Goal: Task Accomplishment & Management: Use online tool/utility

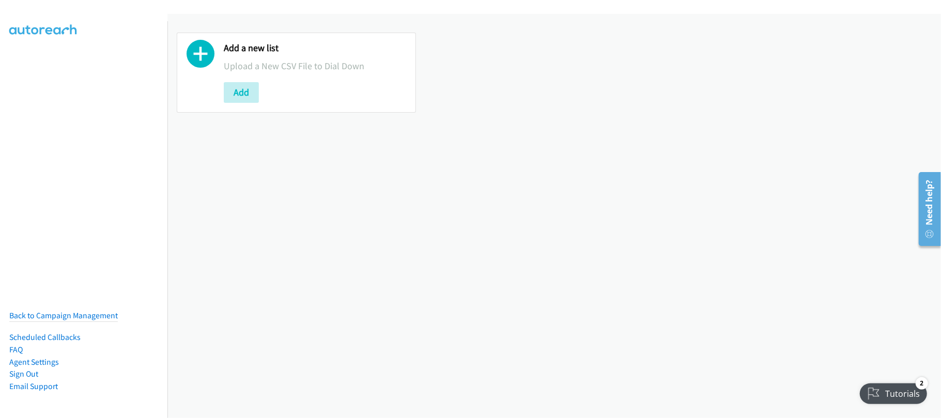
click at [353, 216] on div "Add a new list Upload a New CSV File to Dial Down Add" at bounding box center [555, 216] width 774 height 404
click at [247, 82] on button "Add" at bounding box center [241, 92] width 35 height 21
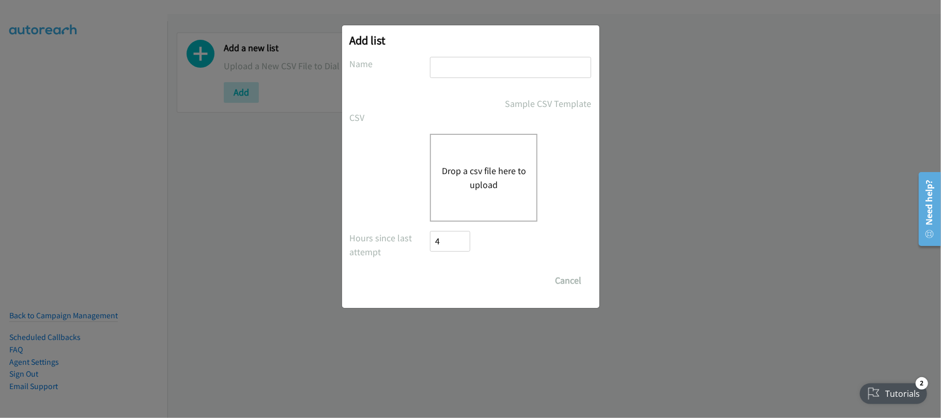
click at [447, 68] on input "text" at bounding box center [510, 67] width 161 height 21
type input "SF"
click at [484, 175] on button "Drop a csv file here to upload" at bounding box center [484, 178] width 85 height 28
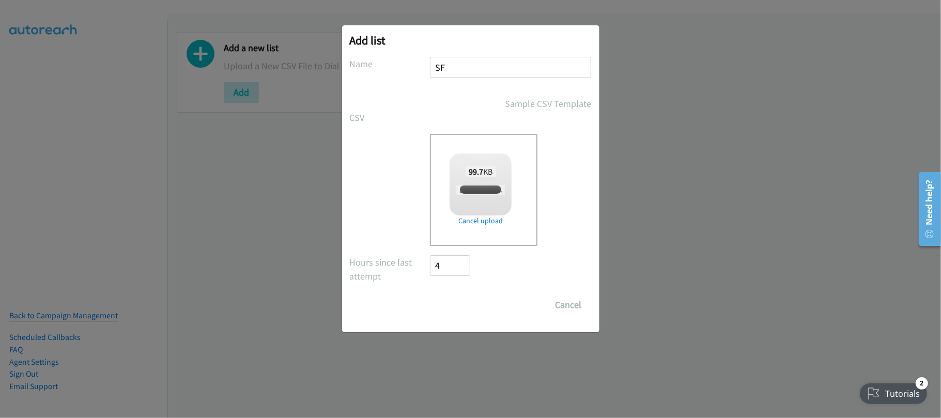
checkbox input "true"
click at [445, 297] on input "Save List" at bounding box center [458, 305] width 54 height 21
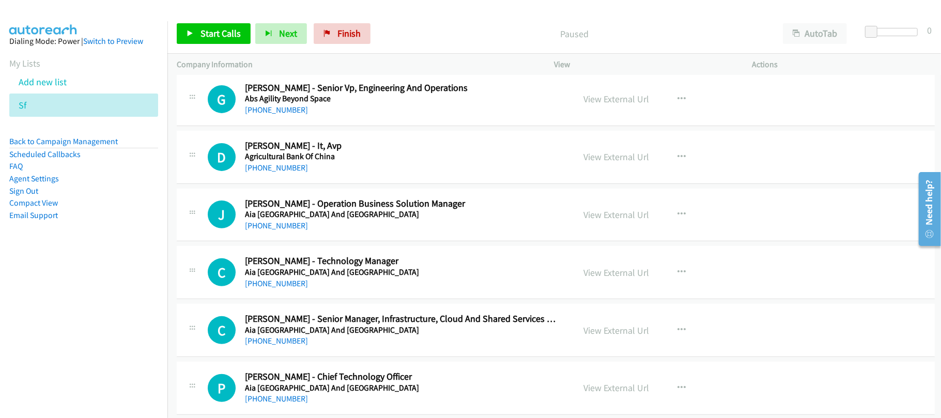
scroll to position [221, 0]
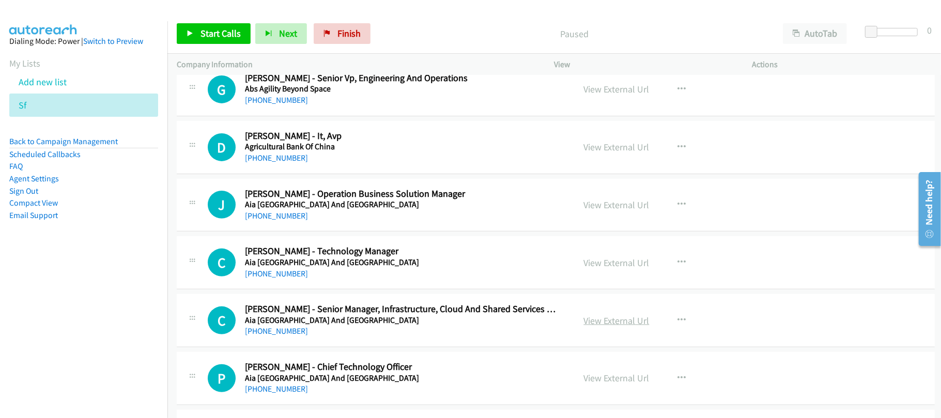
click at [637, 317] on link "View External Url" at bounding box center [617, 321] width 66 height 12
click at [342, 158] on div "+852 6036 8064" at bounding box center [402, 158] width 315 height 12
click at [371, 158] on div "+852 6036 8064" at bounding box center [402, 158] width 315 height 12
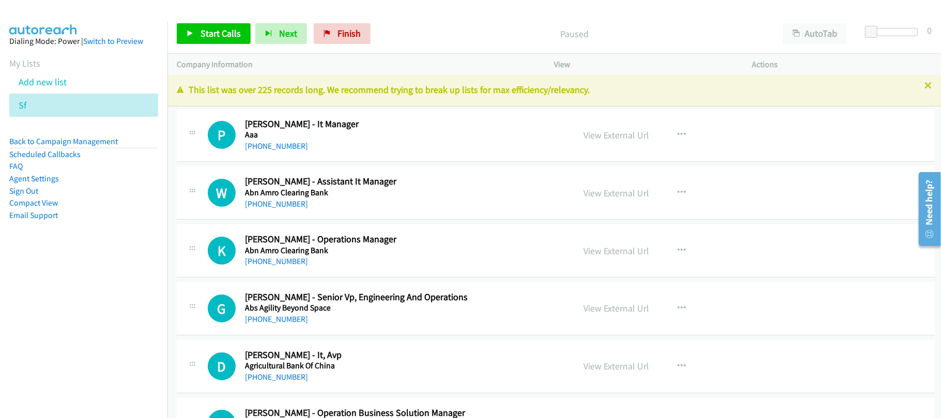
scroll to position [0, 0]
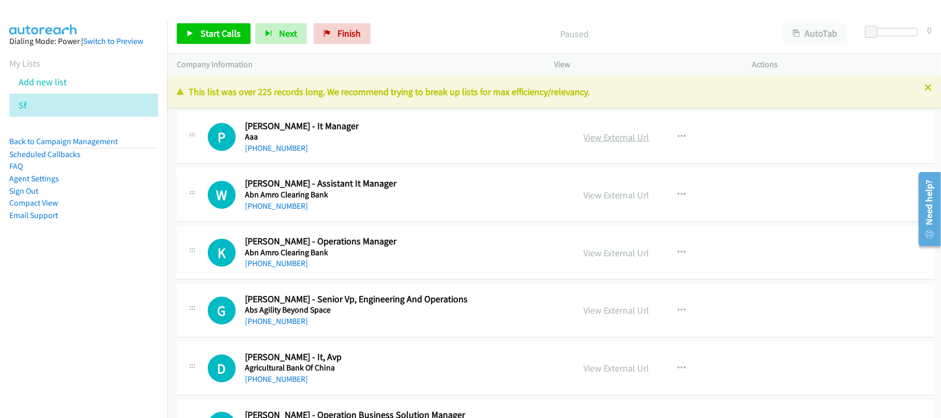
click at [630, 138] on link "View External Url" at bounding box center [617, 137] width 66 height 12
click at [252, 145] on link "+852 2815 1112" at bounding box center [276, 148] width 63 height 10
click at [342, 214] on div "W Callback Scheduled Wong Lecky - Assistant It Manager Abn Amro Clearing Bank A…" at bounding box center [556, 195] width 758 height 53
click at [314, 212] on div "+852 3653 0721" at bounding box center [402, 206] width 315 height 12
drag, startPoint x: 265, startPoint y: 261, endPoint x: 323, endPoint y: 263, distance: 57.9
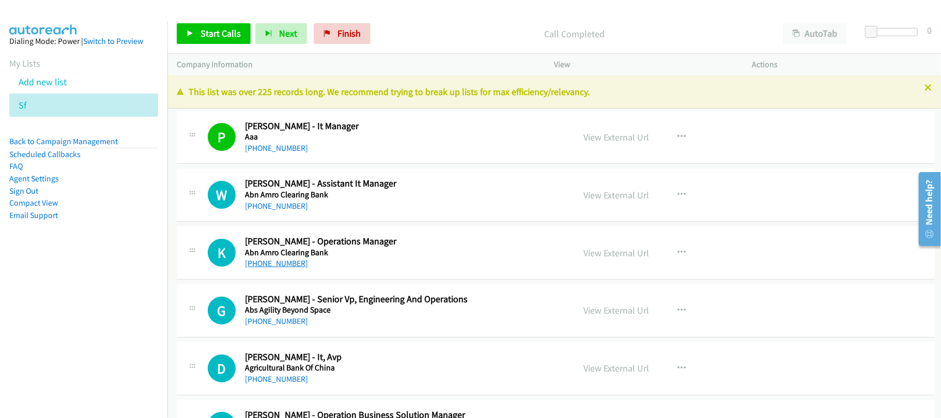
click at [284, 261] on link "+852 9810 2335" at bounding box center [276, 264] width 63 height 10
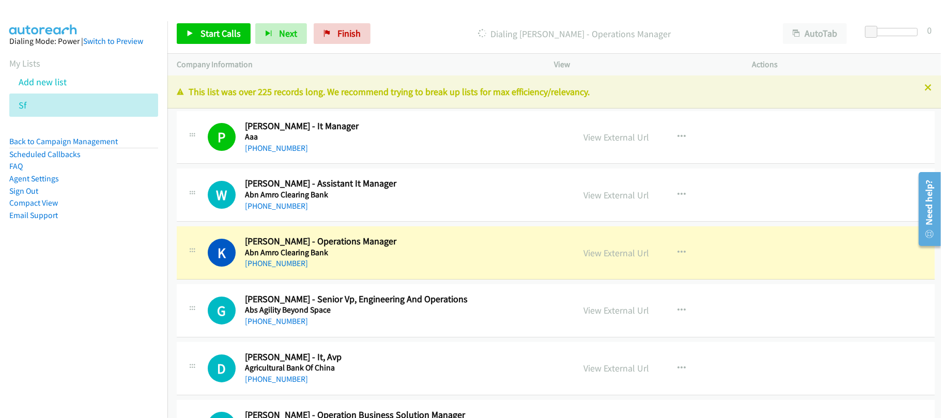
scroll to position [69, 0]
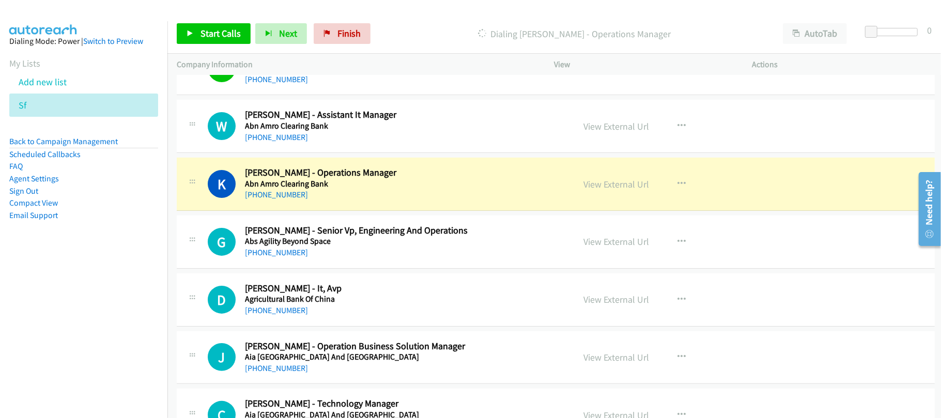
click at [317, 255] on div "+852 9443 8819" at bounding box center [402, 253] width 315 height 12
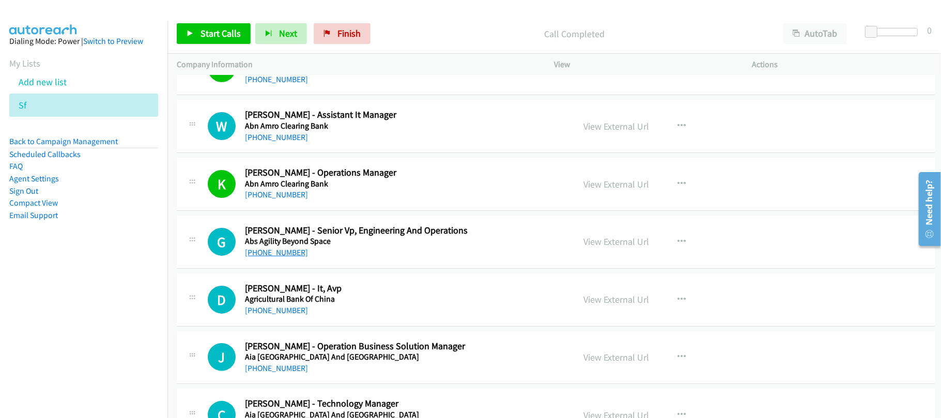
click at [286, 252] on link "+852 9443 8819" at bounding box center [276, 253] width 63 height 10
click at [282, 311] on link "+852 6036 8064" at bounding box center [276, 311] width 63 height 10
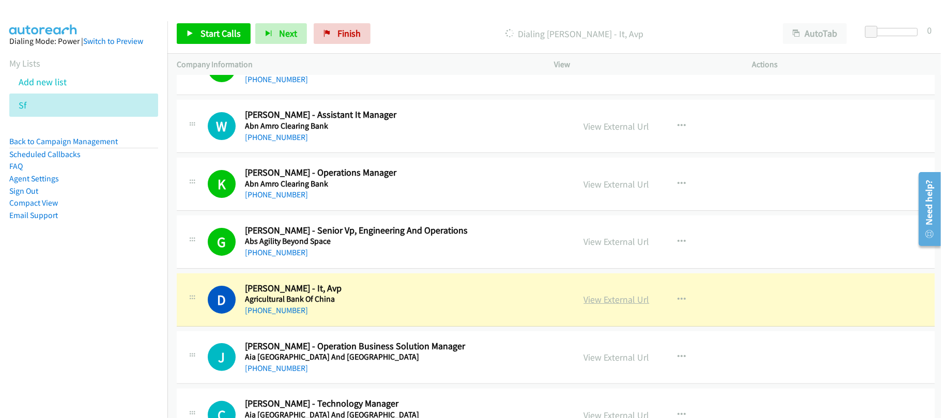
click at [602, 296] on link "View External Url" at bounding box center [617, 300] width 66 height 12
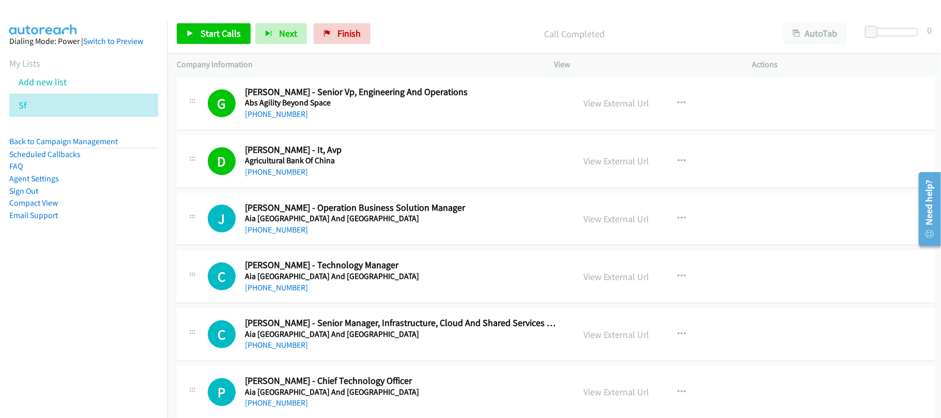
scroll to position [207, 0]
click at [292, 230] on link "+852 5138 7046" at bounding box center [276, 230] width 63 height 10
click at [275, 286] on link "+852 9863 8902" at bounding box center [276, 288] width 63 height 10
drag, startPoint x: 365, startPoint y: 296, endPoint x: 369, endPoint y: 269, distance: 27.2
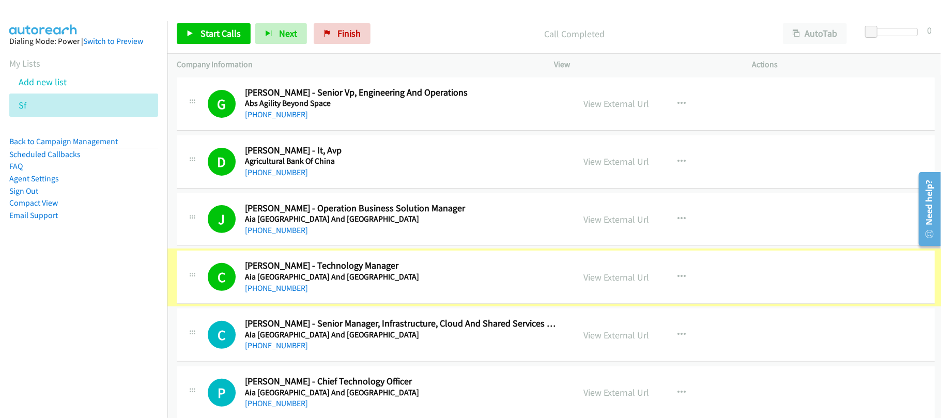
scroll to position [276, 0]
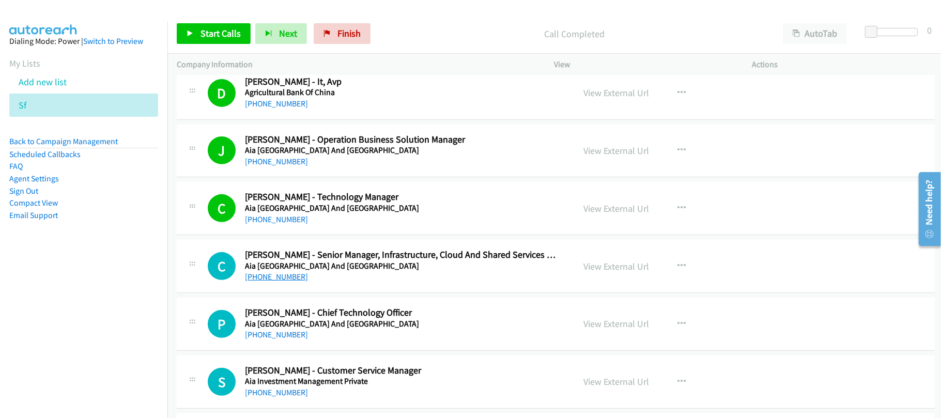
click at [286, 278] on link "+852 6702 1322" at bounding box center [276, 277] width 63 height 10
click at [336, 283] on div "+852 6702 1322" at bounding box center [402, 277] width 315 height 12
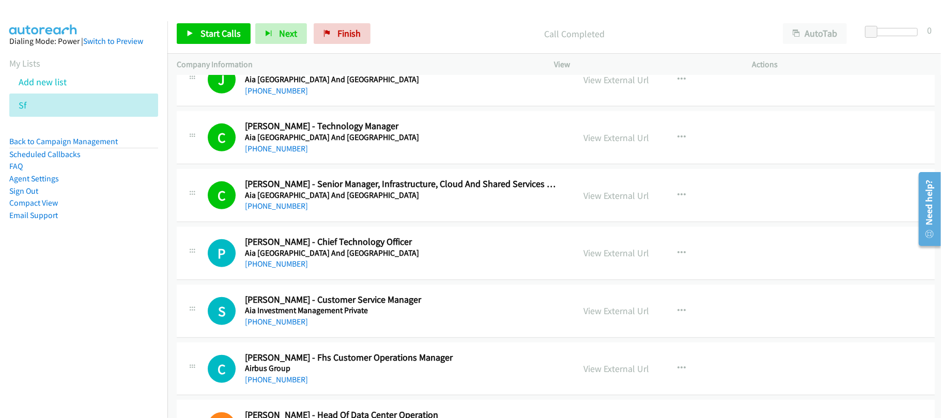
scroll to position [414, 0]
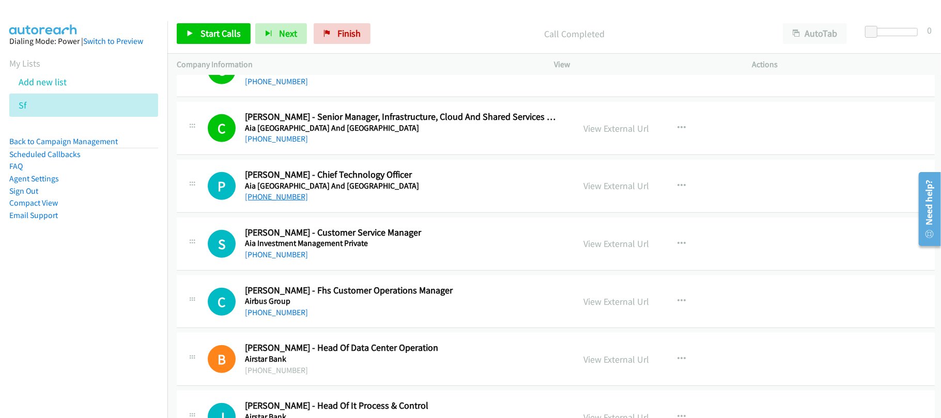
click at [278, 199] on link "+852 6079 5284" at bounding box center [276, 197] width 63 height 10
click at [345, 271] on div "S Callback Scheduled Stephen Leung - Customer Service Manager Aia Investment Ma…" at bounding box center [556, 244] width 758 height 53
click at [264, 256] on link "+852 9191 7368" at bounding box center [276, 255] width 63 height 10
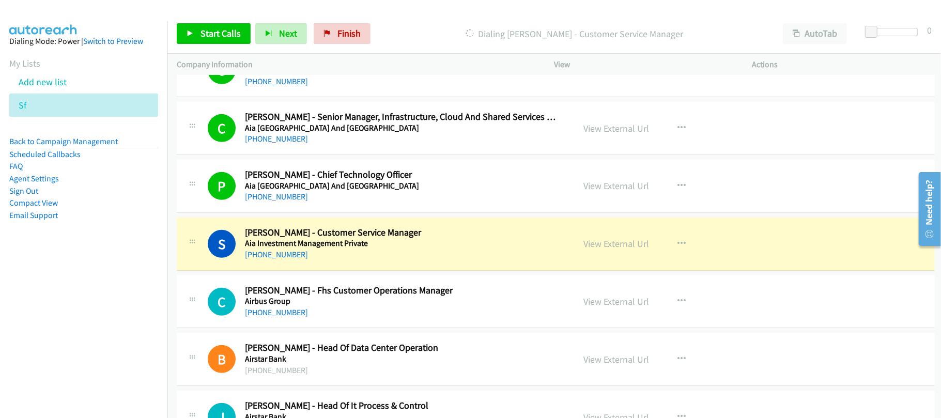
click at [342, 261] on div "+852 9191 7368" at bounding box center [402, 255] width 315 height 12
click at [606, 249] on link "View External Url" at bounding box center [617, 244] width 66 height 12
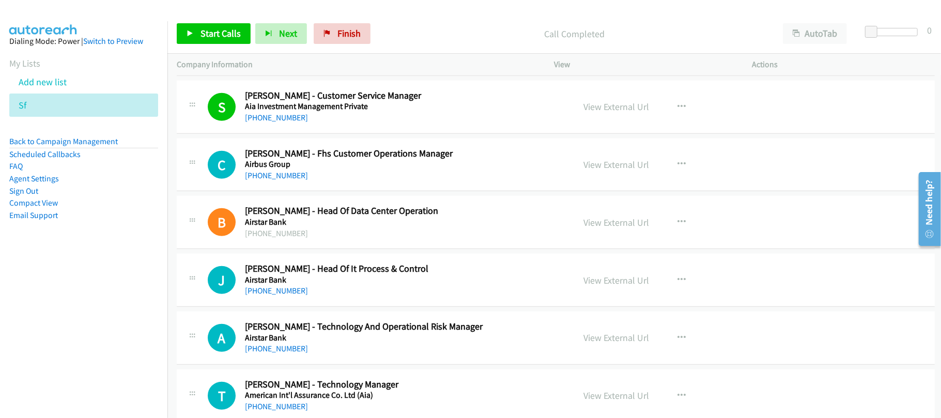
scroll to position [551, 0]
click at [280, 173] on link "+852 6220 1953" at bounding box center [276, 175] width 63 height 10
click at [292, 176] on link "+852 6220 1953" at bounding box center [276, 175] width 63 height 10
click at [313, 229] on div "+852 2707325" at bounding box center [402, 233] width 315 height 12
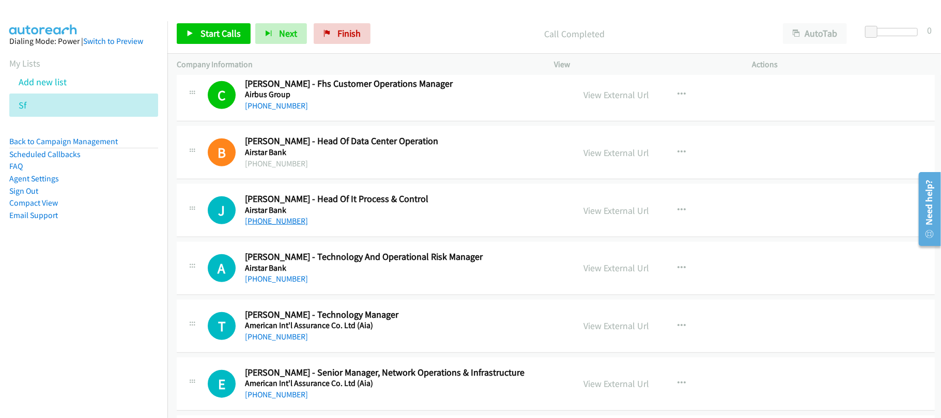
click at [265, 222] on link "+852 9373 6919" at bounding box center [276, 221] width 63 height 10
click at [338, 276] on div "+852 3987 3928" at bounding box center [402, 279] width 315 height 12
click at [256, 282] on link "+852 3987 3928" at bounding box center [276, 279] width 63 height 10
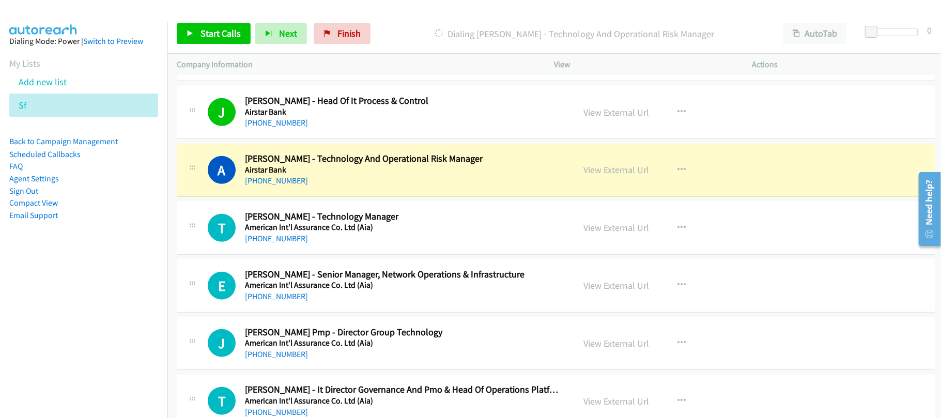
scroll to position [758, 0]
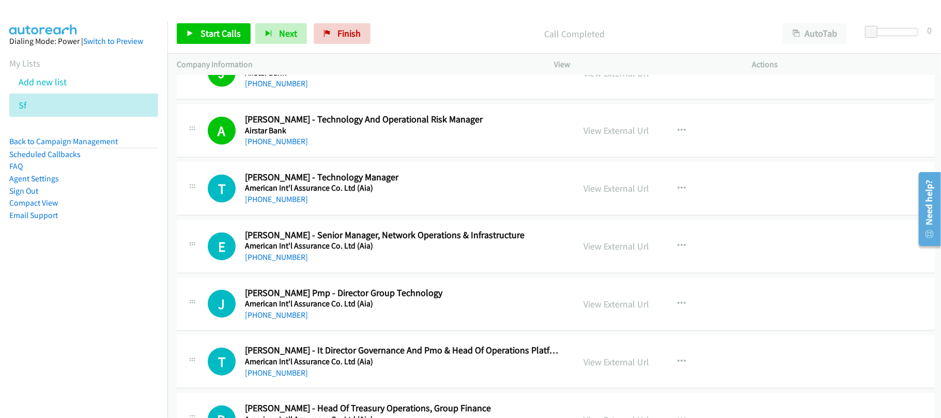
click at [261, 208] on div "T Callback Scheduled Tim Cheung - Technology Manager American Int'l Assurance C…" at bounding box center [556, 188] width 758 height 53
click at [263, 204] on link "+852 9474 9184" at bounding box center [276, 199] width 63 height 10
drag, startPoint x: 290, startPoint y: 206, endPoint x: 377, endPoint y: 208, distance: 87.4
click at [290, 204] on link "+852 9474 9184" at bounding box center [276, 199] width 63 height 10
click at [274, 255] on link "+852 6046 7688" at bounding box center [276, 257] width 63 height 10
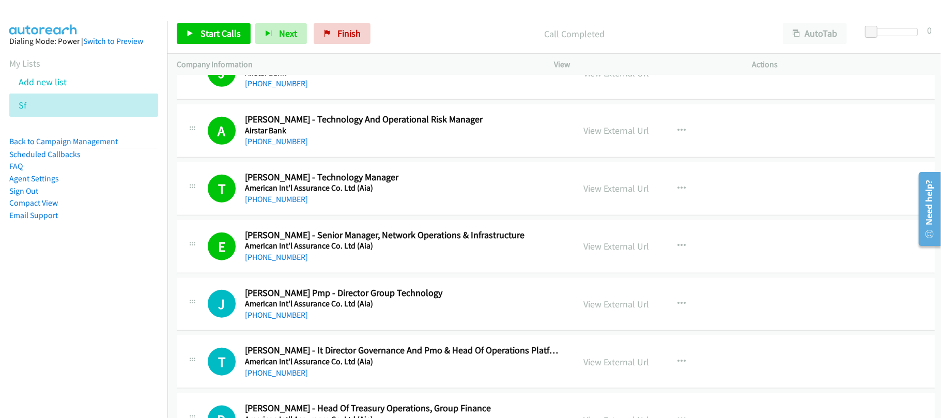
click at [381, 329] on div "J Callback Scheduled Japneet Gujral Pmp - Director Group Technology American In…" at bounding box center [556, 304] width 758 height 53
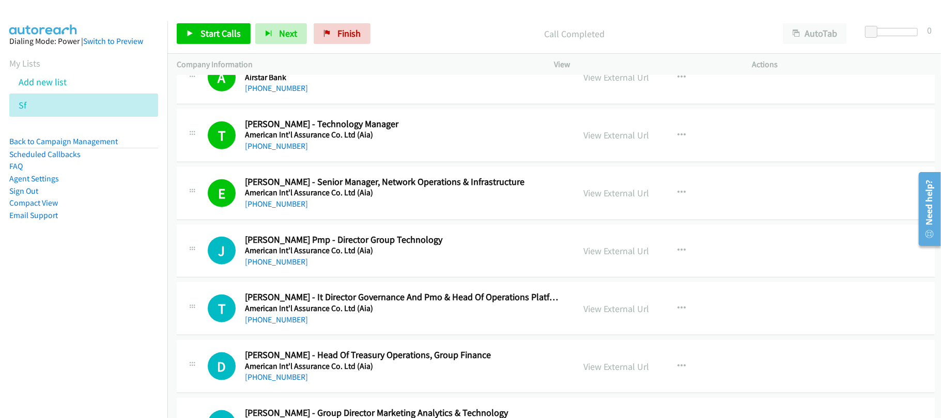
scroll to position [827, 0]
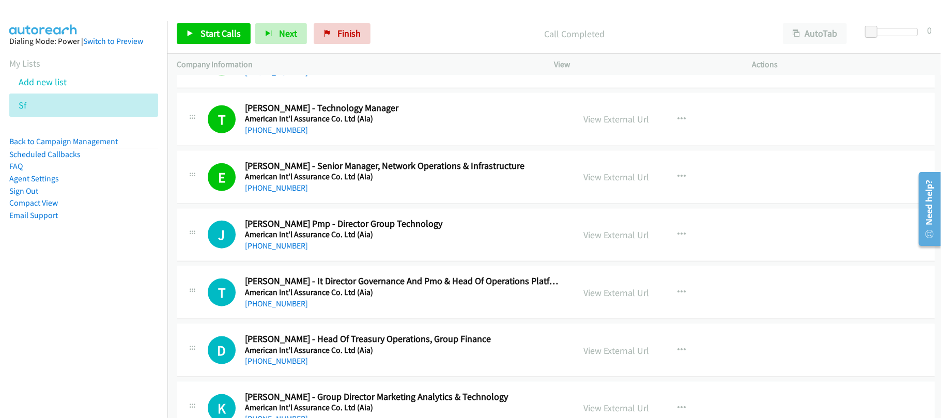
click at [298, 249] on div "+852 9074 3433" at bounding box center [402, 246] width 315 height 12
click at [293, 249] on link "+852 9074 3433" at bounding box center [276, 246] width 63 height 10
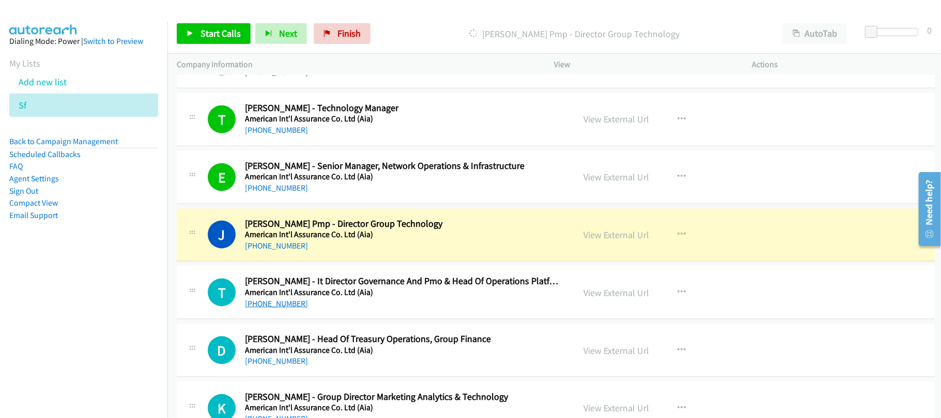
click at [268, 309] on link "+852 9465 6218" at bounding box center [276, 304] width 63 height 10
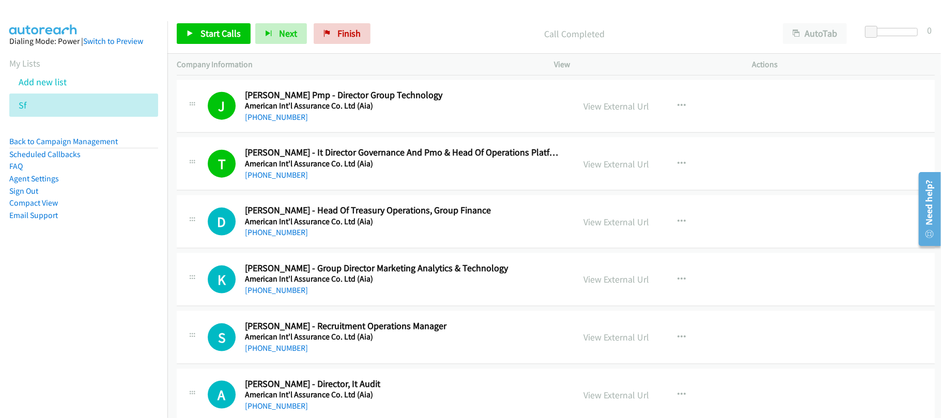
scroll to position [965, 0]
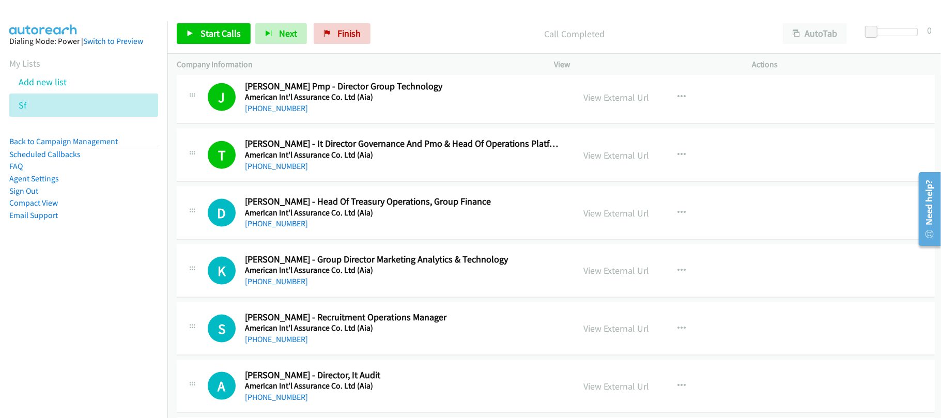
click at [270, 233] on div "D Callback Scheduled Daniel Christie - Head Of Treasury Operations, Group Finan…" at bounding box center [556, 213] width 758 height 53
click at [269, 222] on link "+852 9669 5961" at bounding box center [276, 224] width 63 height 10
click at [360, 298] on div "K Callback Scheduled Kevin Chin - Group Director Marketing Analytics & Technolo…" at bounding box center [556, 271] width 758 height 53
click at [274, 281] on link "+852 9862 3007" at bounding box center [276, 282] width 63 height 10
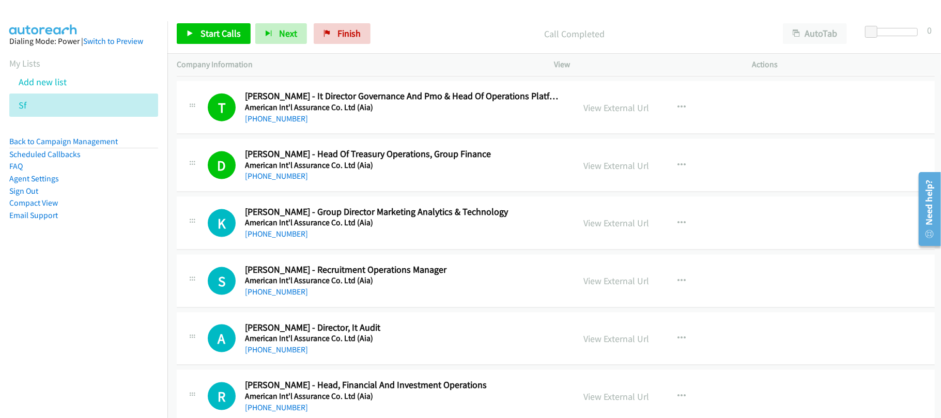
scroll to position [1034, 0]
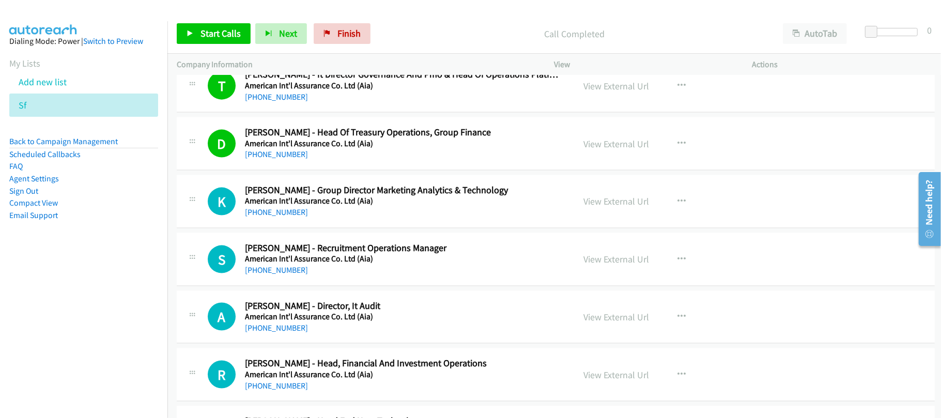
click at [342, 260] on h5 "American Int'l Assurance Co. Ltd (Aia)" at bounding box center [402, 259] width 315 height 10
click at [271, 275] on link "+852 5497 4373" at bounding box center [276, 270] width 63 height 10
click at [242, 331] on div "A" at bounding box center [226, 317] width 37 height 28
click at [261, 329] on link "+852 6505 4573" at bounding box center [276, 328] width 63 height 10
click at [342, 286] on div "S Callback Scheduled Sadia Rana - Recruitment Operations Manager American Int'l…" at bounding box center [556, 259] width 758 height 53
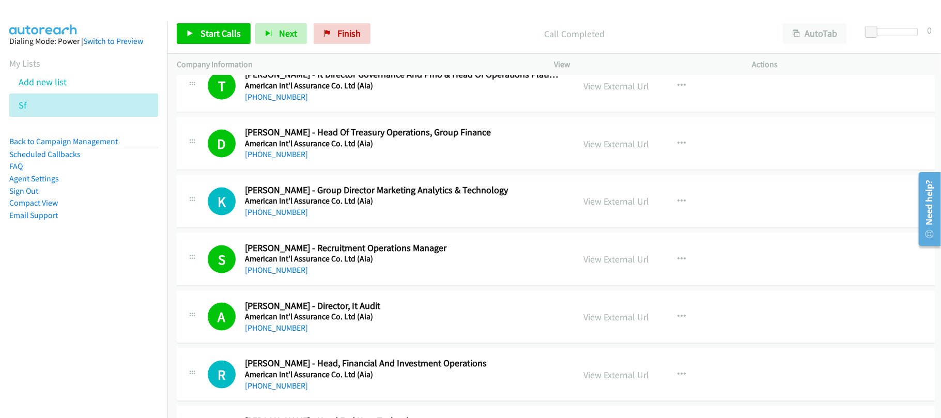
scroll to position [1172, 0]
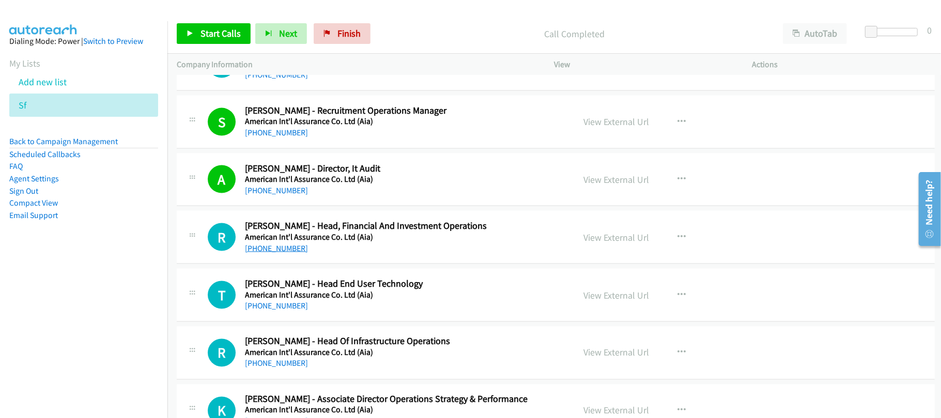
click at [279, 253] on link "+852 9169 8688" at bounding box center [276, 249] width 63 height 10
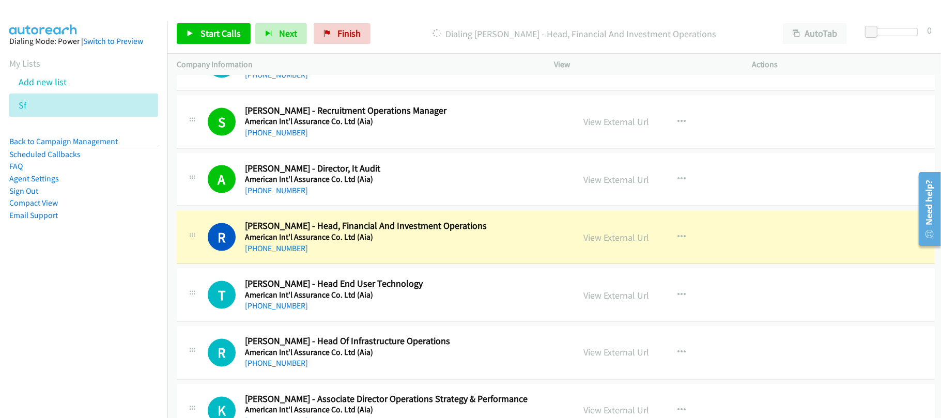
click at [317, 252] on div "+852 9169 8688" at bounding box center [402, 248] width 315 height 12
click at [592, 238] on link "View External Url" at bounding box center [617, 238] width 66 height 12
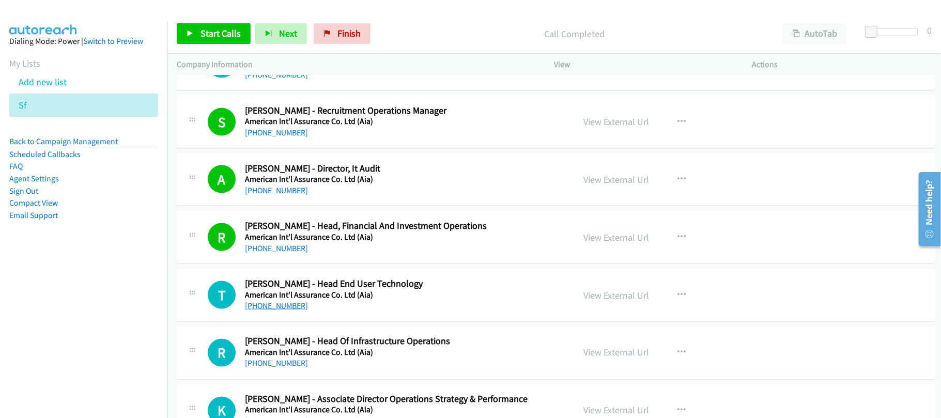
click at [290, 307] on link "+852 9100 8965" at bounding box center [276, 306] width 63 height 10
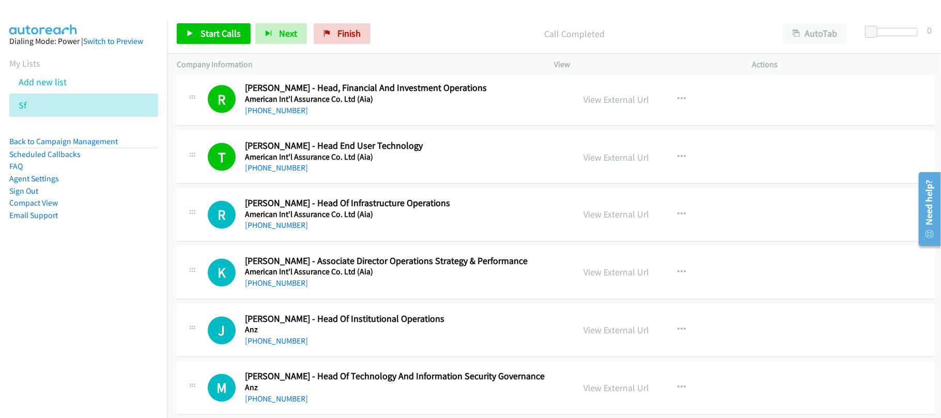
scroll to position [1378, 0]
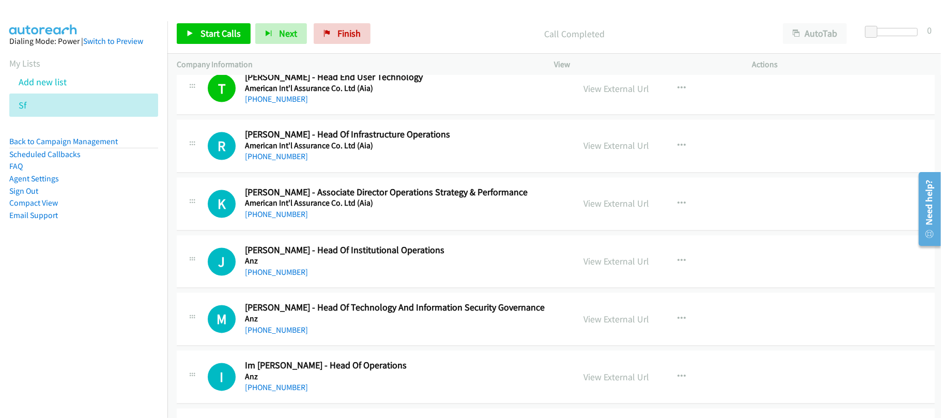
click at [344, 171] on div "R Callback Scheduled Ricky Tsui - Head Of Infrastructure Operations American In…" at bounding box center [556, 146] width 758 height 53
click at [282, 159] on link "+852 9463 2350" at bounding box center [276, 157] width 63 height 10
click at [267, 220] on link "+852 9816 5689" at bounding box center [276, 215] width 63 height 10
drag, startPoint x: 275, startPoint y: 278, endPoint x: 404, endPoint y: 278, distance: 128.7
click at [275, 278] on link "+852 9104 5262" at bounding box center [276, 273] width 63 height 10
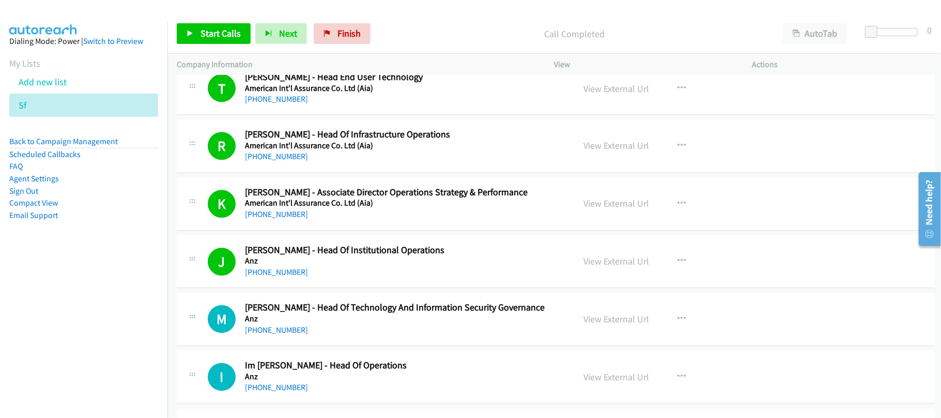
click at [341, 301] on div "M Callback Scheduled Mustafa Yargi - Head Of Technology And Information Securit…" at bounding box center [556, 319] width 758 height 53
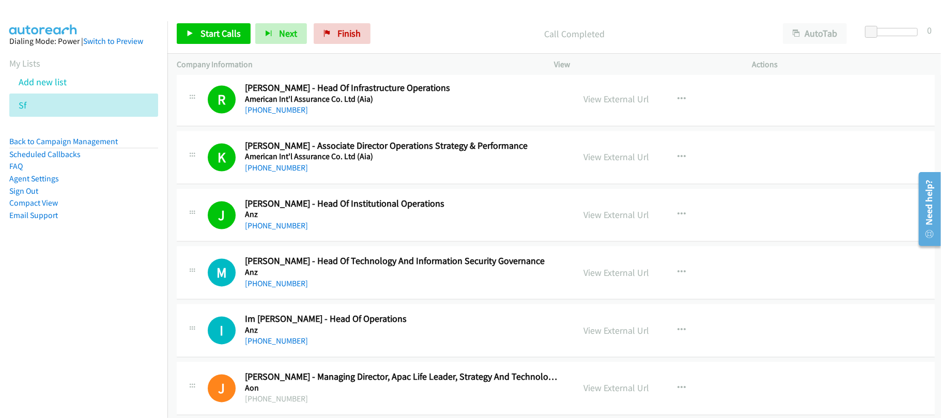
scroll to position [1448, 0]
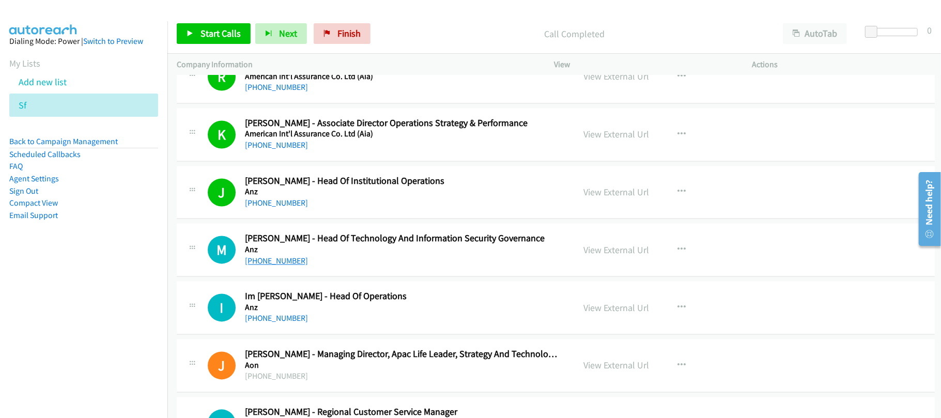
click at [284, 266] on link "+852 9658 7292" at bounding box center [276, 261] width 63 height 10
drag, startPoint x: 276, startPoint y: 322, endPoint x: 486, endPoint y: 297, distance: 211.4
click at [276, 322] on link "+852 9657 6799" at bounding box center [276, 319] width 63 height 10
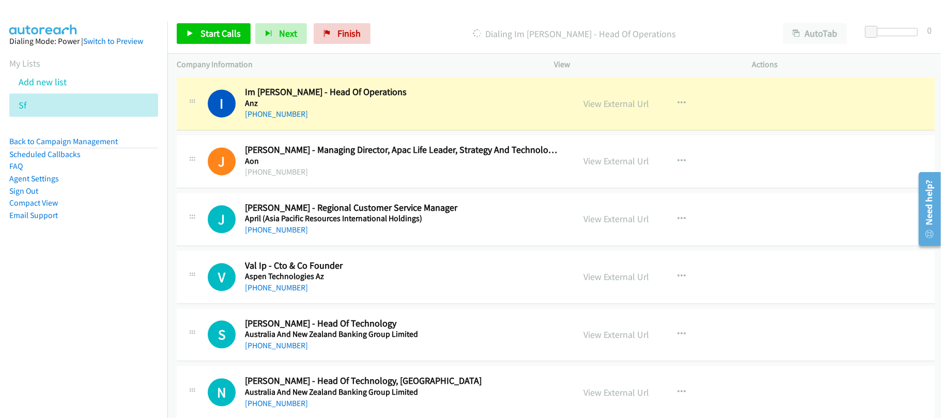
scroll to position [1654, 0]
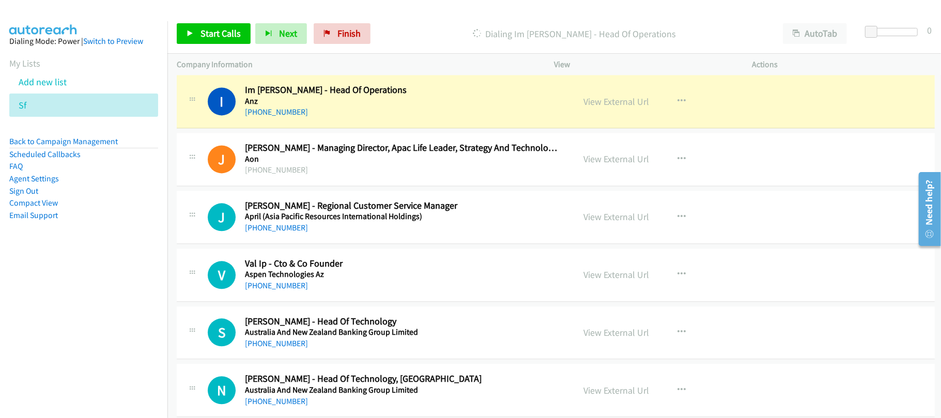
click at [332, 185] on div "J Callback Scheduled James Lee - Managing Director, Apac Life Leader, Strategy …" at bounding box center [556, 159] width 758 height 53
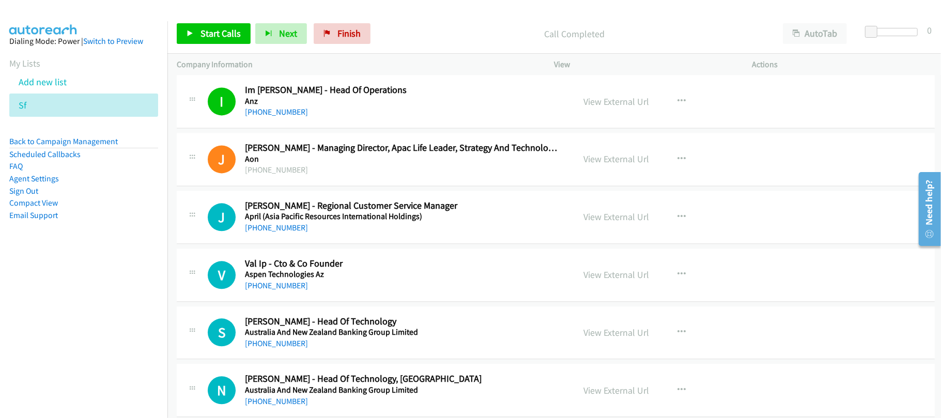
click at [277, 222] on h5 "April (Asia Pacific Resources International Holdings)" at bounding box center [402, 216] width 315 height 10
click at [273, 232] on link "+852 6259 8975" at bounding box center [276, 228] width 63 height 10
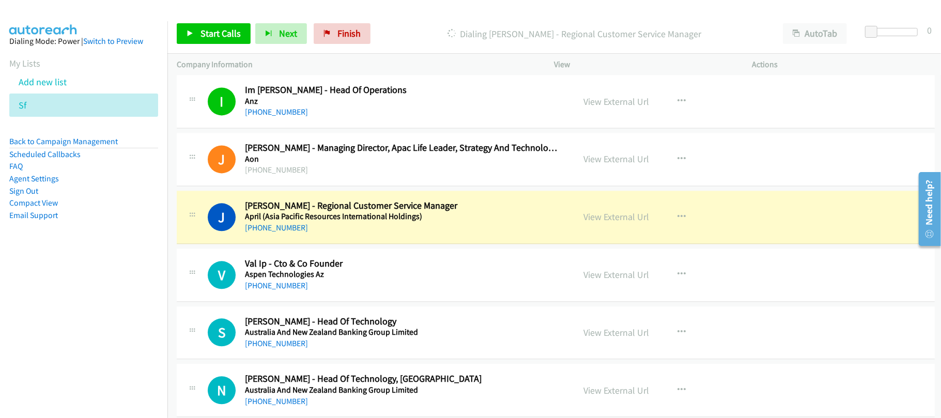
drag, startPoint x: 133, startPoint y: 295, endPoint x: 140, endPoint y: 300, distance: 8.4
click at [133, 295] on nav "Dialing Mode: Power | Switch to Preview My Lists Add new list Sf Back to Campai…" at bounding box center [84, 230] width 168 height 418
click at [338, 229] on div "+852 6259 8975" at bounding box center [402, 228] width 315 height 12
click at [614, 234] on div "View External Url View External Url Schedule/Manage Callback Start Calls Here R…" at bounding box center [679, 217] width 208 height 34
click at [619, 223] on link "View External Url" at bounding box center [617, 217] width 66 height 12
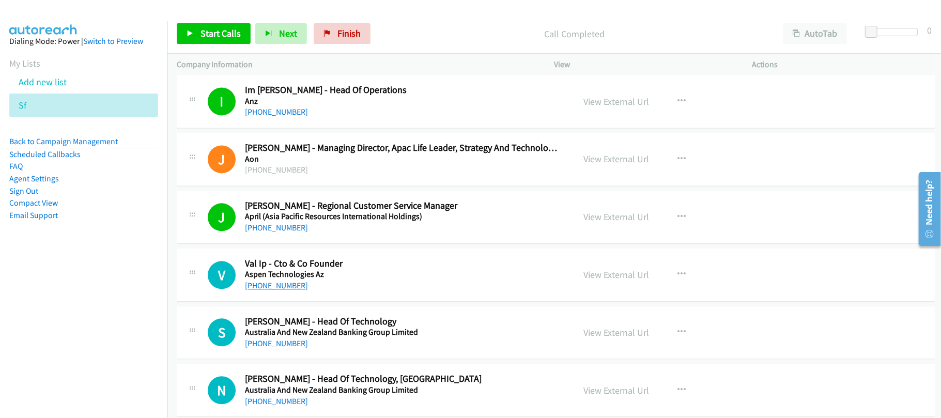
click at [272, 291] on link "+852 3514 9860" at bounding box center [276, 286] width 63 height 10
click at [358, 292] on div "+852 3514 9860" at bounding box center [402, 286] width 315 height 12
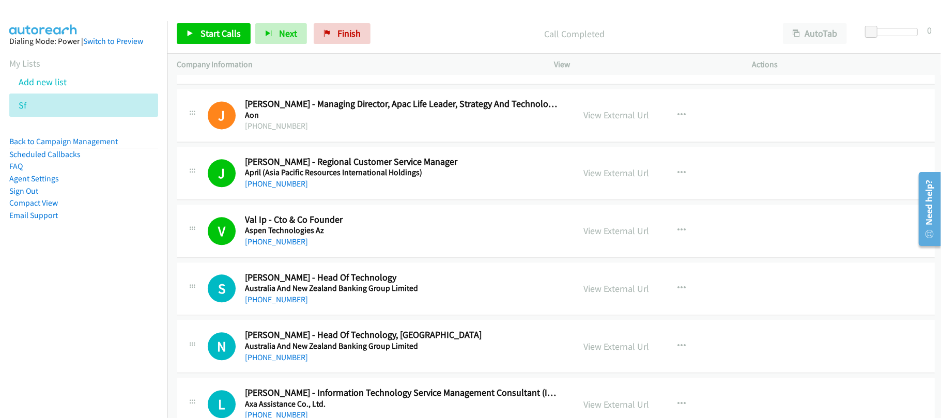
scroll to position [1723, 0]
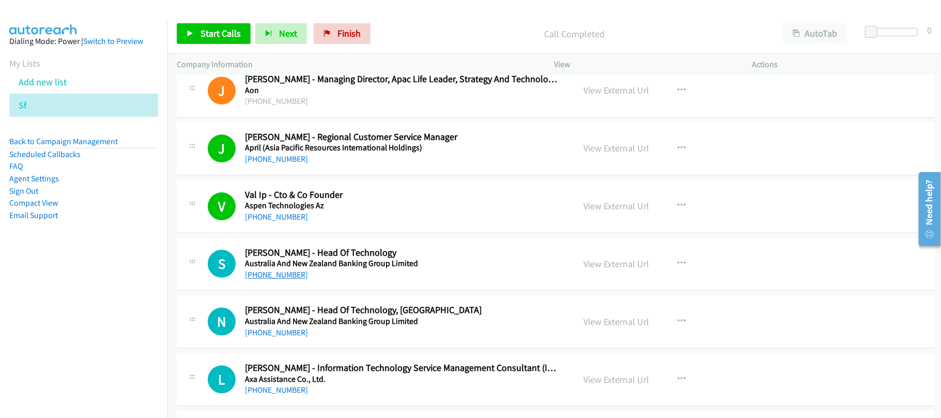
click at [278, 280] on link "+852 6332 0243" at bounding box center [276, 275] width 63 height 10
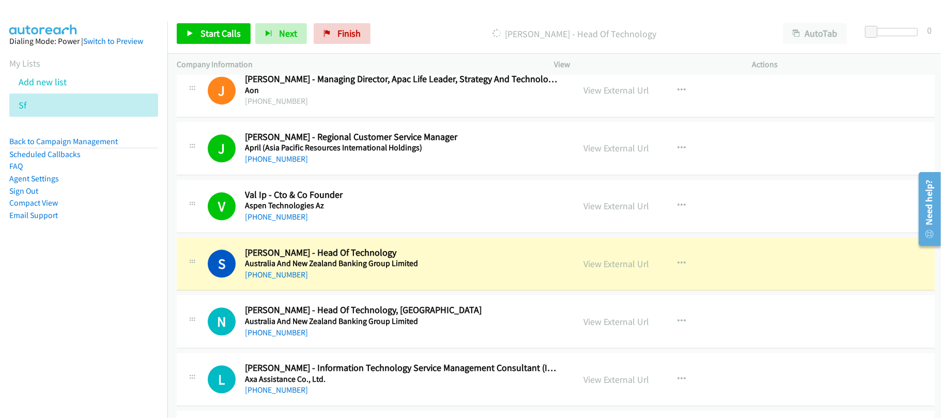
click at [270, 259] on h2 "Sherzad Desai - Head Of Technology" at bounding box center [402, 253] width 315 height 12
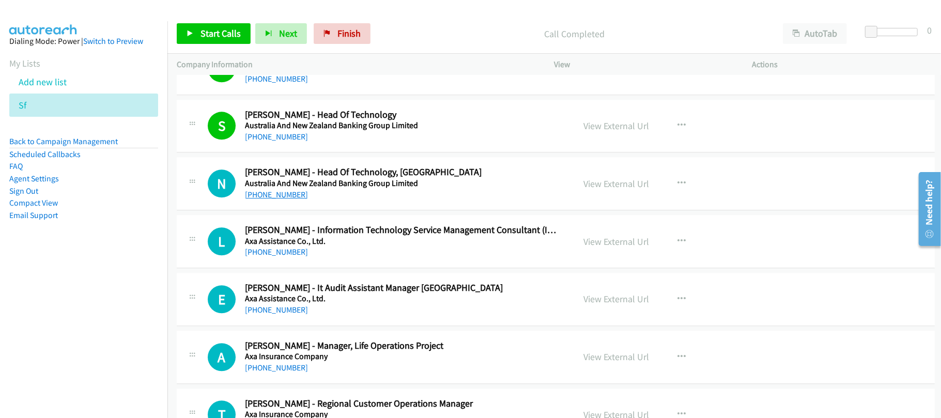
click at [271, 197] on link "+852 6773 6301" at bounding box center [276, 195] width 63 height 10
drag, startPoint x: 272, startPoint y: 259, endPoint x: 356, endPoint y: 263, distance: 83.9
click at [272, 257] on link "+852 9321 9169" at bounding box center [276, 252] width 63 height 10
click at [362, 268] on div "L Callback Scheduled Louis Ng - Information Technology Service Management Consu…" at bounding box center [556, 241] width 758 height 53
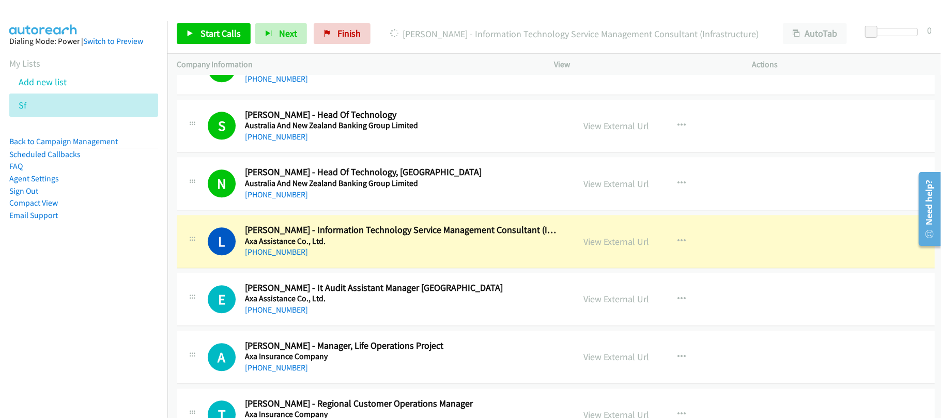
click at [371, 265] on div "L Callback Scheduled Louis Ng - Information Technology Service Management Consu…" at bounding box center [556, 241] width 758 height 53
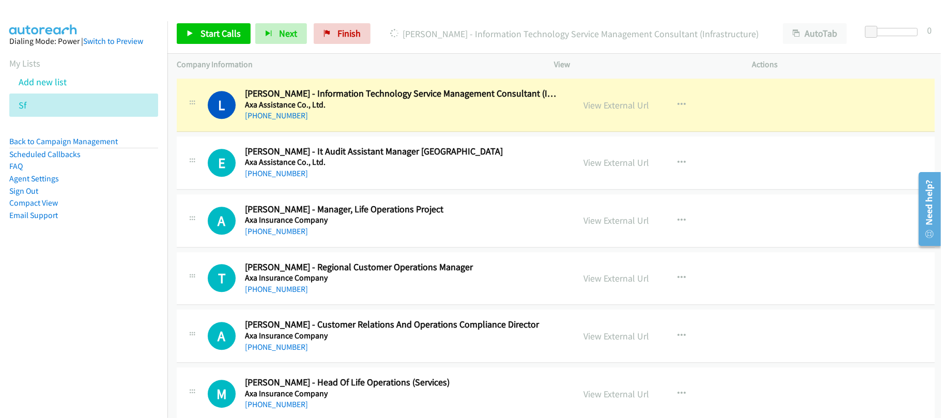
scroll to position [1999, 0]
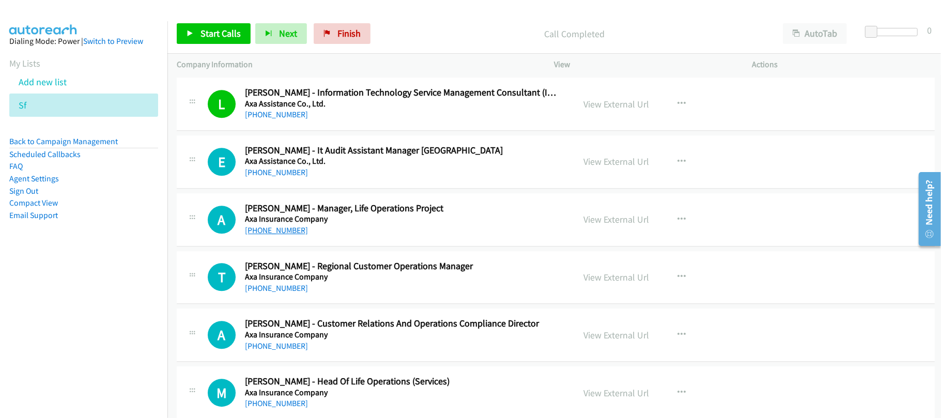
click at [276, 235] on link "+852 9108 3398" at bounding box center [276, 230] width 63 height 10
click at [316, 270] on h2 "Tammy Tam - Regional Customer Operations Manager" at bounding box center [402, 267] width 315 height 12
click at [290, 282] on h5 "Axa Insurance Company" at bounding box center [402, 277] width 315 height 10
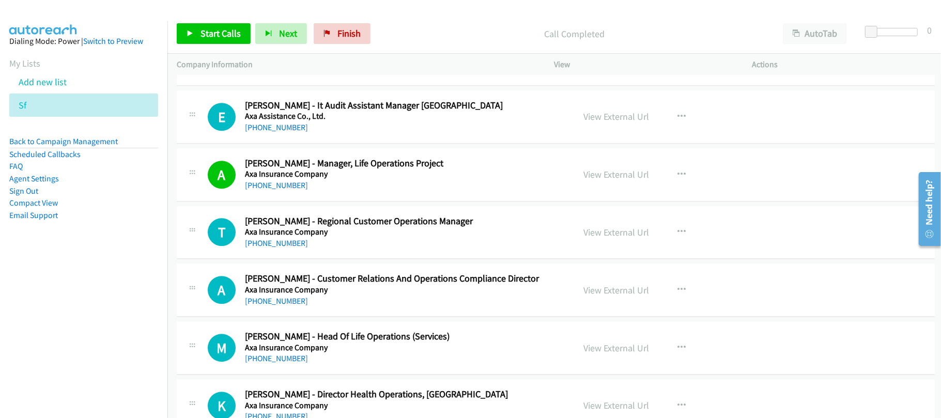
scroll to position [2068, 0]
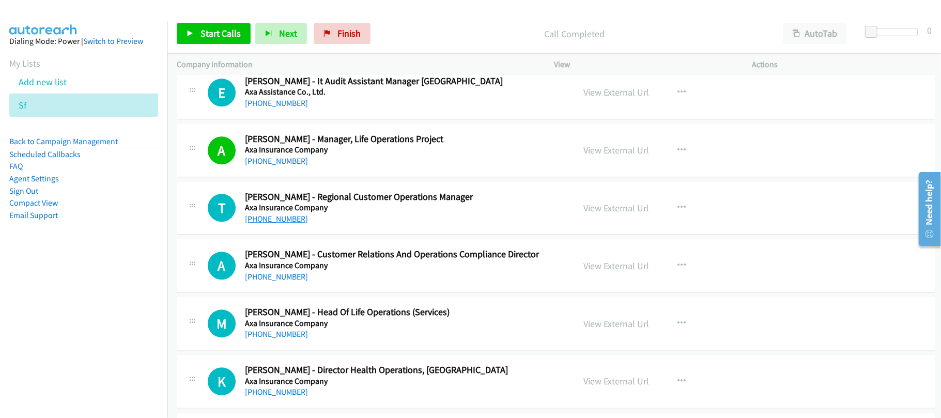
click at [288, 224] on link "+852 9372 6273" at bounding box center [276, 219] width 63 height 10
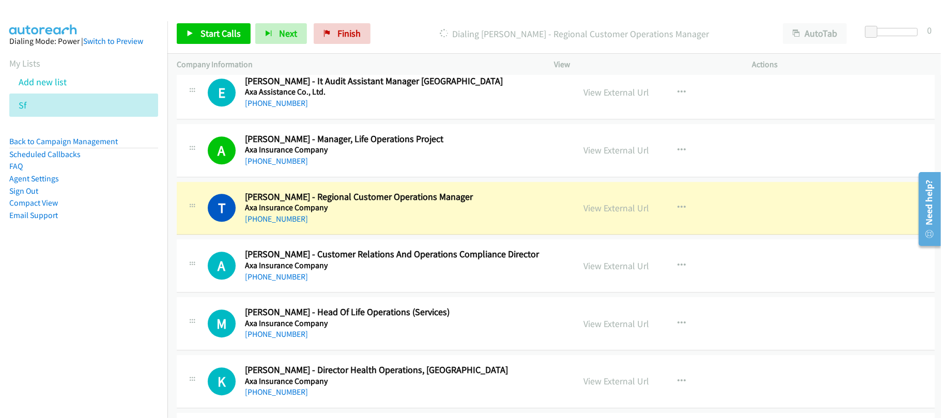
click at [352, 224] on div "+852 9372 6273" at bounding box center [402, 219] width 315 height 12
drag, startPoint x: 371, startPoint y: 227, endPoint x: 420, endPoint y: 227, distance: 49.1
click at [371, 225] on div "+852 9372 6273" at bounding box center [402, 219] width 315 height 12
click at [615, 214] on link "View External Url" at bounding box center [617, 208] width 66 height 12
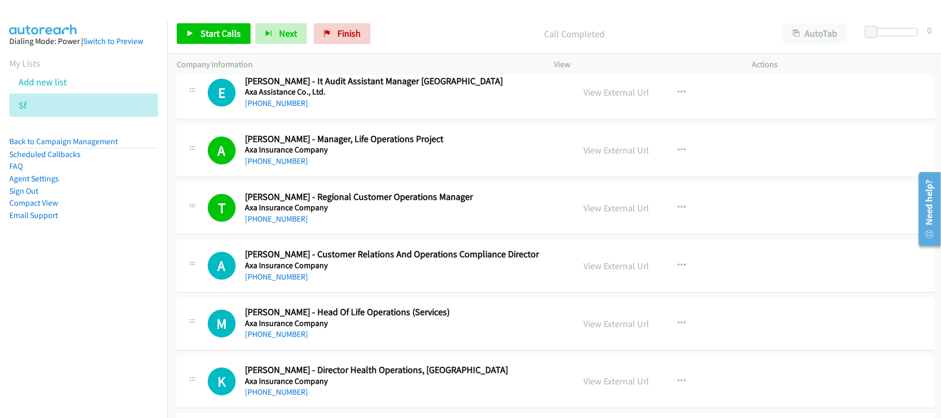
click at [288, 277] on div "+852 9665 5635" at bounding box center [402, 277] width 315 height 12
click at [276, 282] on link "+852 9665 5635" at bounding box center [276, 277] width 63 height 10
click at [371, 293] on div "A Callback Scheduled Angie Wong - Customer Relations And Operations Compliance …" at bounding box center [556, 265] width 758 height 53
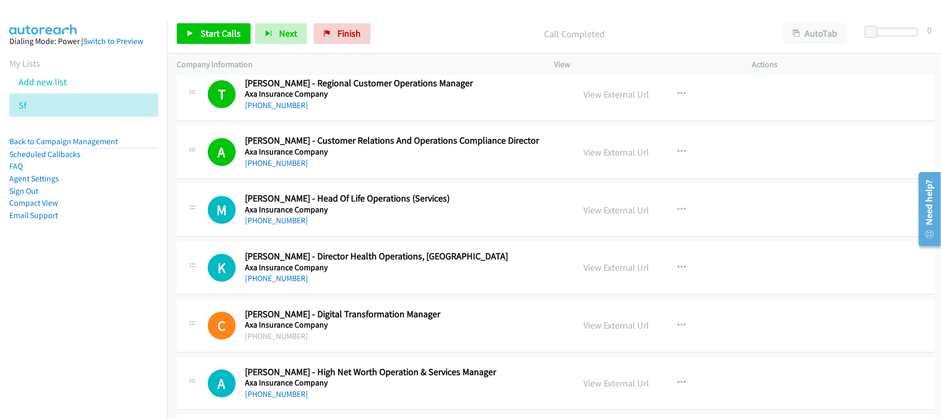
scroll to position [2206, 0]
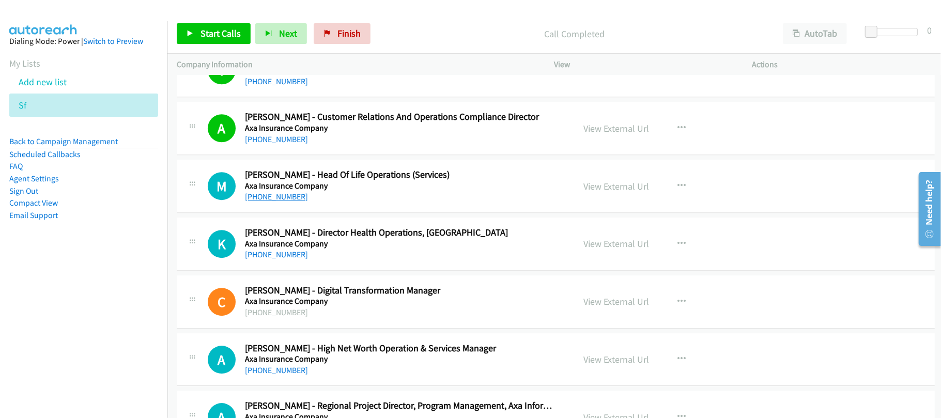
click at [286, 202] on link "+852 9625 1366" at bounding box center [276, 197] width 63 height 10
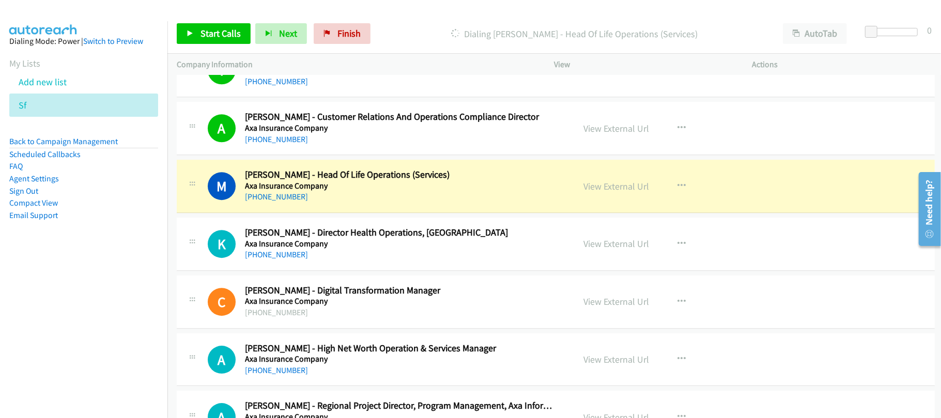
click at [336, 203] on div "+852 9625 1366" at bounding box center [402, 197] width 315 height 12
click at [617, 190] on link "View External Url" at bounding box center [617, 186] width 66 height 12
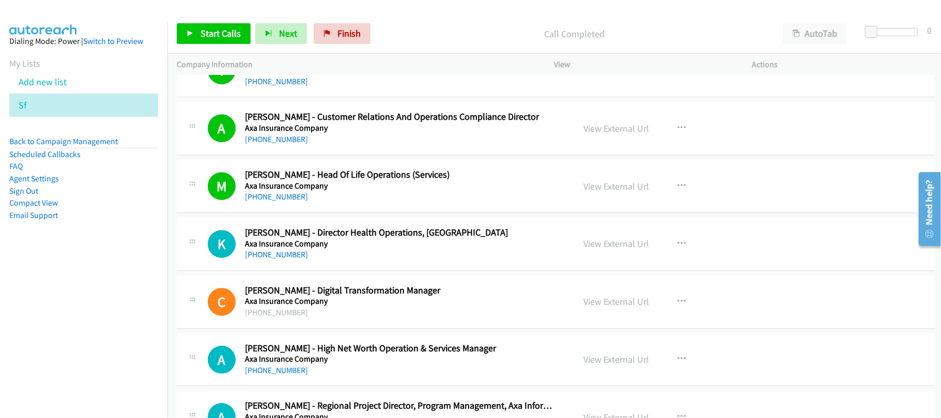
scroll to position [2275, 0]
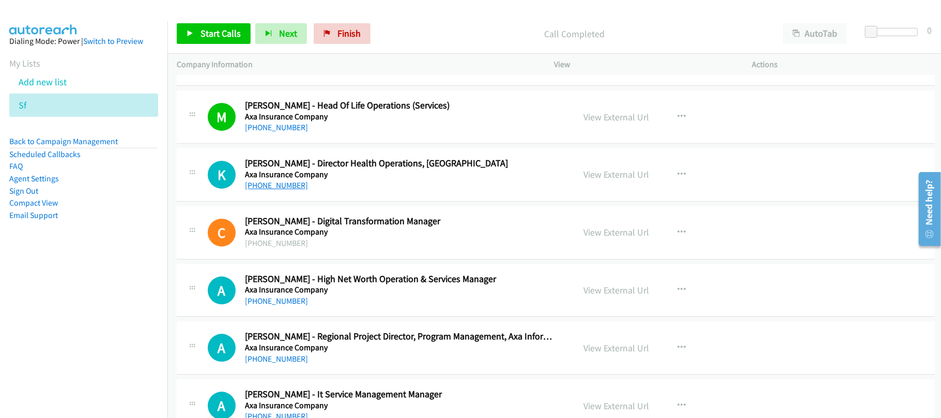
click at [277, 190] on link "+62 855-9801-713" at bounding box center [276, 185] width 63 height 10
click at [292, 306] on link "+852 9682 3049" at bounding box center [276, 301] width 63 height 10
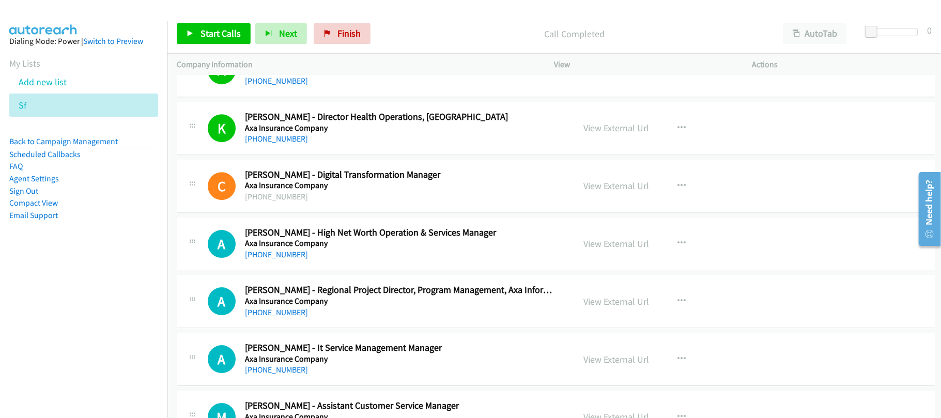
scroll to position [2344, 0]
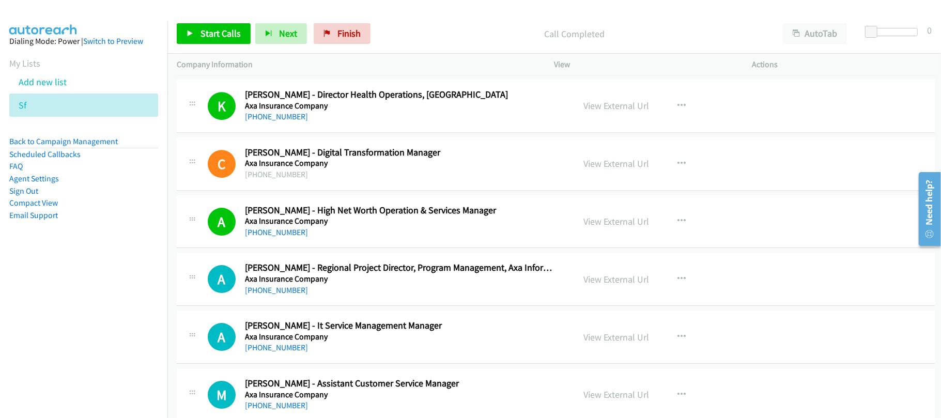
click at [344, 238] on div "+852 9682 3049" at bounding box center [402, 232] width 315 height 12
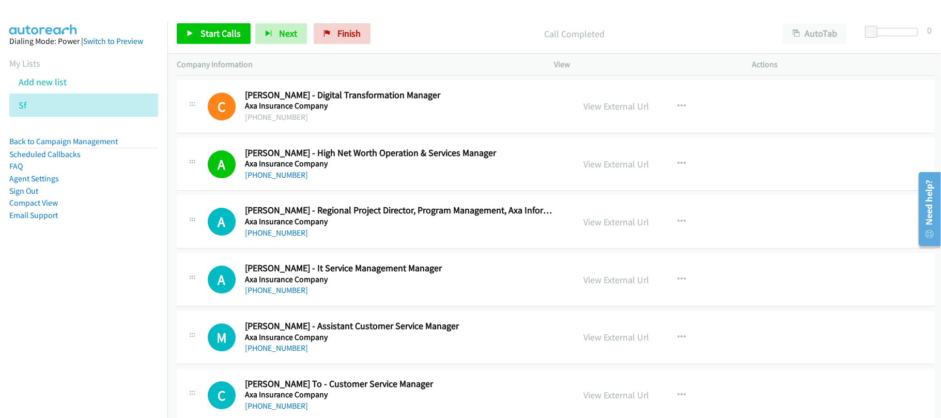
scroll to position [2412, 0]
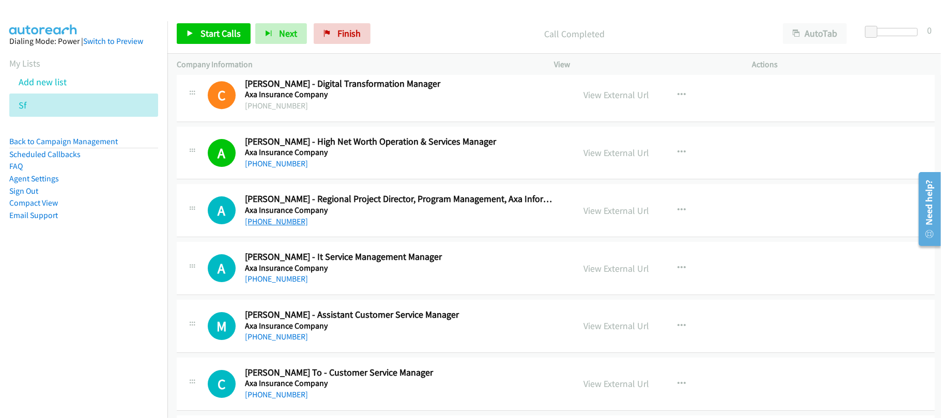
click at [281, 226] on link "+852 9101 5504" at bounding box center [276, 222] width 63 height 10
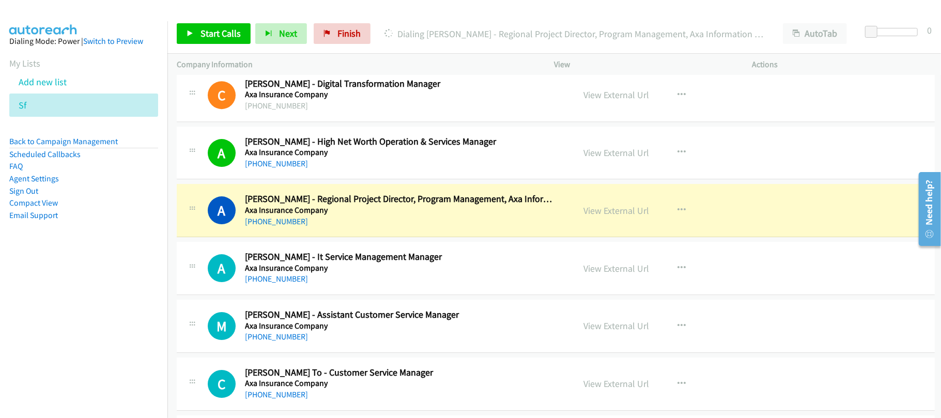
scroll to position [2482, 0]
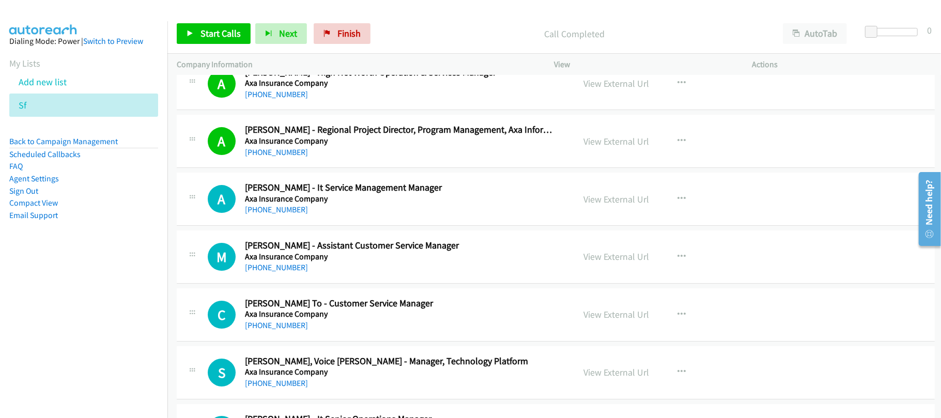
click at [338, 216] on div "+852 9020 2863" at bounding box center [402, 210] width 315 height 12
click at [288, 215] on link "+852 9020 2863" at bounding box center [276, 210] width 63 height 10
click at [278, 272] on link "+852 6011 4242" at bounding box center [276, 268] width 63 height 10
click at [317, 282] on div "M Callback Scheduled Michelle Cheung - Assistant Customer Service Manager Axa I…" at bounding box center [556, 257] width 758 height 53
click at [262, 330] on link "+852 9237 5195" at bounding box center [276, 326] width 63 height 10
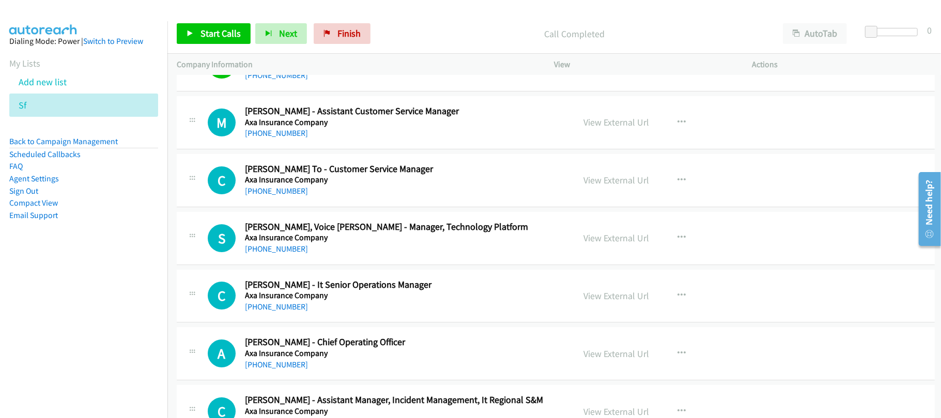
scroll to position [2619, 0]
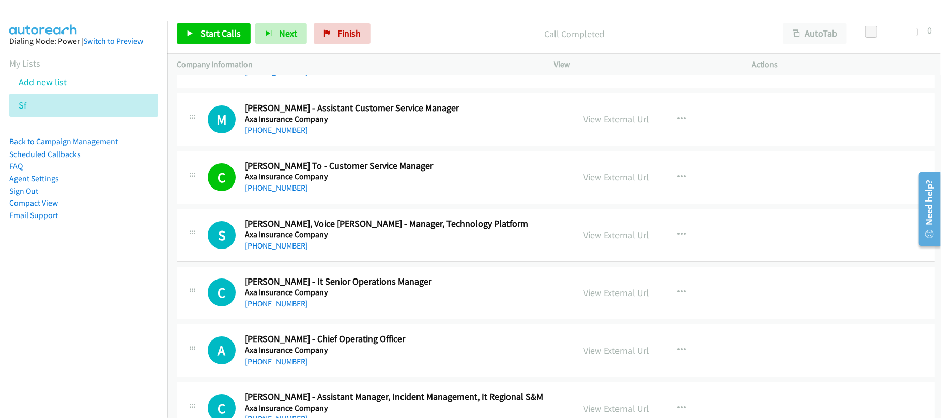
drag, startPoint x: 288, startPoint y: 199, endPoint x: 483, endPoint y: 245, distance: 199.9
click at [288, 193] on link "+852 9237 5195" at bounding box center [276, 188] width 63 height 10
drag, startPoint x: 283, startPoint y: 256, endPoint x: 355, endPoint y: 239, distance: 73.5
click at [283, 251] on link "+852 6177 6121" at bounding box center [276, 246] width 63 height 10
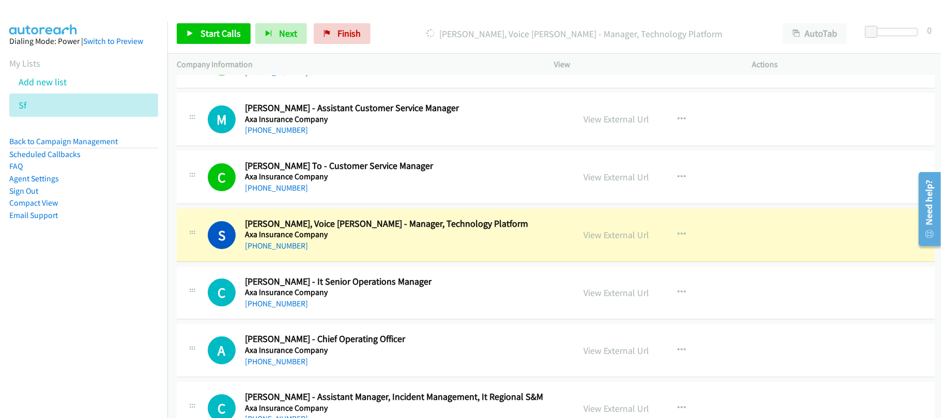
click at [386, 252] on div "+852 6177 6121" at bounding box center [402, 246] width 315 height 12
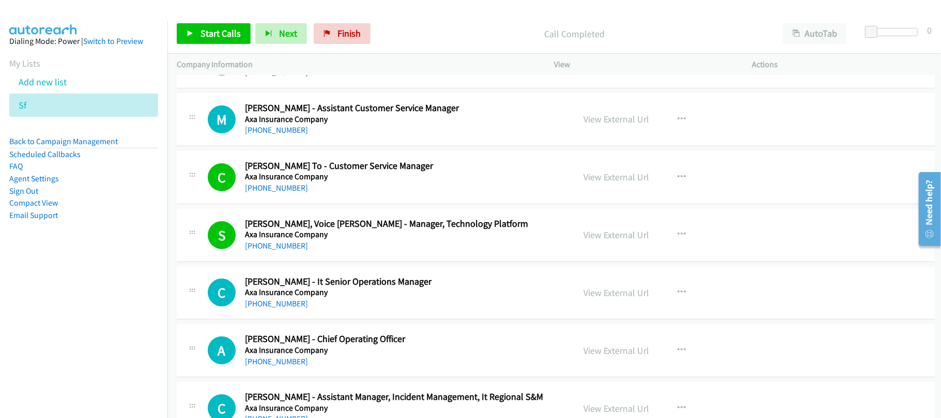
drag, startPoint x: 271, startPoint y: 313, endPoint x: 473, endPoint y: 312, distance: 201.1
click at [271, 309] on link "+852 9873 1803" at bounding box center [276, 304] width 63 height 10
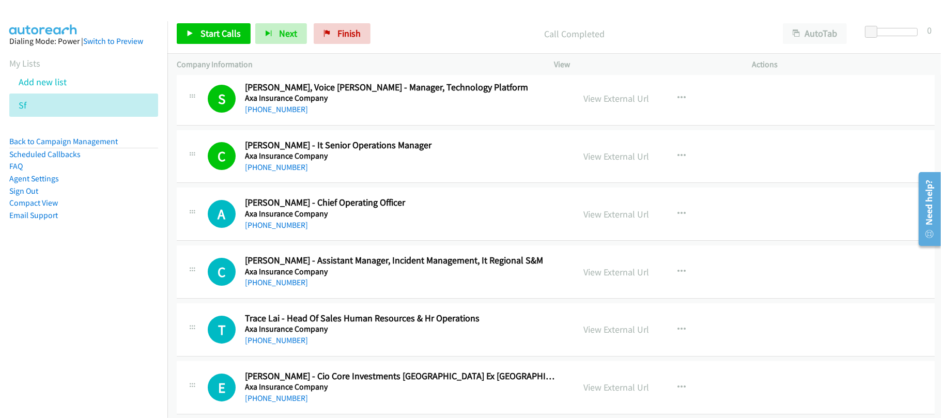
scroll to position [2757, 0]
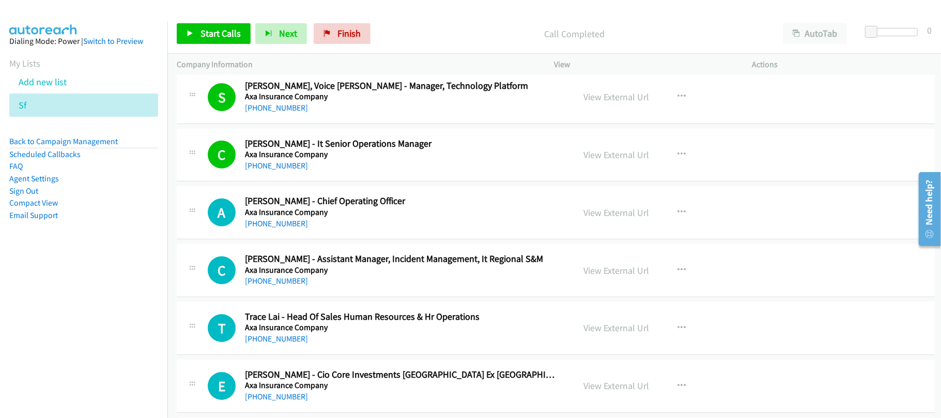
drag, startPoint x: 277, startPoint y: 230, endPoint x: 391, endPoint y: 238, distance: 114.0
click at [277, 229] on link "+852 6016 9632" at bounding box center [276, 224] width 63 height 10
click at [238, 284] on div "C" at bounding box center [226, 270] width 37 height 28
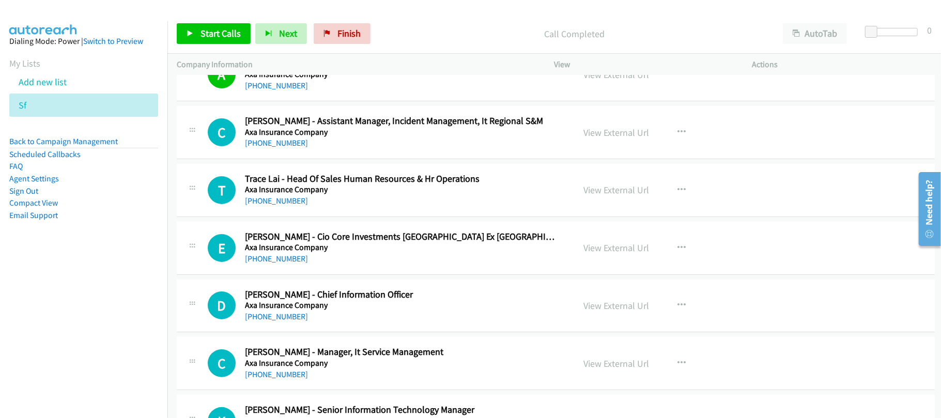
scroll to position [27819, 0]
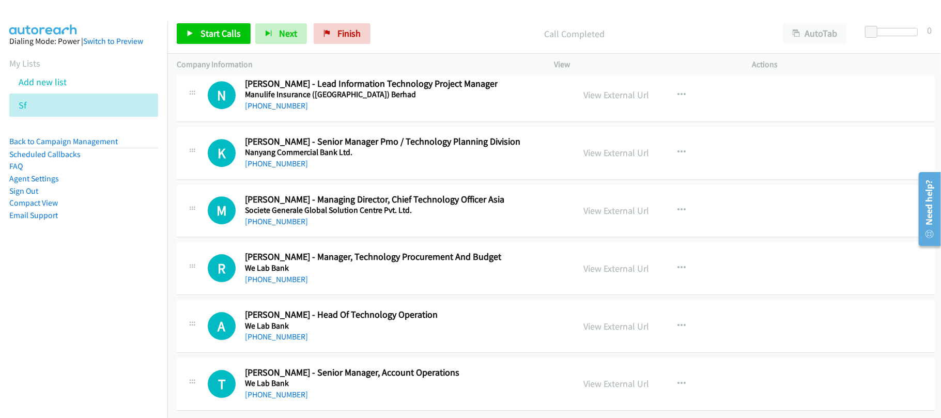
click at [257, 378] on h5 "We Lab Bank" at bounding box center [352, 383] width 215 height 10
click at [261, 390] on link "+852 9359 5656" at bounding box center [276, 395] width 63 height 10
click at [293, 344] on td "A Callback Scheduled Alger Hoi - Head Of Technology Operation We Lab Bank Asia/…" at bounding box center [556, 327] width 777 height 58
click at [278, 332] on link "+852 9374 0275" at bounding box center [276, 337] width 63 height 10
drag, startPoint x: 276, startPoint y: 271, endPoint x: 552, endPoint y: 269, distance: 276.6
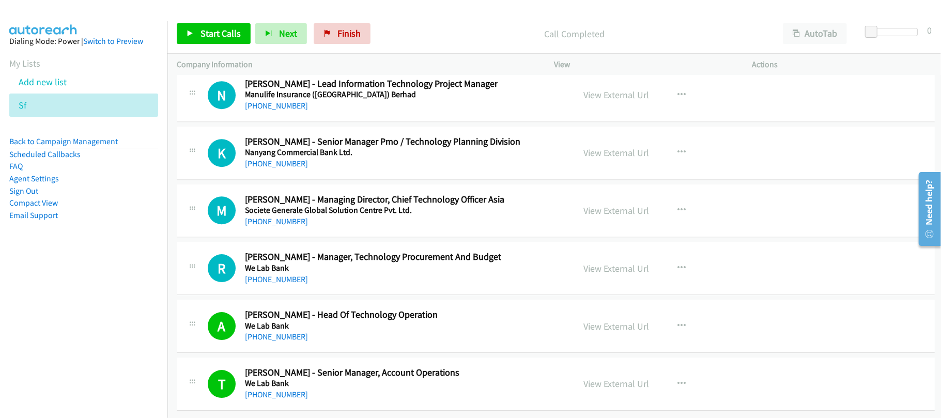
click at [276, 275] on link "+852 2894 7330" at bounding box center [276, 280] width 63 height 10
click at [294, 275] on link "+852 2894 7330" at bounding box center [276, 280] width 63 height 10
click at [281, 275] on link "+852 2894 7330" at bounding box center [276, 280] width 63 height 10
click at [329, 263] on h5 "We Lab Bank" at bounding box center [373, 268] width 256 height 10
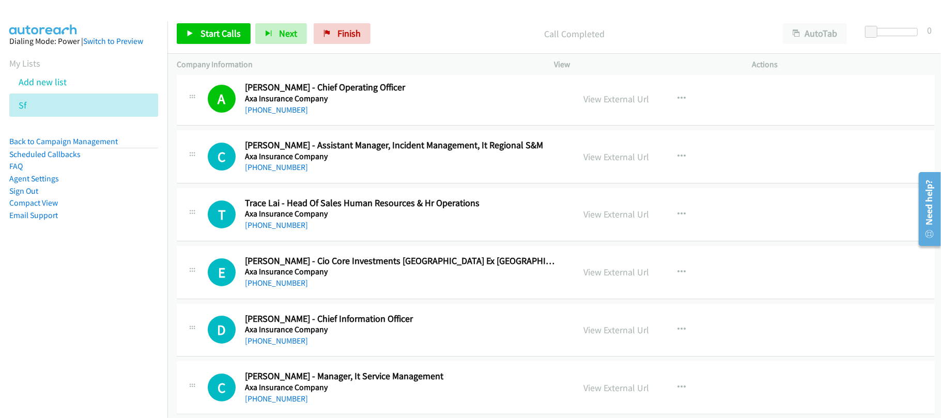
scroll to position [2895, 0]
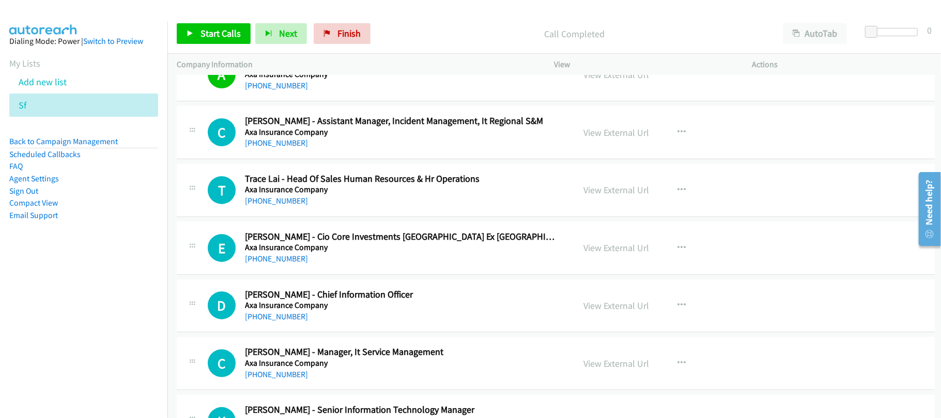
click at [285, 206] on link "+852 9167 7768" at bounding box center [276, 201] width 63 height 10
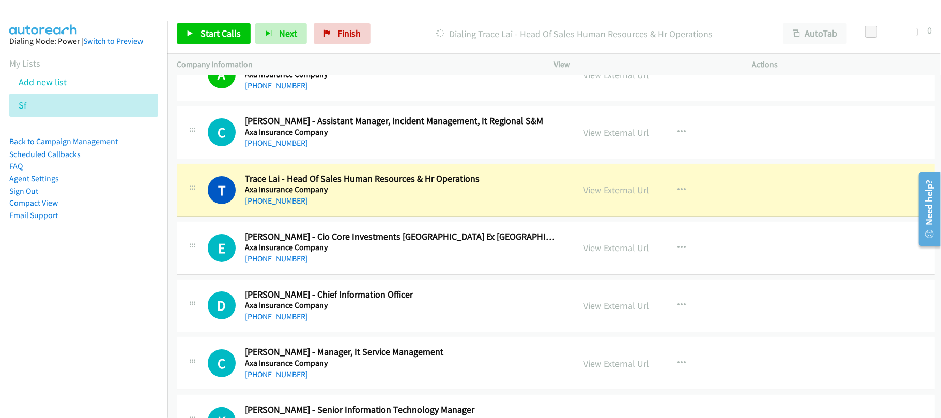
click at [352, 207] on div "+852 9167 7768" at bounding box center [402, 201] width 315 height 12
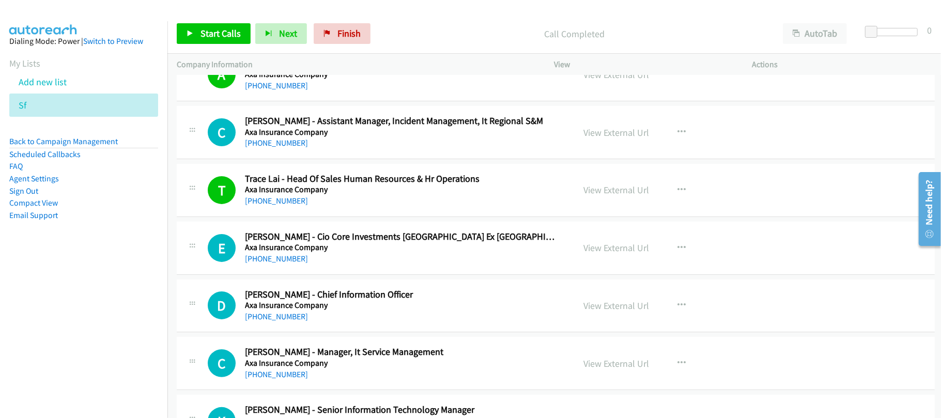
click at [323, 265] on div "+852 9257 8952" at bounding box center [402, 259] width 315 height 12
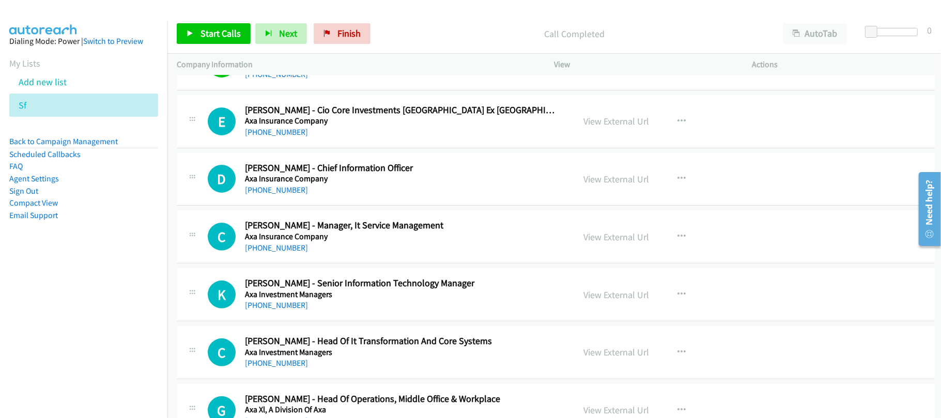
scroll to position [3033, 0]
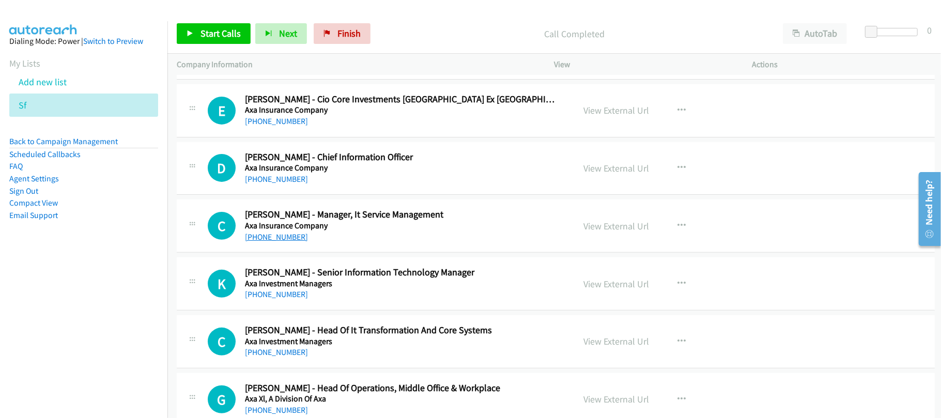
click at [264, 242] on link "+852 9716 9707" at bounding box center [276, 237] width 63 height 10
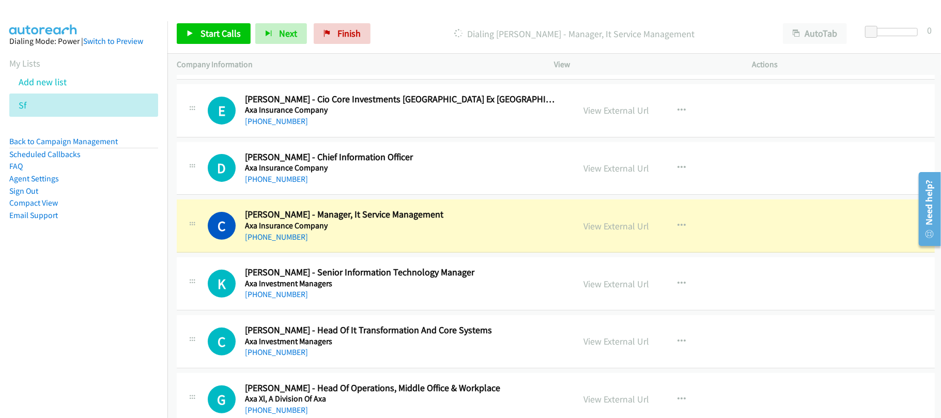
click at [365, 240] on div "+852 9716 9707" at bounding box center [402, 237] width 315 height 12
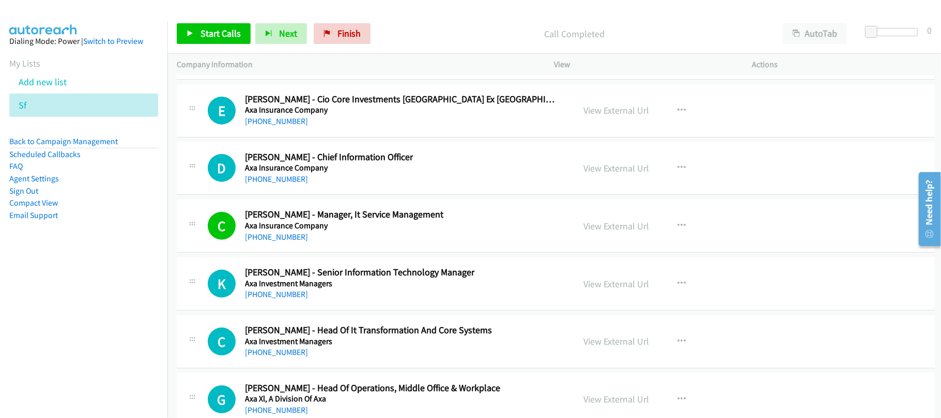
click at [323, 231] on h5 "Axa Insurance Company" at bounding box center [402, 226] width 315 height 10
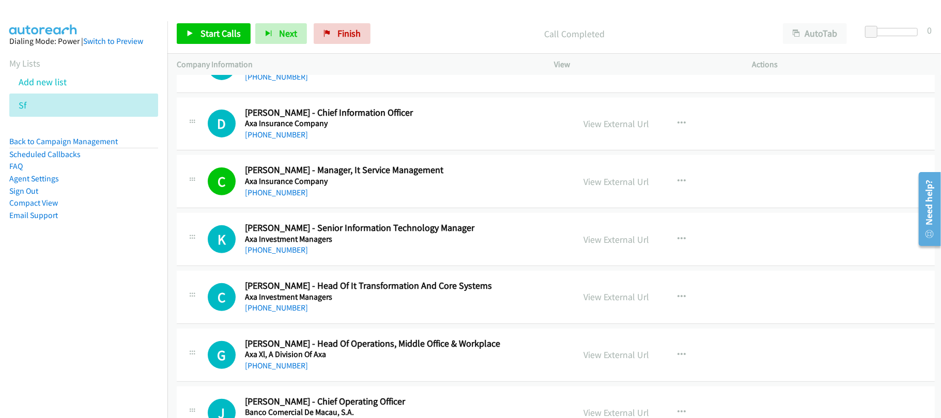
scroll to position [3102, 0]
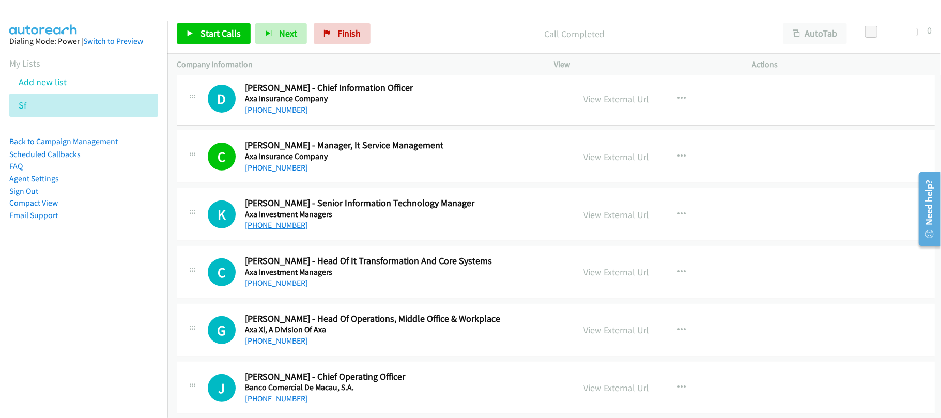
click at [271, 230] on link "+852 9513 9518" at bounding box center [276, 225] width 63 height 10
click at [354, 232] on div "+852 9513 9518" at bounding box center [402, 225] width 315 height 12
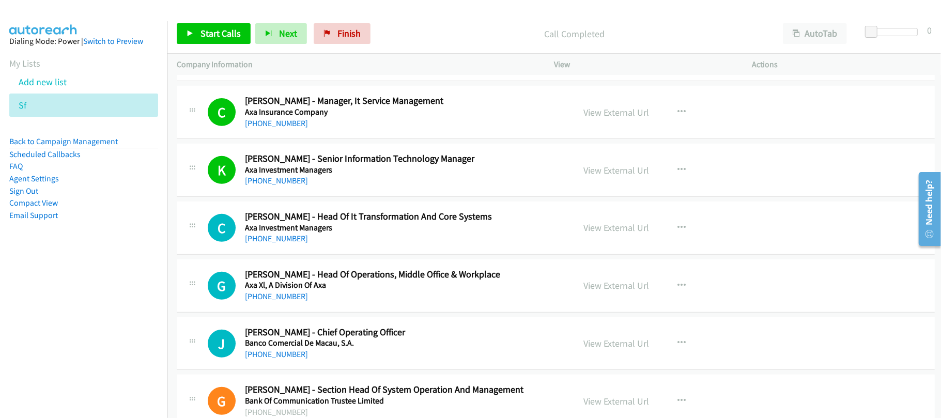
scroll to position [3171, 0]
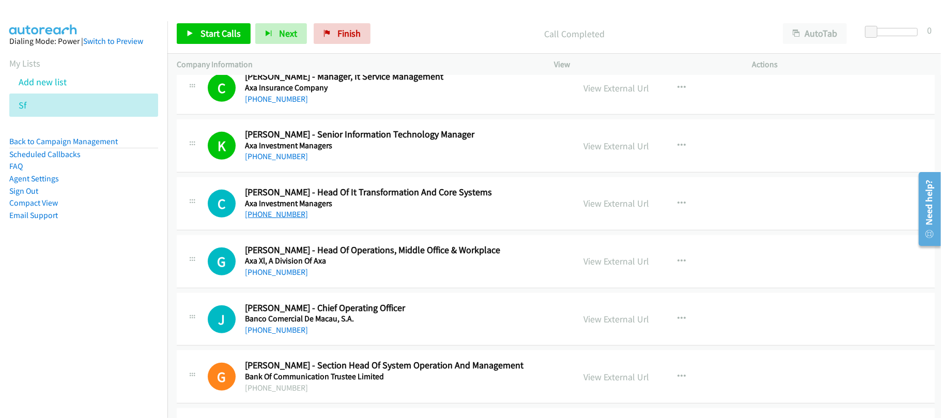
click at [282, 219] on link "+852 9416 5409" at bounding box center [276, 214] width 63 height 10
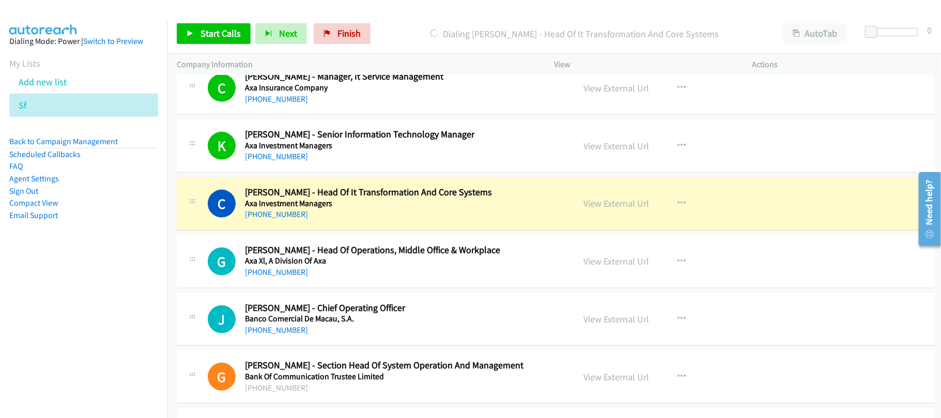
drag, startPoint x: 273, startPoint y: 278, endPoint x: 536, endPoint y: 276, distance: 262.1
click at [273, 277] on link "+852 9867 2654" at bounding box center [276, 272] width 63 height 10
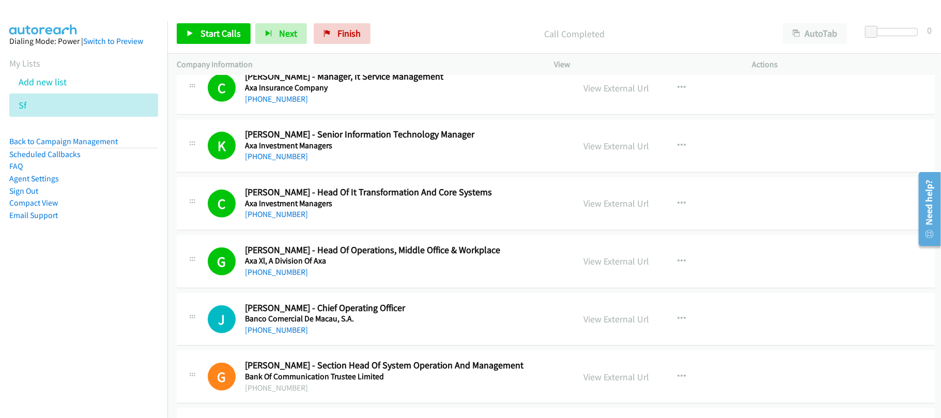
click at [352, 337] on div "+852 9310 8652" at bounding box center [402, 330] width 315 height 12
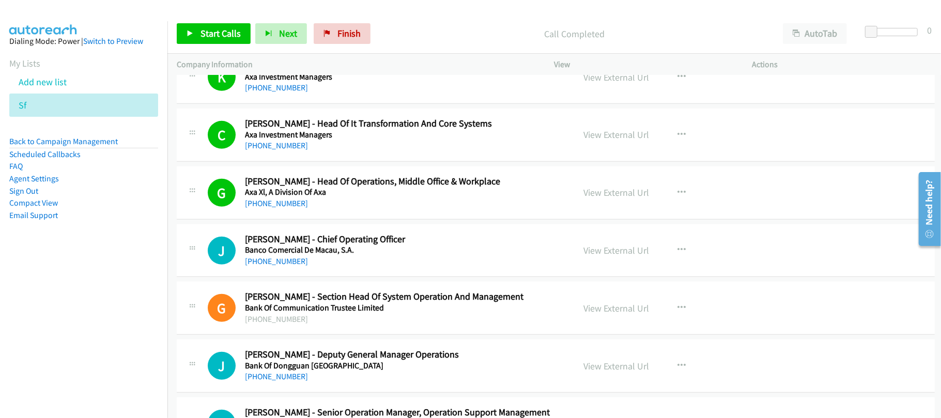
click at [276, 266] on link "+852 9310 8652" at bounding box center [276, 261] width 63 height 10
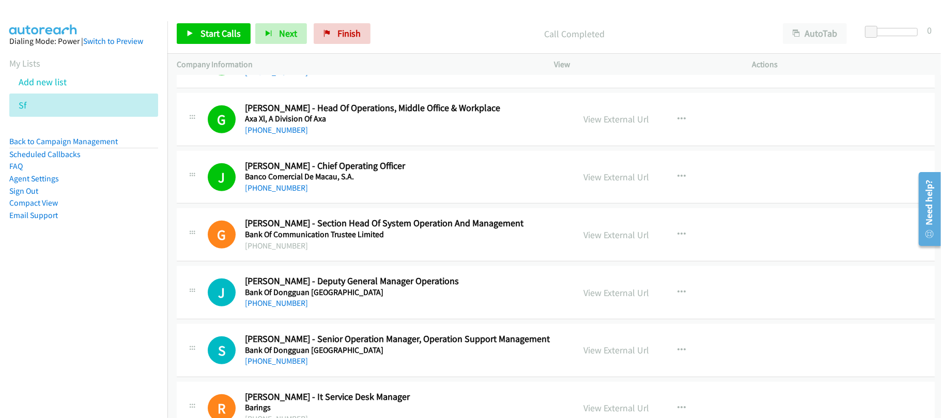
scroll to position [3378, 0]
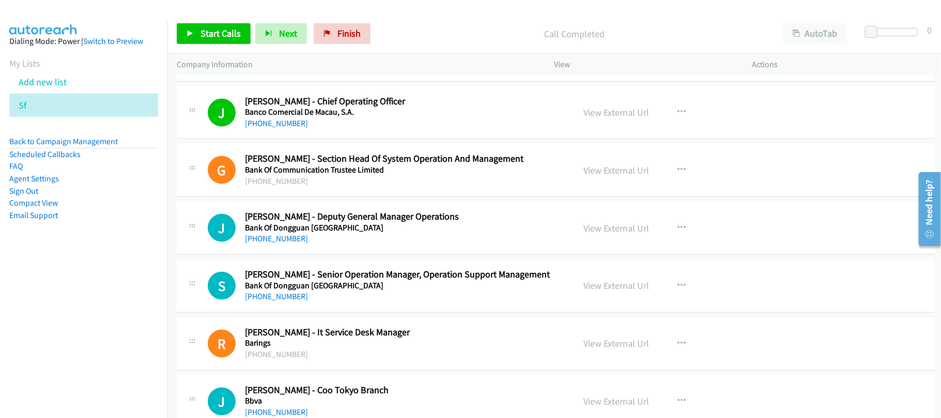
click at [281, 244] on link "+852 9837 3060" at bounding box center [276, 239] width 63 height 10
click at [260, 301] on link "+852 9049 2037" at bounding box center [276, 297] width 63 height 10
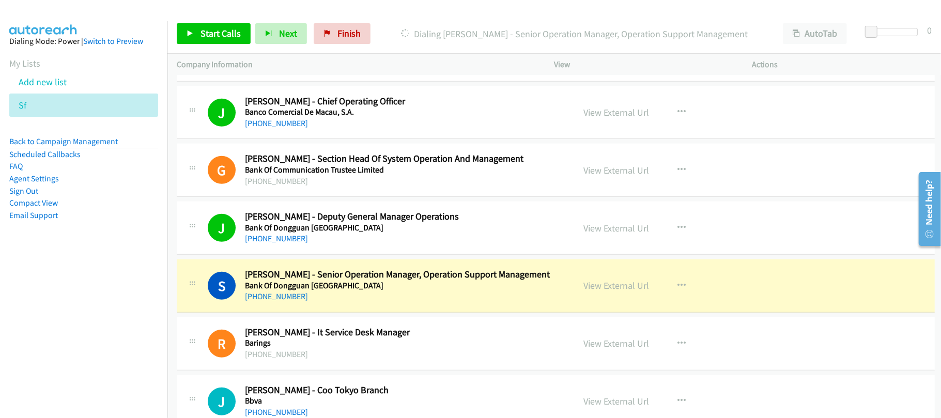
click at [362, 313] on div "S Callback Scheduled Steven Wong - Senior Operation Manager, Operation Support …" at bounding box center [556, 286] width 758 height 53
drag, startPoint x: 586, startPoint y: 296, endPoint x: 574, endPoint y: 307, distance: 15.8
click at [584, 292] on link "View External Url" at bounding box center [617, 286] width 66 height 12
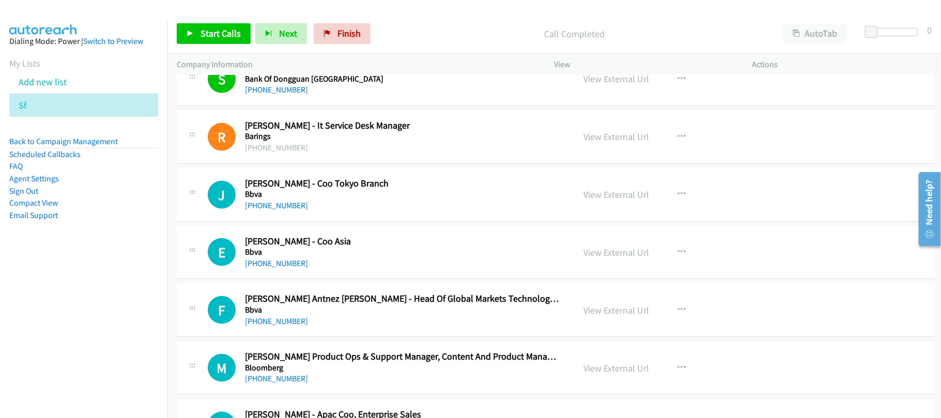
scroll to position [3653, 0]
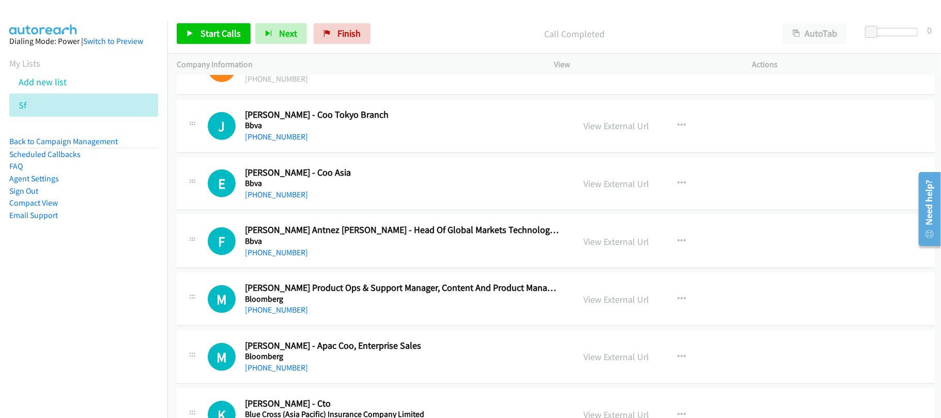
click at [324, 153] on div "J Callback Scheduled Joaquin Vazquez - Coo Tokyo Branch Bbva Asia/Hong_Kong +85…" at bounding box center [556, 126] width 758 height 53
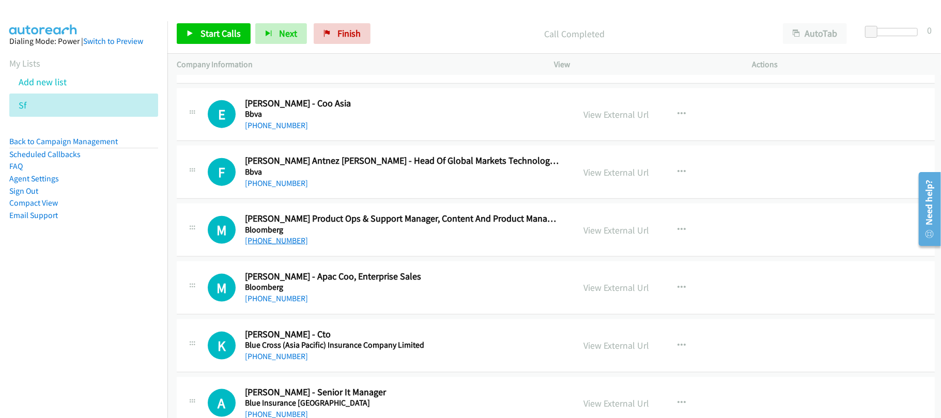
click at [282, 246] on link "+852 9832 4372" at bounding box center [276, 241] width 63 height 10
click at [327, 177] on h5 "Bbva" at bounding box center [402, 172] width 315 height 10
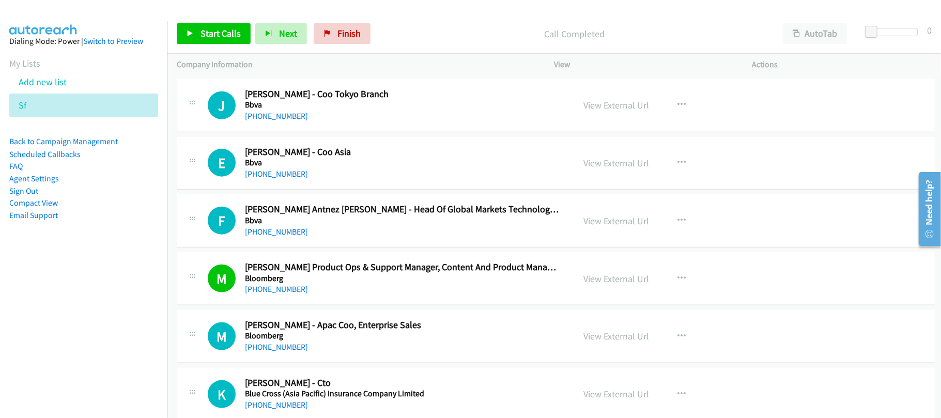
scroll to position [3653, 0]
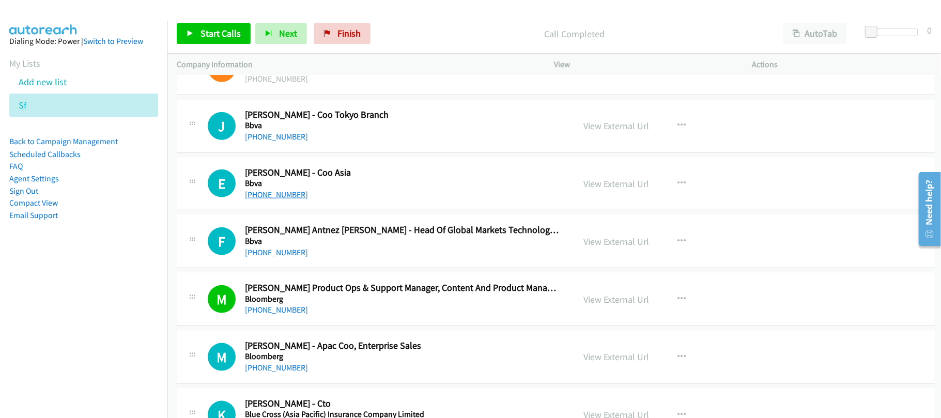
click at [288, 200] on link "+852 9032 6576" at bounding box center [276, 195] width 63 height 10
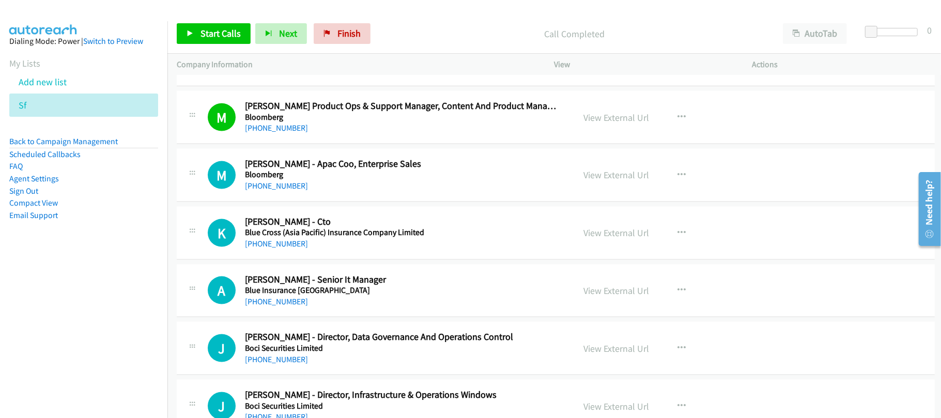
scroll to position [3860, 0]
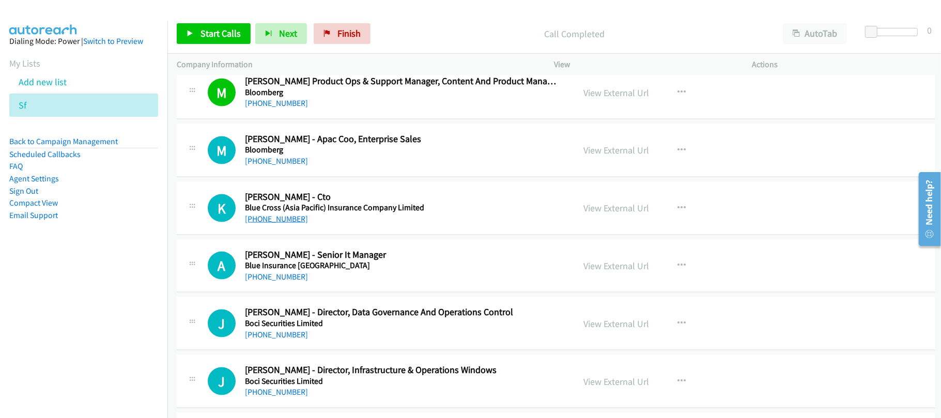
click at [269, 224] on link "+852 9156 1583" at bounding box center [276, 219] width 63 height 10
click at [295, 282] on link "+852 9834 1781" at bounding box center [276, 277] width 63 height 10
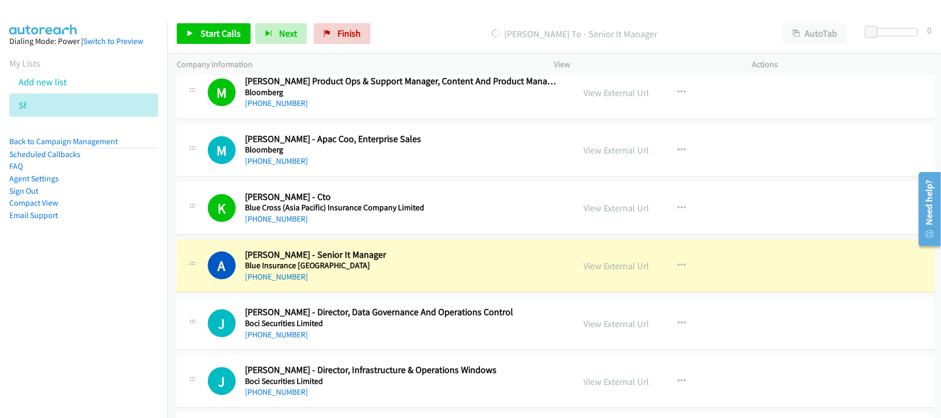
click at [369, 283] on div "+852 9834 1781" at bounding box center [402, 277] width 315 height 12
click at [617, 272] on link "View External Url" at bounding box center [617, 266] width 66 height 12
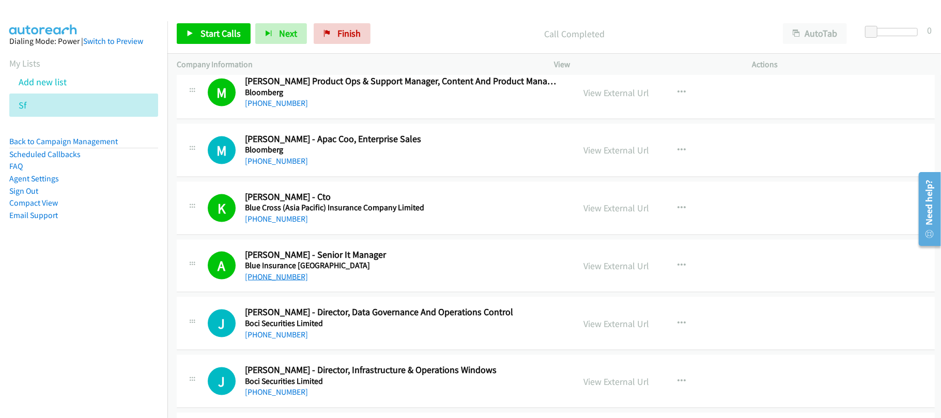
click at [284, 282] on link "+852 9834 1781" at bounding box center [276, 277] width 63 height 10
click at [602, 272] on link "View External Url" at bounding box center [617, 266] width 66 height 12
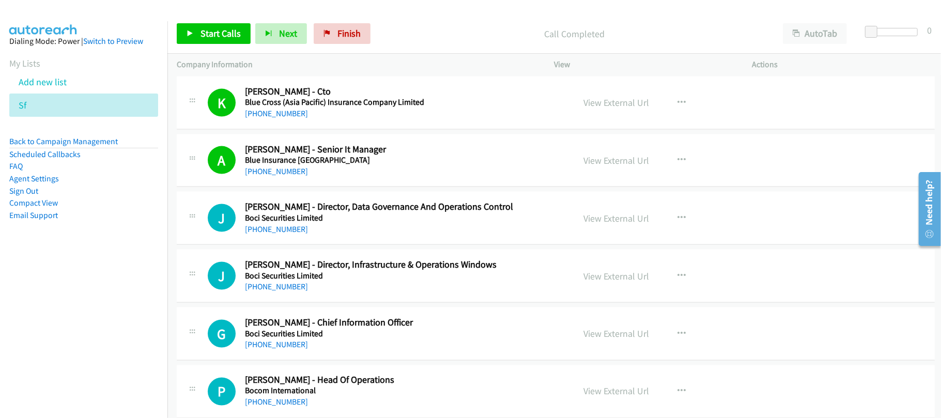
scroll to position [3998, 0]
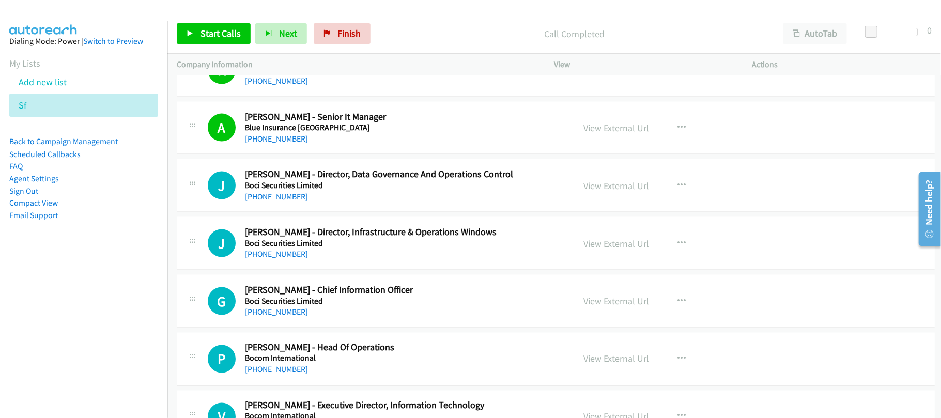
click at [110, 267] on aside "Dialing Mode: Power | Switch to Preview My Lists Add new list Sf Back to Campai…" at bounding box center [84, 144] width 168 height 247
click at [263, 202] on link "+852 9389 9009" at bounding box center [276, 197] width 63 height 10
click at [339, 261] on div "+852 6172 7981" at bounding box center [402, 254] width 315 height 12
click at [282, 259] on link "+852 6172 7981" at bounding box center [276, 254] width 63 height 10
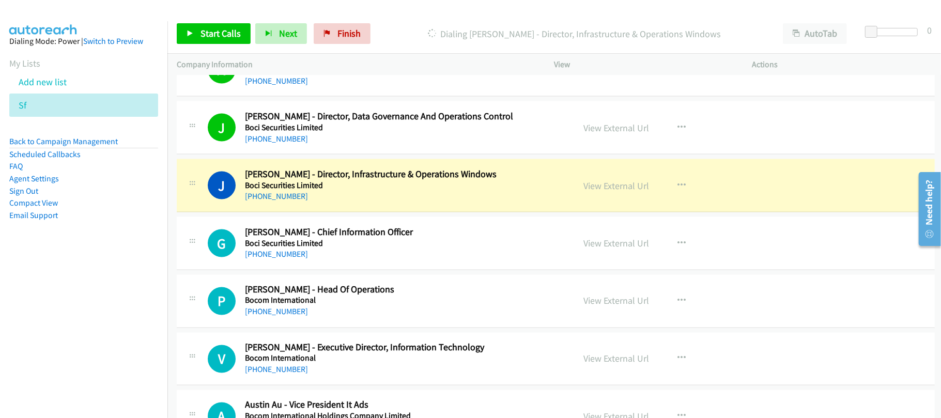
scroll to position [4136, 0]
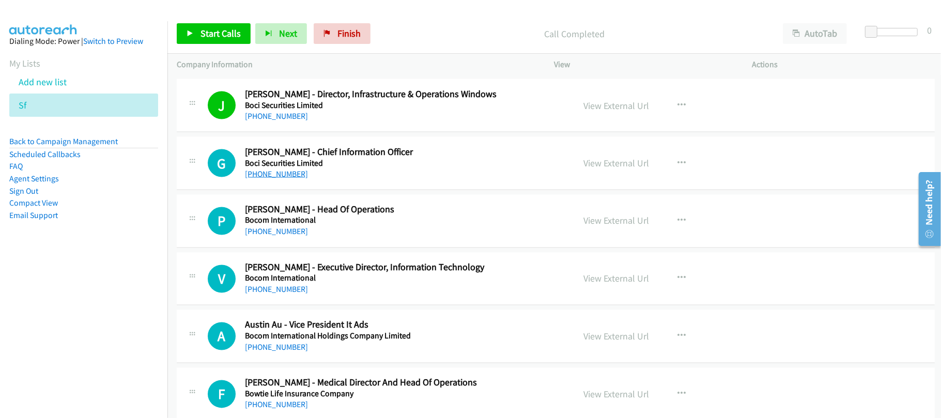
click at [277, 179] on link "+852 9327 7620" at bounding box center [276, 174] width 63 height 10
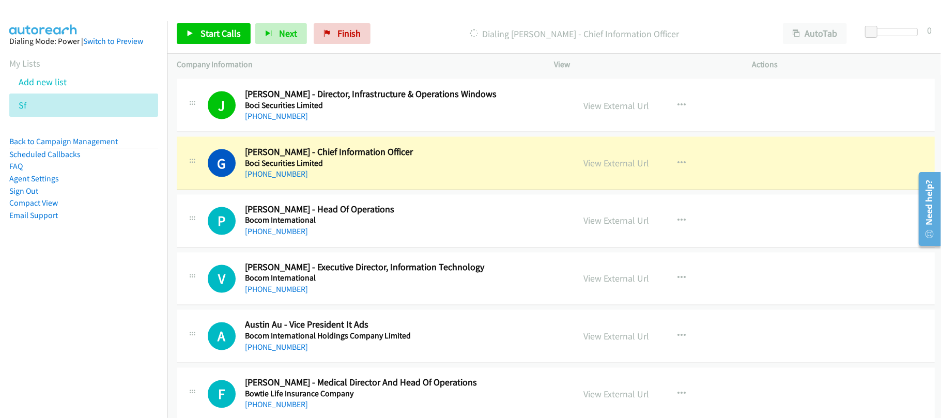
click at [373, 190] on div "G Callback Scheduled Gary Ma - Chief Information Officer Boci Securities Limite…" at bounding box center [556, 163] width 758 height 53
click at [609, 169] on link "View External Url" at bounding box center [617, 163] width 66 height 12
click at [613, 169] on link "View External Url" at bounding box center [617, 163] width 66 height 12
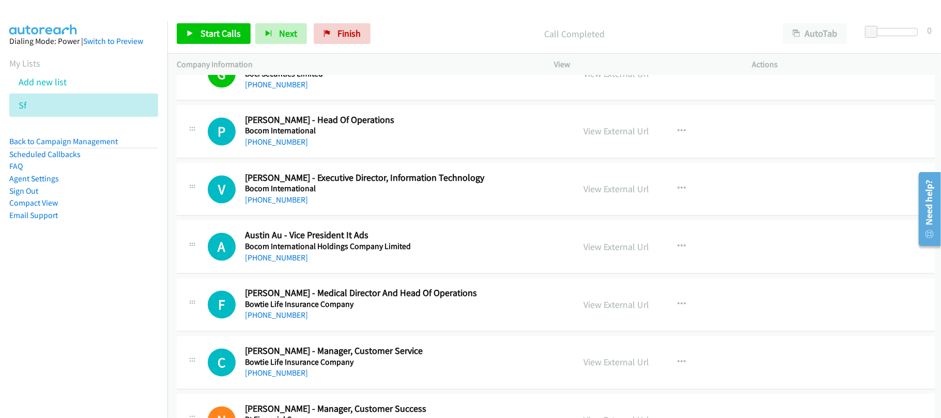
scroll to position [4205, 0]
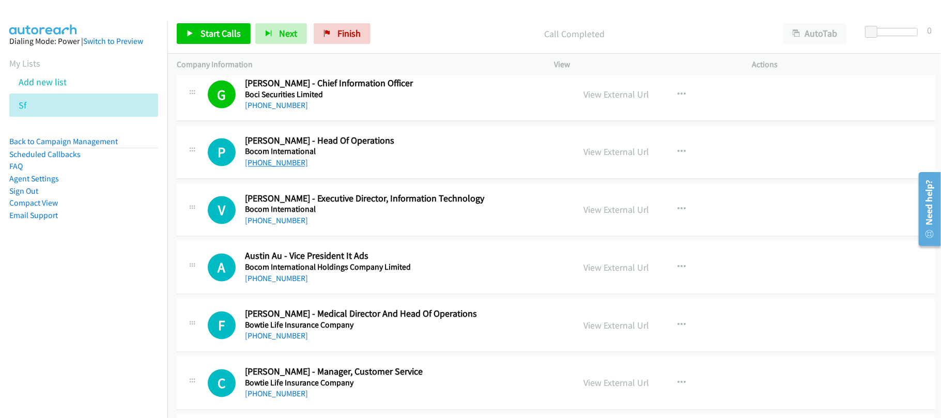
click at [280, 168] on link "+852 3710 3328" at bounding box center [276, 163] width 63 height 10
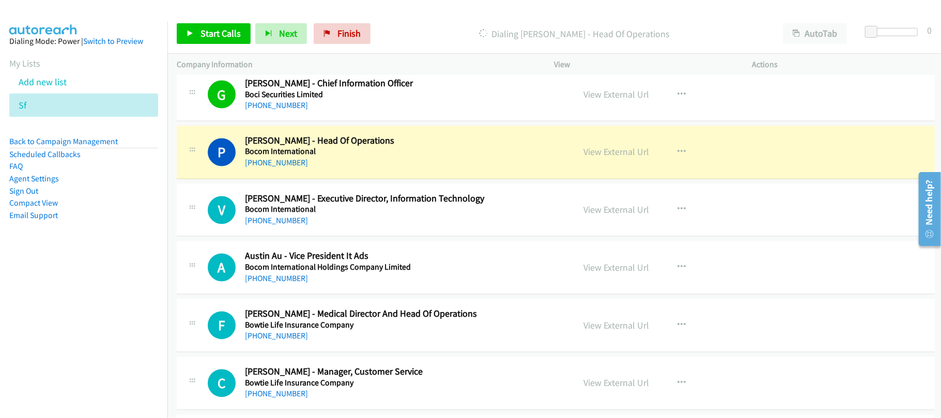
click at [337, 179] on div "P Callback Scheduled Polly Chow - Head Of Operations Bocom International Asia/H…" at bounding box center [556, 152] width 758 height 53
click at [600, 158] on link "View External Url" at bounding box center [617, 152] width 66 height 12
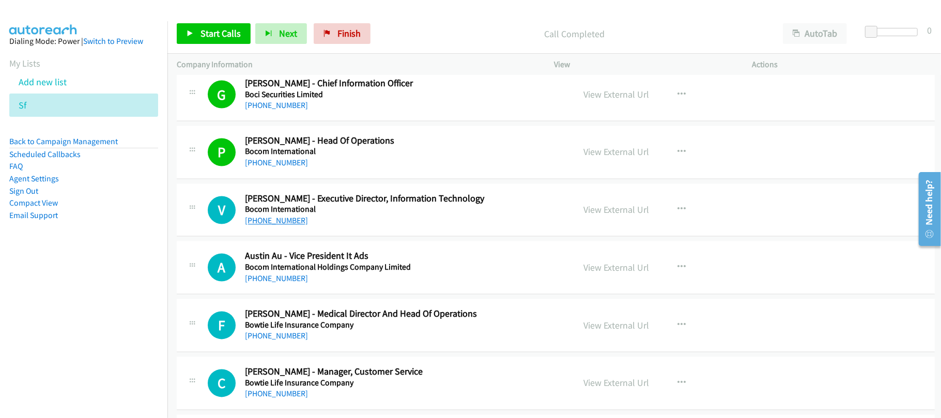
click at [282, 226] on link "+852 9183 0095" at bounding box center [276, 221] width 63 height 10
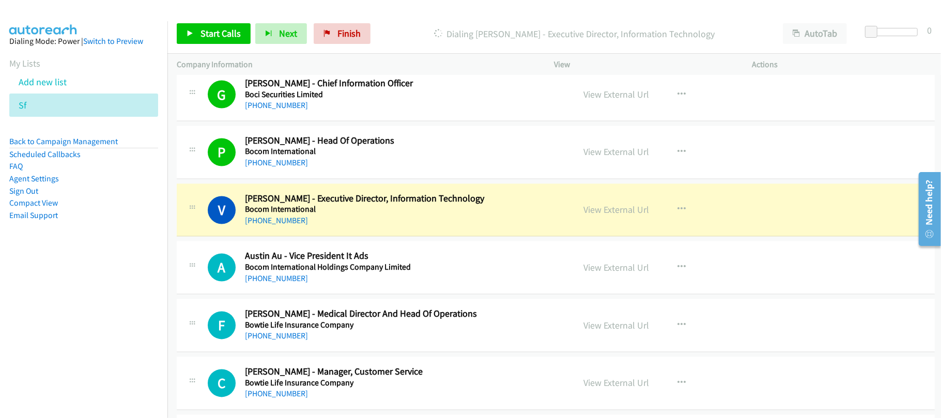
click at [371, 237] on div "V Callback Scheduled Vivian Leung - Executive Director, Information Technology …" at bounding box center [556, 210] width 758 height 53
click at [605, 216] on link "View External Url" at bounding box center [617, 210] width 66 height 12
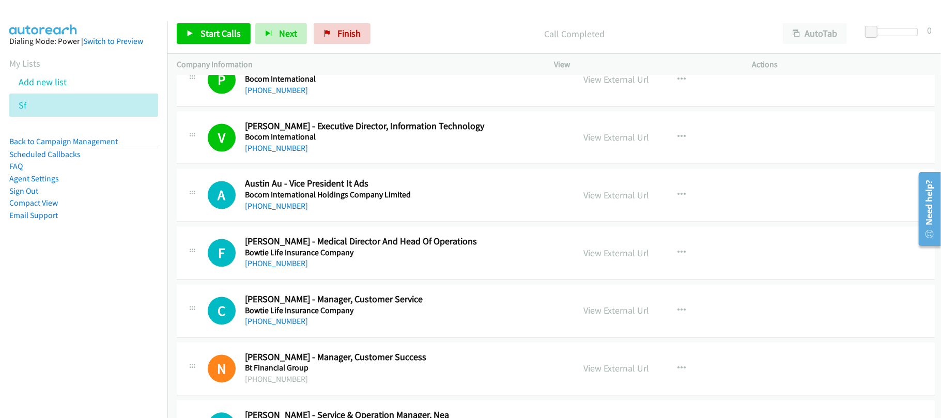
scroll to position [4274, 0]
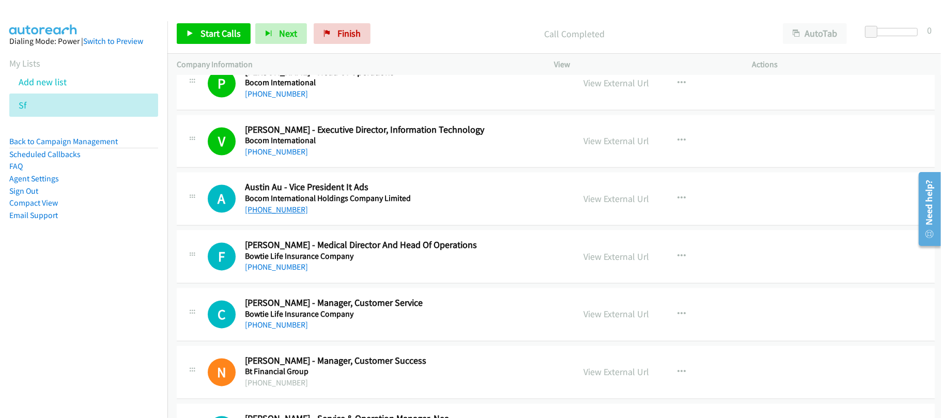
click at [292, 215] on link "+852 9377 3985" at bounding box center [276, 210] width 63 height 10
click at [354, 284] on div "F Callback Scheduled Frank Yau - Medical Director And Head Of Operations Bowtie…" at bounding box center [556, 257] width 758 height 53
click at [290, 272] on link "+852 9043 3759" at bounding box center [276, 268] width 63 height 10
drag, startPoint x: 259, startPoint y: 278, endPoint x: 493, endPoint y: 296, distance: 235.5
click at [259, 272] on link "+852 9043 3759" at bounding box center [276, 268] width 63 height 10
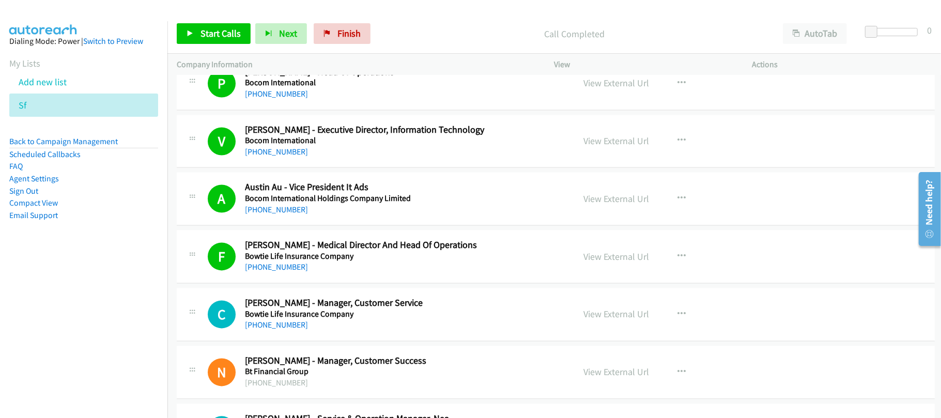
click at [335, 274] on div "+852 9043 3759" at bounding box center [402, 268] width 315 height 12
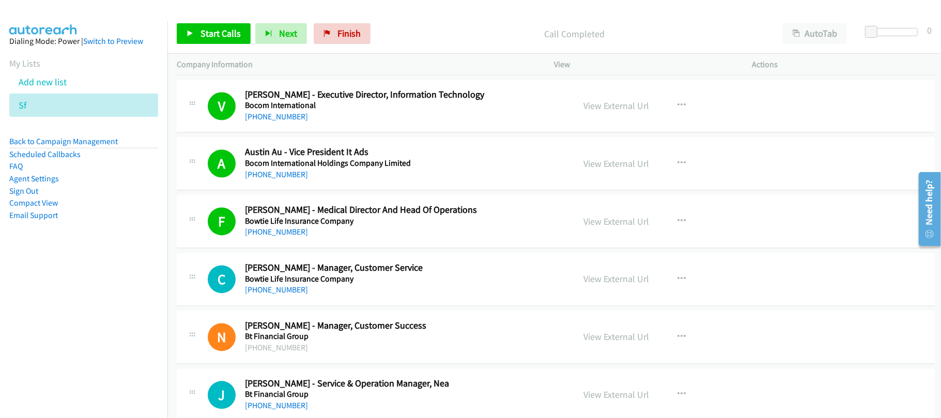
scroll to position [4343, 0]
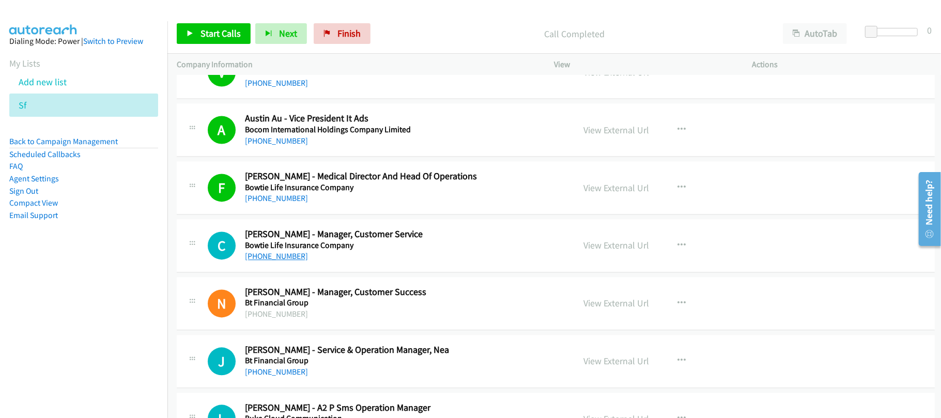
click at [273, 261] on link "+852 9436 2342" at bounding box center [276, 256] width 63 height 10
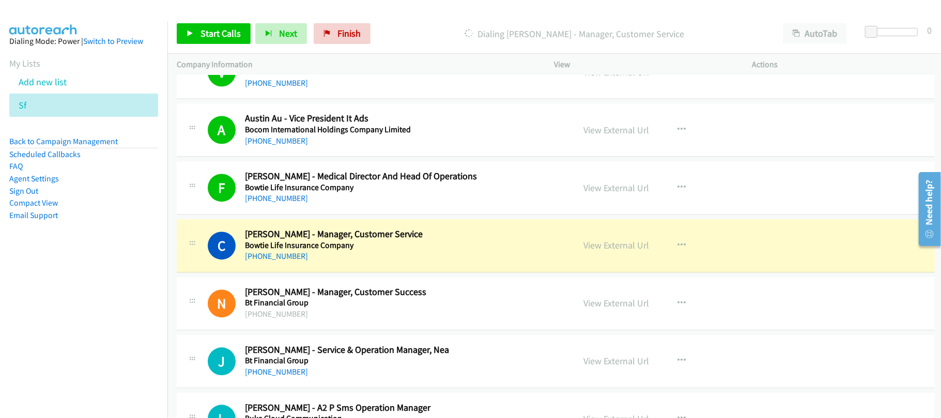
click at [353, 321] on div "+8529967791906" at bounding box center [402, 314] width 315 height 12
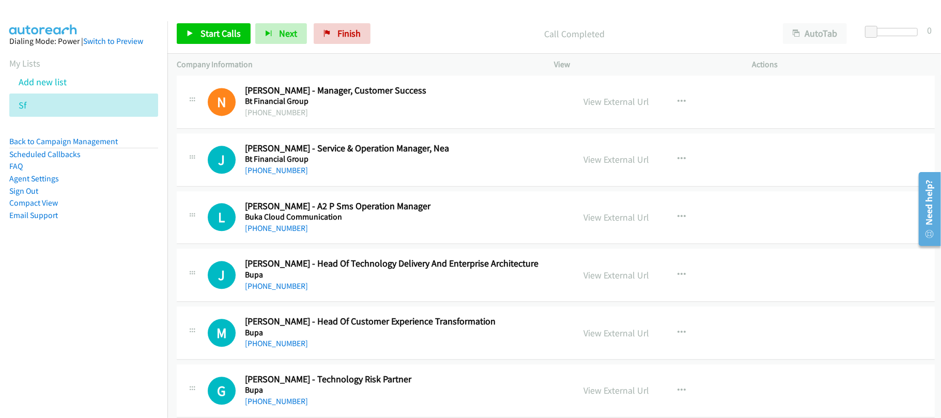
scroll to position [4550, 0]
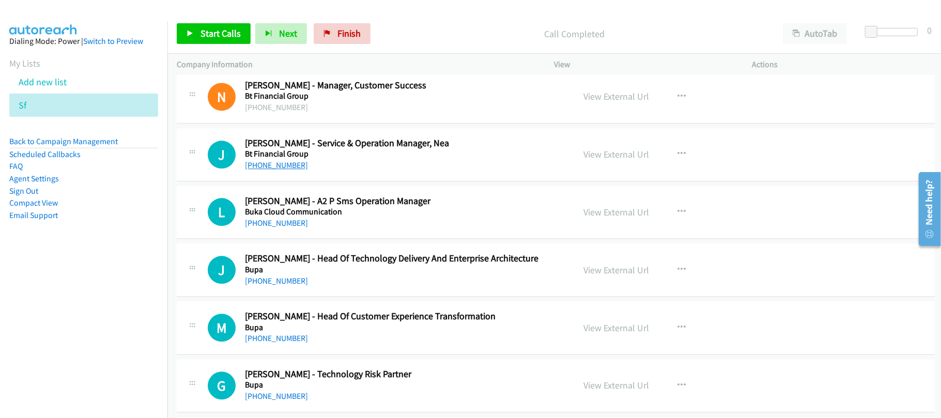
click at [295, 170] on link "+852 9744 7333" at bounding box center [276, 165] width 63 height 10
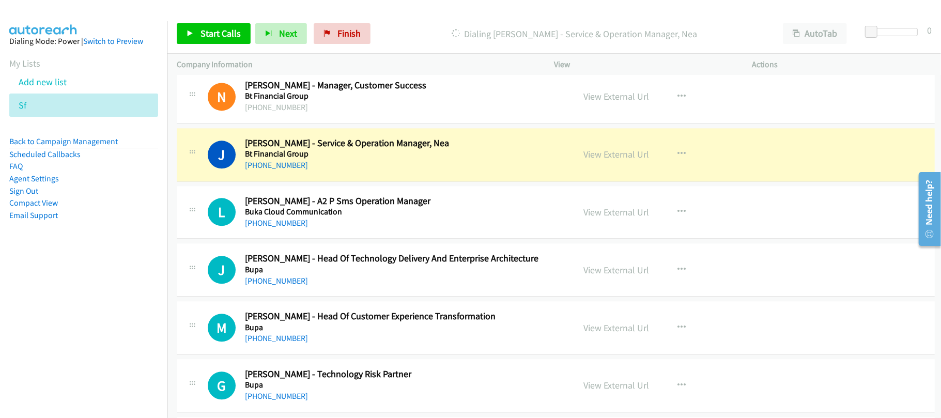
click at [369, 239] on div "L Callback Scheduled Leddy Cheung - A2 P Sms Operation Manager Buka Cloud Commu…" at bounding box center [556, 212] width 758 height 53
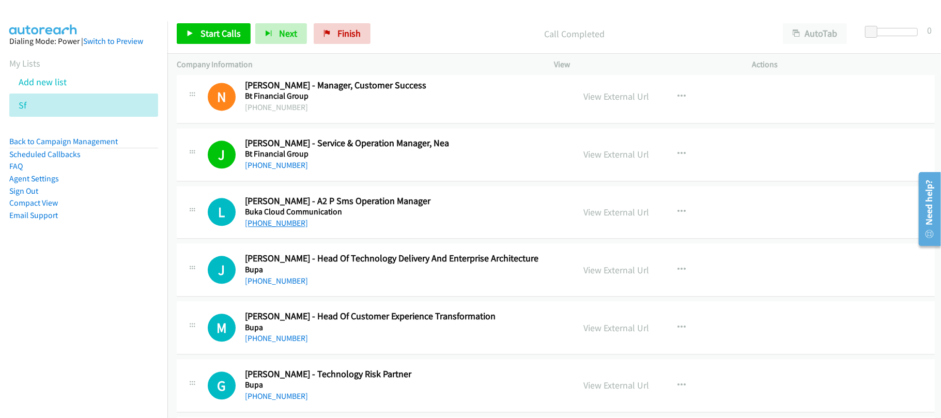
click at [282, 228] on link "+852 6216 2322" at bounding box center [276, 223] width 63 height 10
click at [285, 230] on div "+852 6216 2322" at bounding box center [402, 223] width 315 height 12
click at [284, 230] on div "+852 6216 2322" at bounding box center [402, 223] width 315 height 12
click at [284, 228] on link "+852 6216 2322" at bounding box center [276, 223] width 63 height 10
click at [340, 230] on div "+852 6216 2322" at bounding box center [402, 223] width 315 height 12
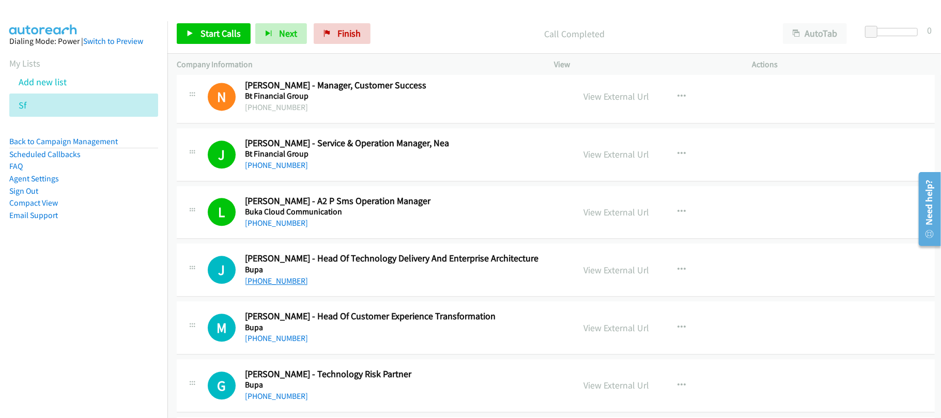
click at [282, 286] on link "+852 9018 7712" at bounding box center [276, 281] width 63 height 10
click at [286, 333] on h5 "Bupa" at bounding box center [402, 328] width 315 height 10
click at [280, 343] on link "+852 9310 8408" at bounding box center [276, 338] width 63 height 10
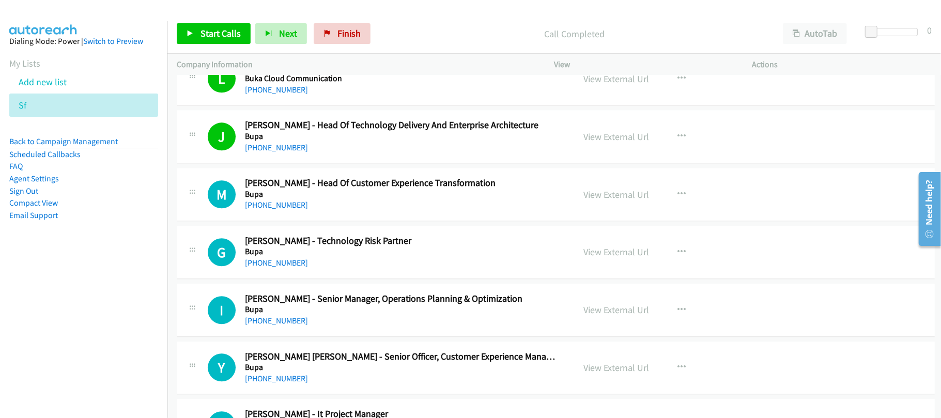
scroll to position [4687, 0]
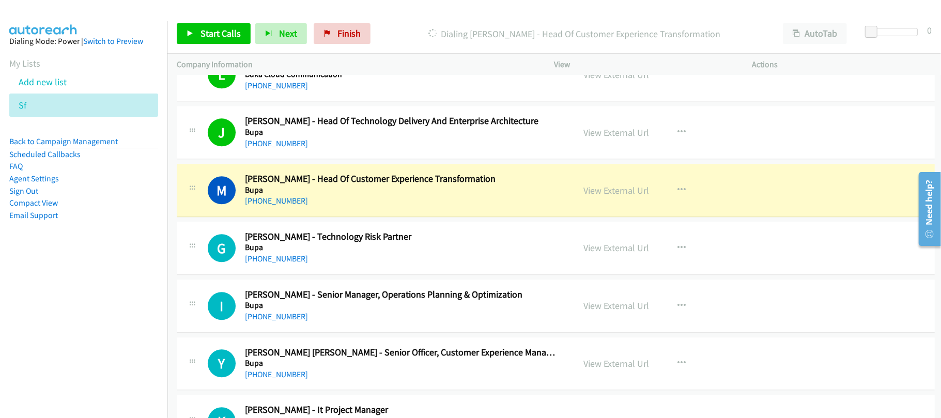
click at [296, 253] on h5 "Bupa" at bounding box center [402, 247] width 315 height 10
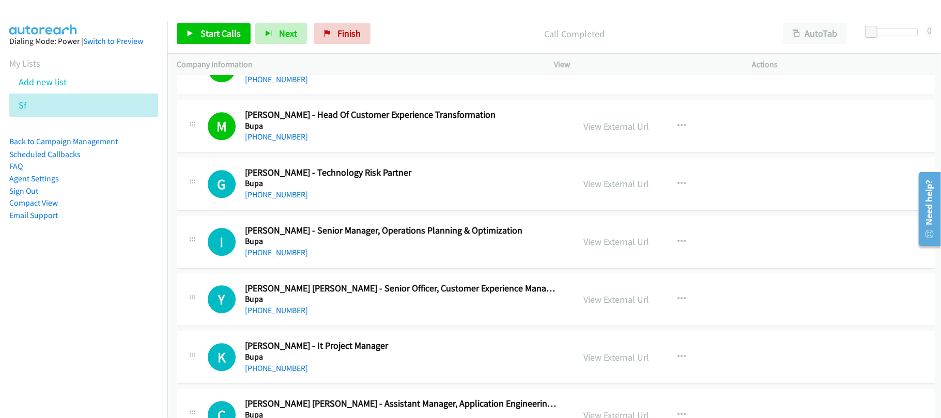
scroll to position [4825, 0]
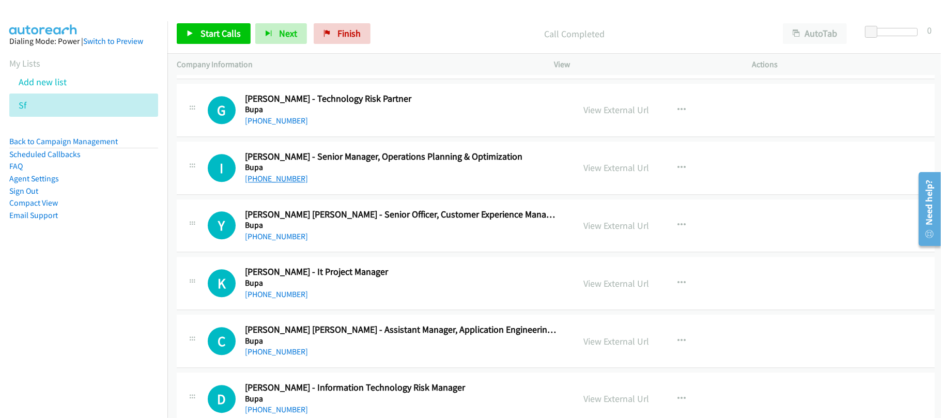
click at [290, 184] on link "+852 9746 0178" at bounding box center [276, 179] width 63 height 10
click at [356, 231] on h5 "Bupa" at bounding box center [402, 225] width 315 height 10
click at [280, 241] on link "+852 6606 2492" at bounding box center [276, 237] width 63 height 10
click at [341, 243] on div "+852 6606 2492" at bounding box center [402, 237] width 315 height 12
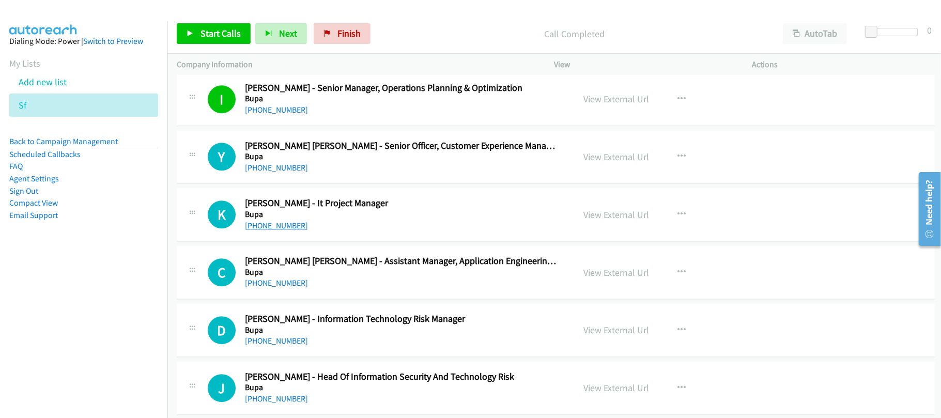
click at [280, 231] on link "+852 6221 1663" at bounding box center [276, 226] width 63 height 10
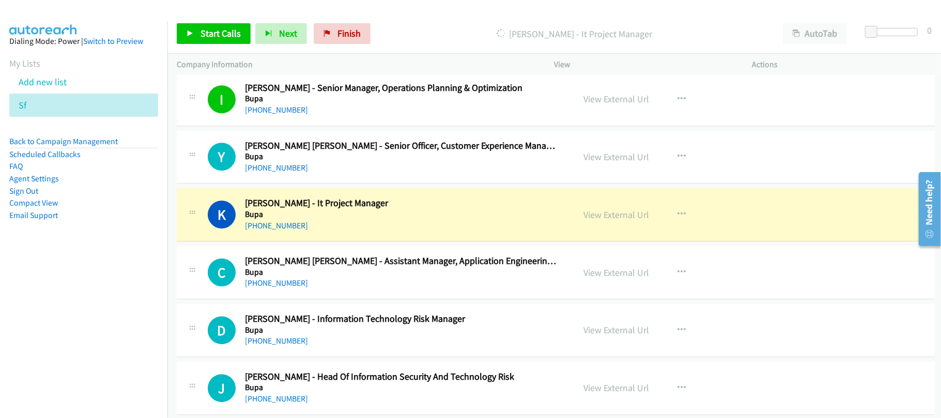
click at [375, 232] on div "+852 6221 1663" at bounding box center [402, 226] width 315 height 12
click at [629, 221] on link "View External Url" at bounding box center [617, 215] width 66 height 12
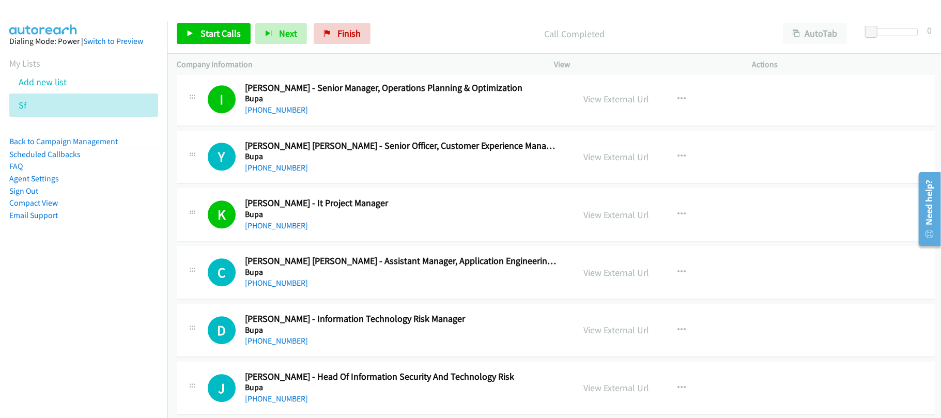
click at [358, 267] on h2 "Chun Hei Lam - Assistant Manager, Application Engineering, Technology" at bounding box center [402, 261] width 315 height 12
click at [303, 290] on div "+852 6211 9382" at bounding box center [402, 283] width 315 height 12
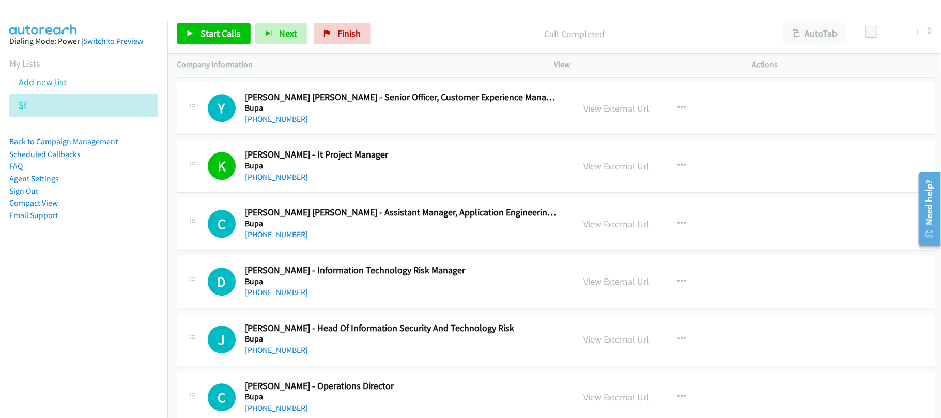
scroll to position [4963, 0]
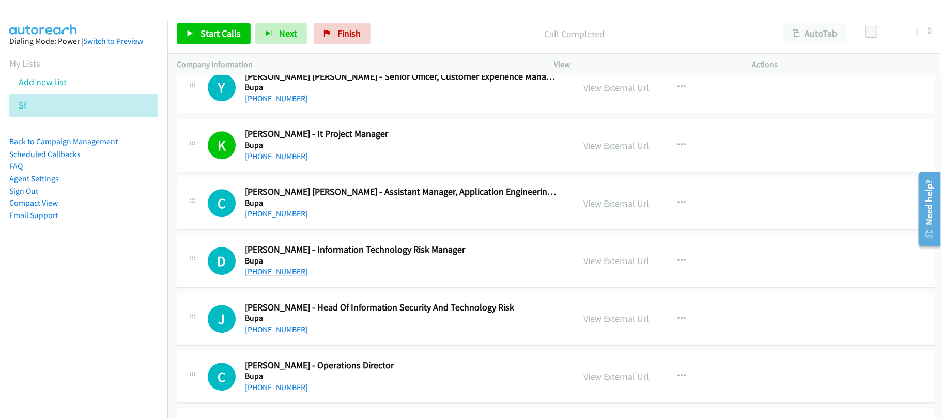
click at [275, 277] on link "+852 6171 8863" at bounding box center [276, 272] width 63 height 10
click at [338, 288] on div "D Callback Scheduled Douglas Yip - Information Technology Risk Manager Bupa Asi…" at bounding box center [556, 261] width 758 height 53
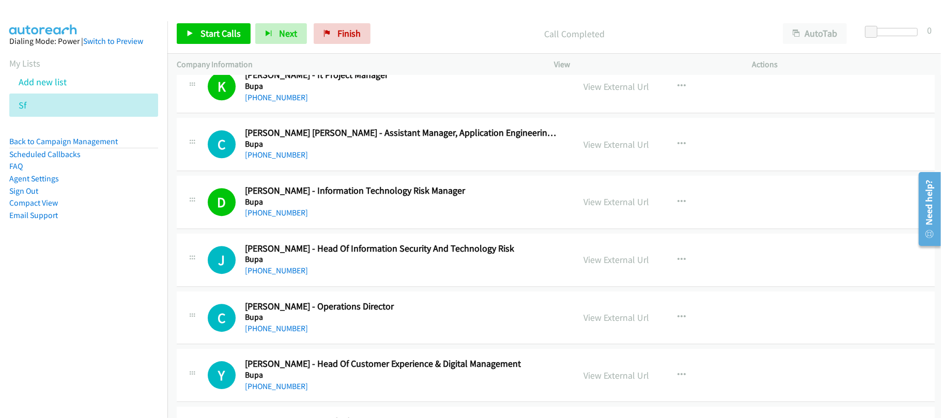
scroll to position [5101, 0]
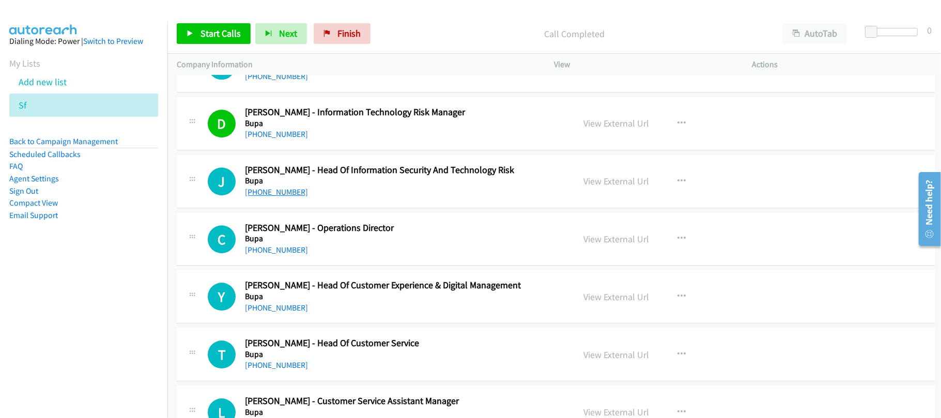
click at [271, 197] on link "+852 9262 8226" at bounding box center [276, 192] width 63 height 10
click at [261, 255] on link "+852 2517 5175" at bounding box center [276, 250] width 63 height 10
click at [351, 314] on div "+852 6122 1927" at bounding box center [402, 308] width 315 height 12
click at [286, 313] on link "+852 6122 1927" at bounding box center [276, 308] width 63 height 10
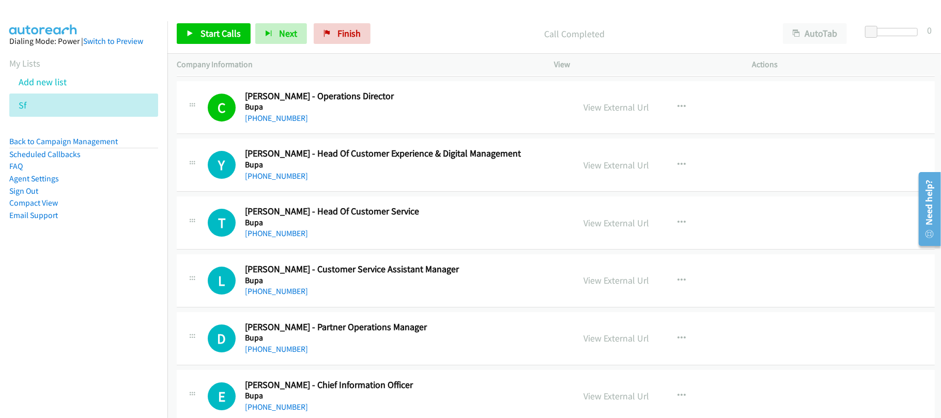
scroll to position [5239, 0]
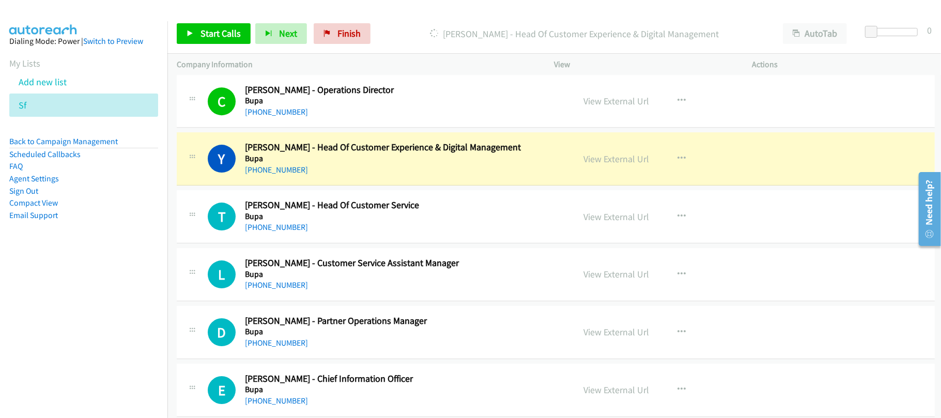
click at [368, 176] on div "+852 6122 1927" at bounding box center [402, 170] width 315 height 12
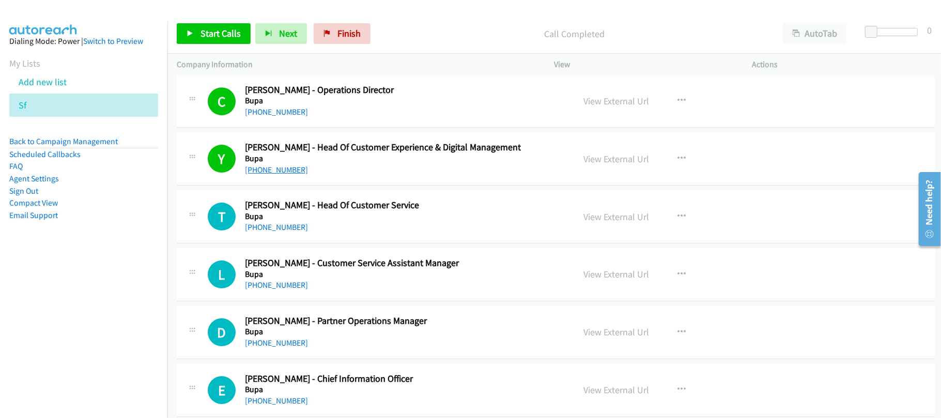
click at [274, 175] on link "+852 6122 1927" at bounding box center [276, 170] width 63 height 10
click at [316, 222] on h5 "Bupa" at bounding box center [402, 216] width 315 height 10
click at [271, 232] on link "+852 6143 9984" at bounding box center [276, 227] width 63 height 10
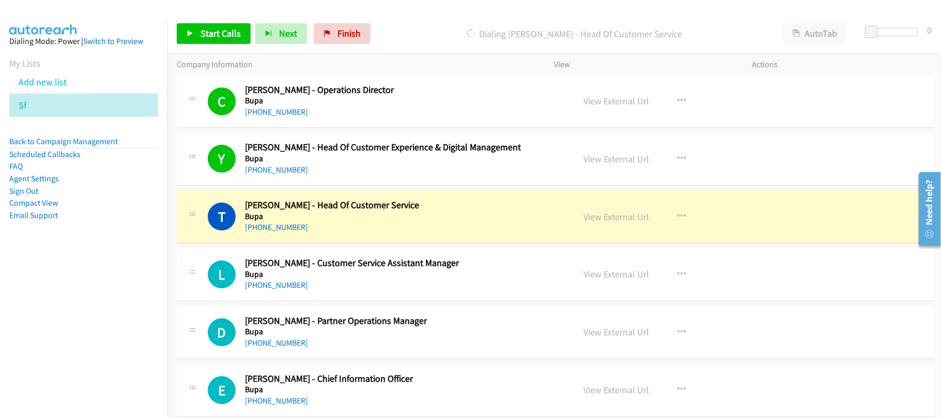
click at [360, 292] on div "+852 9826 5098" at bounding box center [402, 285] width 315 height 12
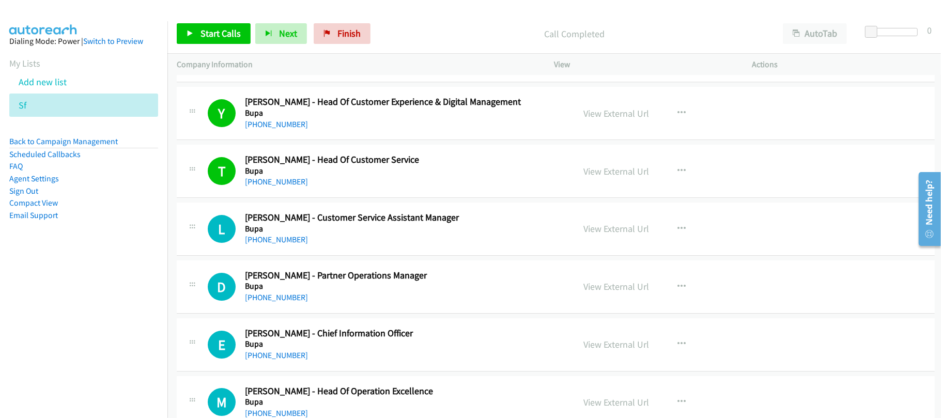
scroll to position [5377, 0]
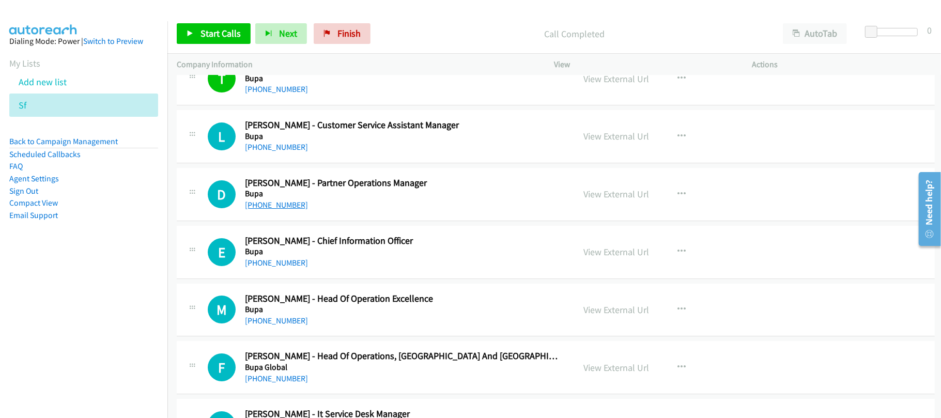
click at [264, 210] on link "+852 9604 9559" at bounding box center [276, 205] width 63 height 10
drag, startPoint x: 279, startPoint y: 280, endPoint x: 342, endPoint y: 276, distance: 63.2
click at [279, 268] on link "+852 9456 9938" at bounding box center [276, 263] width 63 height 10
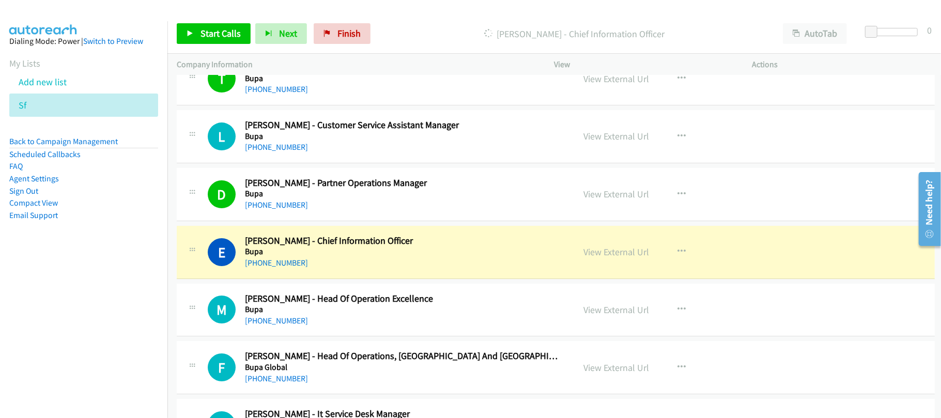
drag, startPoint x: 340, startPoint y: 280, endPoint x: 344, endPoint y: 276, distance: 5.5
click at [340, 269] on div "+852 9456 9938" at bounding box center [402, 263] width 315 height 12
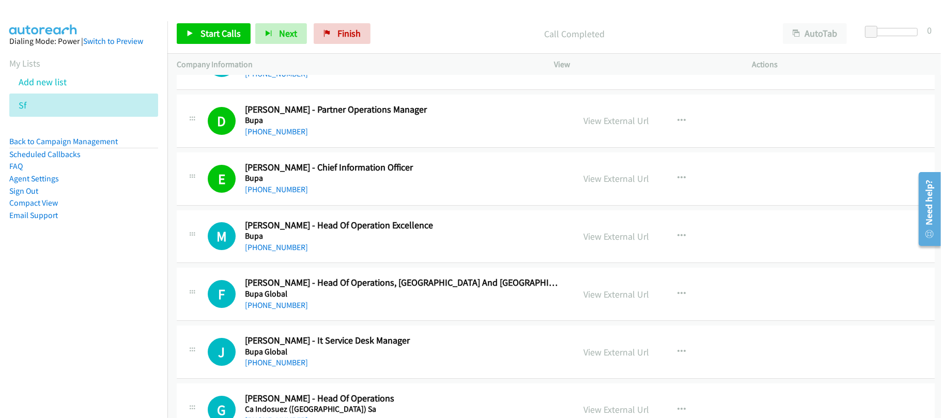
scroll to position [5514, 0]
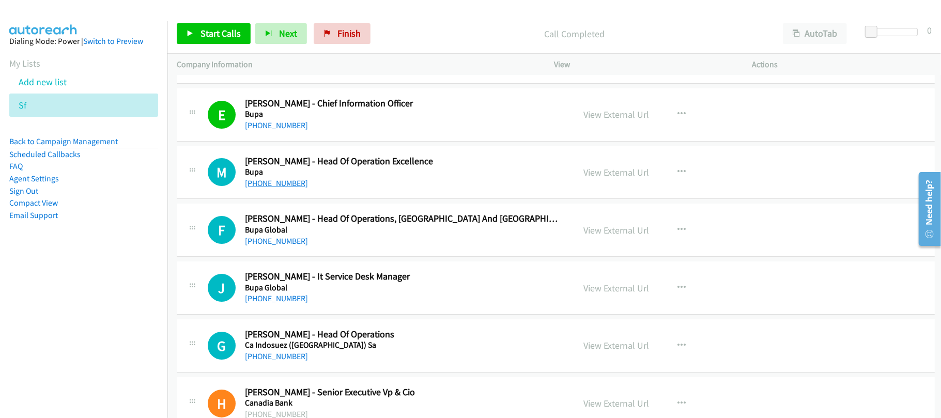
click at [279, 188] on link "+852 6886 1266" at bounding box center [276, 183] width 63 height 10
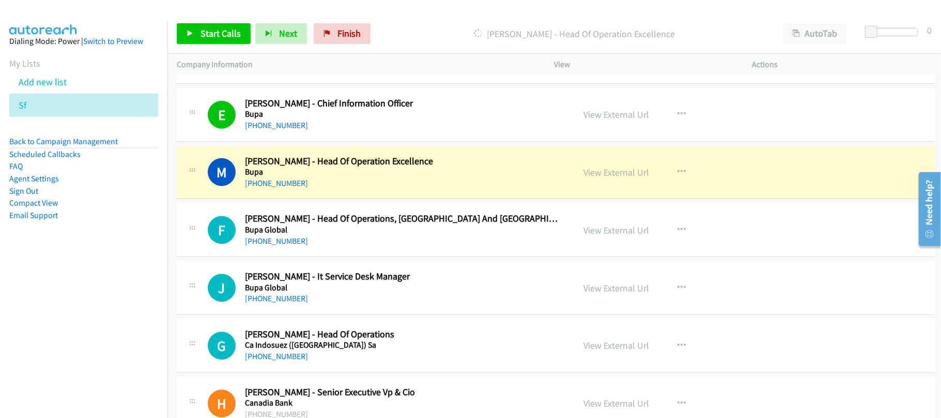
click at [308, 225] on h2 "Frederica Ng - Head Of Operations, Hong Kong And Singapore" at bounding box center [402, 219] width 315 height 12
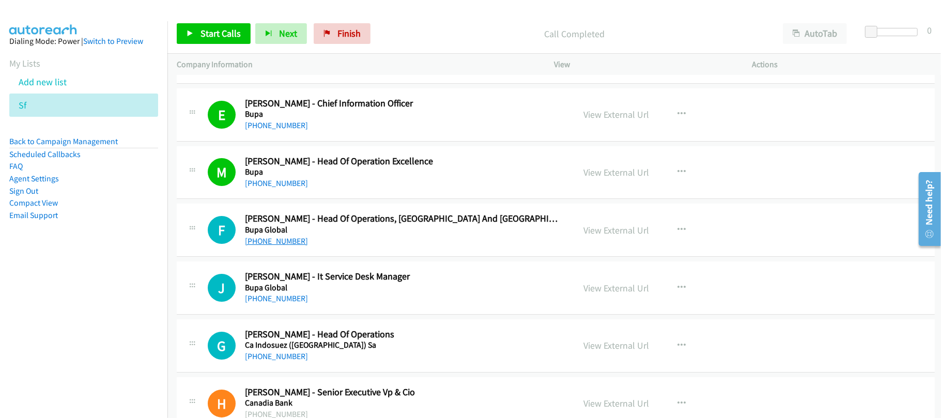
click at [278, 246] on link "+852 9318 1066" at bounding box center [276, 241] width 63 height 10
click at [278, 303] on link "+852 9077 3796" at bounding box center [276, 299] width 63 height 10
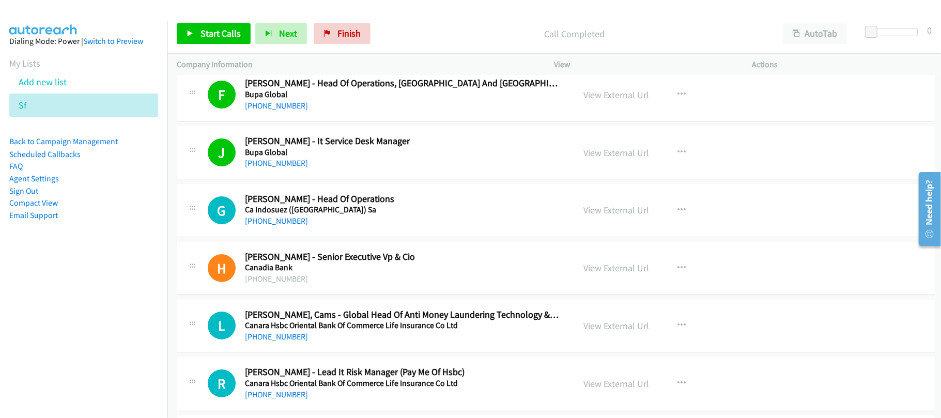
scroll to position [5652, 0]
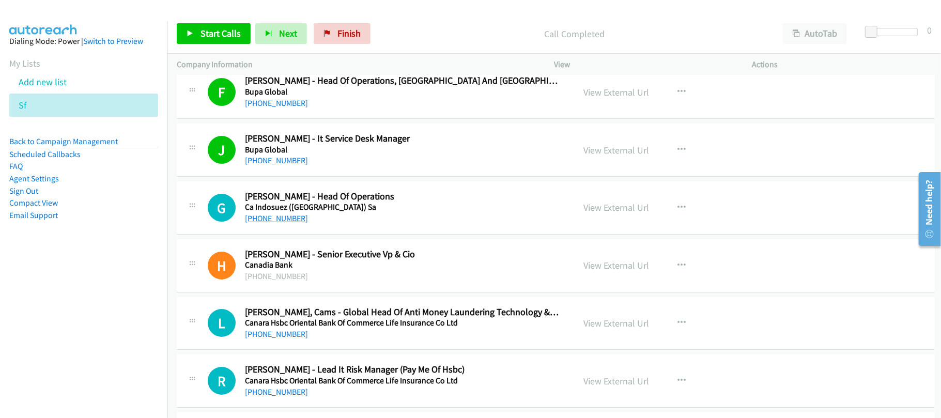
click at [257, 223] on link "+852 9364 0989" at bounding box center [276, 219] width 63 height 10
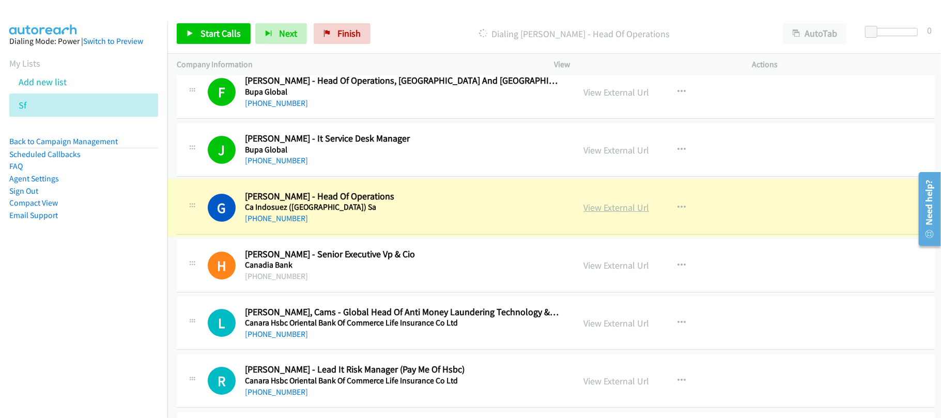
click at [625, 214] on link "View External Url" at bounding box center [617, 208] width 66 height 12
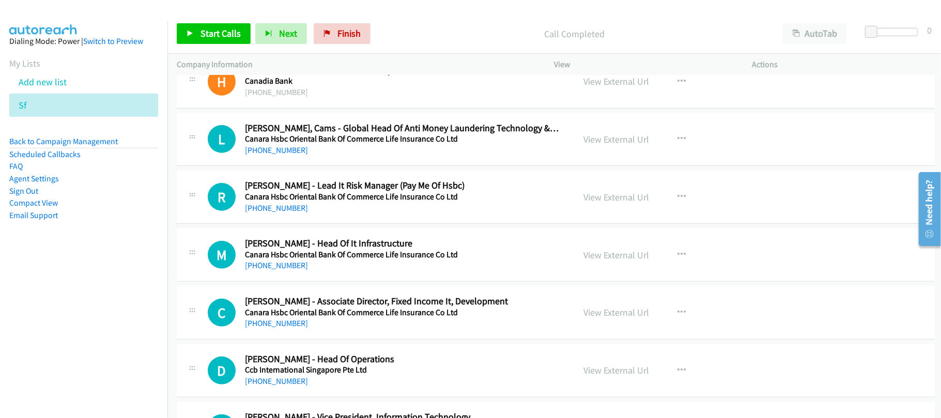
scroll to position [5859, 0]
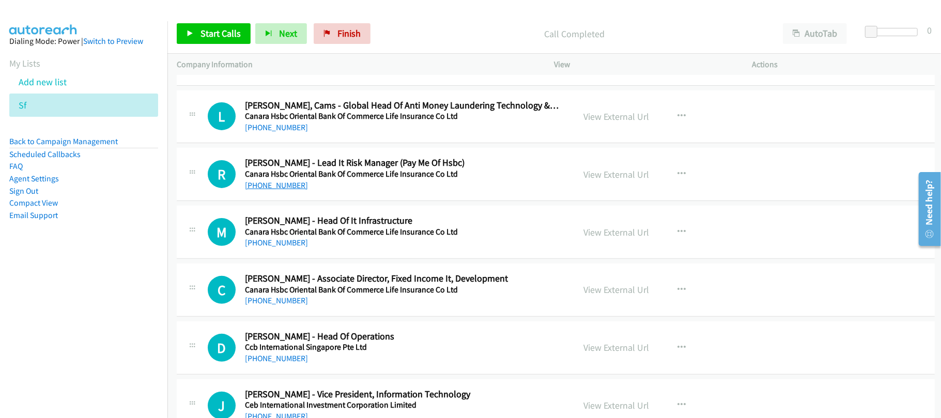
click at [283, 190] on link "+852 9199 4745" at bounding box center [276, 185] width 63 height 10
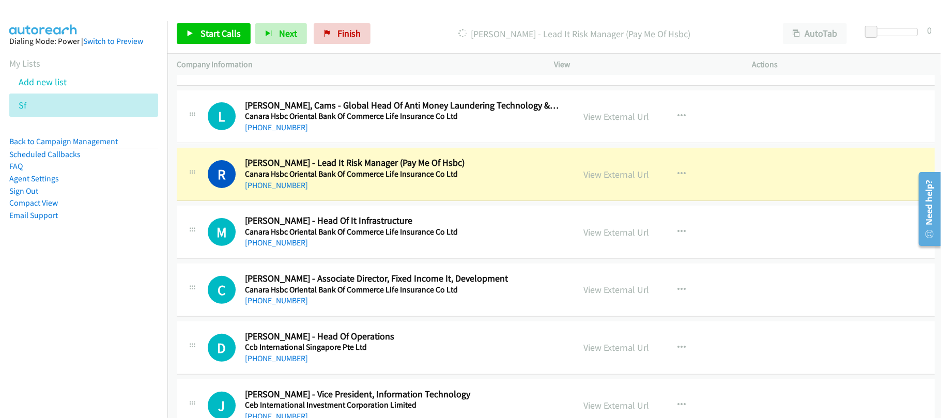
click at [370, 192] on div "+852 9199 4745" at bounding box center [402, 185] width 315 height 12
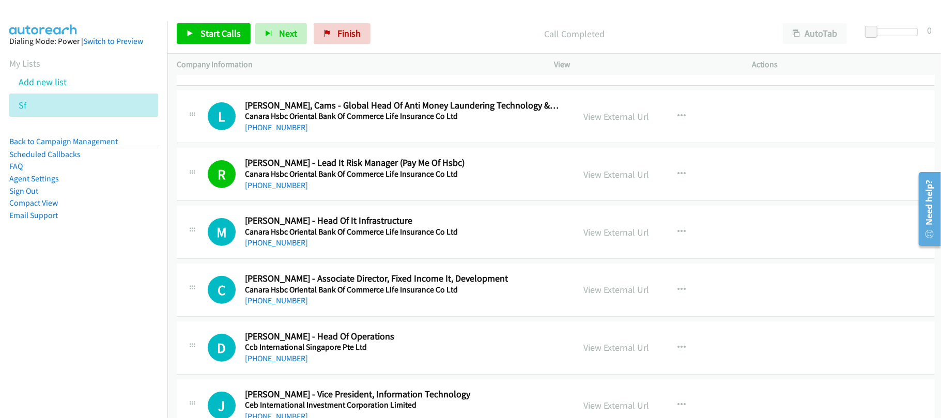
click at [331, 249] on div "+852 6022 0006" at bounding box center [402, 243] width 315 height 12
click at [262, 248] on link "+852 6022 0006" at bounding box center [276, 243] width 63 height 10
click at [298, 249] on div "+852 6022 0006" at bounding box center [402, 243] width 315 height 12
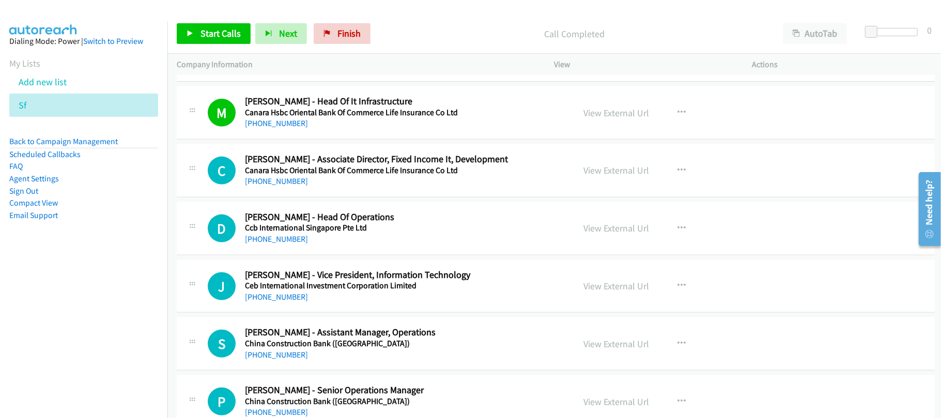
scroll to position [6066, 0]
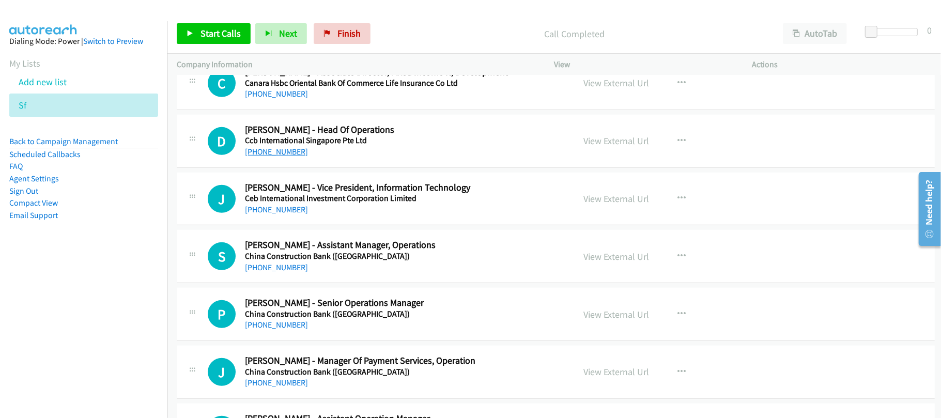
click at [271, 157] on link "+852 9304 1068" at bounding box center [276, 152] width 63 height 10
click at [320, 204] on h5 "Ceb International Investment Corporation Limited" at bounding box center [402, 198] width 315 height 10
click at [277, 215] on link "+852 9381 2676" at bounding box center [276, 210] width 63 height 10
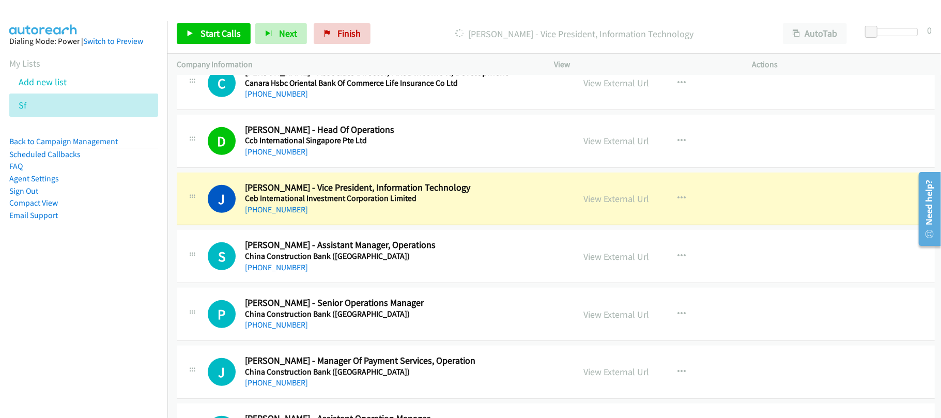
click at [317, 226] on div "J Callback Scheduled Joe Wong - Vice President, Information Technology Ceb Inte…" at bounding box center [556, 199] width 758 height 53
click at [607, 205] on link "View External Url" at bounding box center [617, 199] width 66 height 12
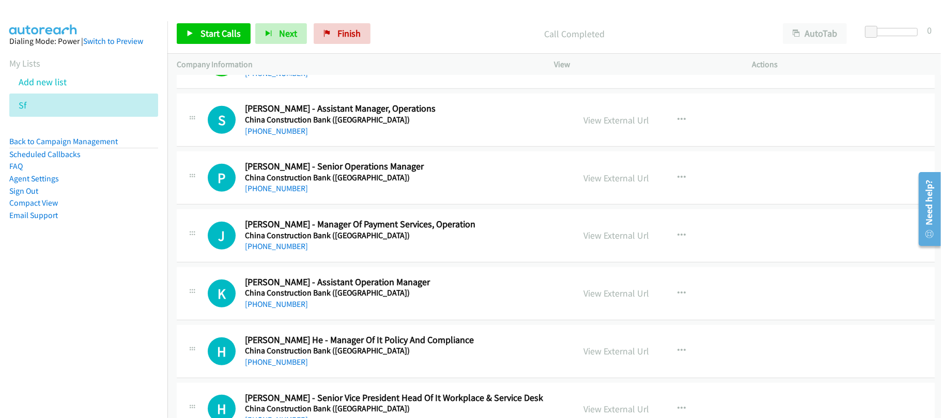
scroll to position [6204, 0]
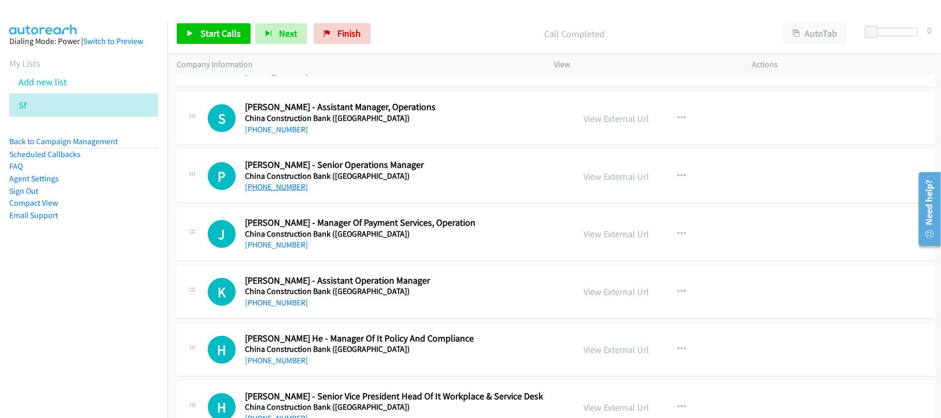
click at [294, 192] on link "+852 9257 4356" at bounding box center [276, 187] width 63 height 10
click at [371, 261] on div "J Callback Scheduled Jesse Chan - Manager Of Payment Services, Operation China …" at bounding box center [556, 234] width 758 height 53
click at [276, 250] on link "+852 5505 6848" at bounding box center [276, 245] width 63 height 10
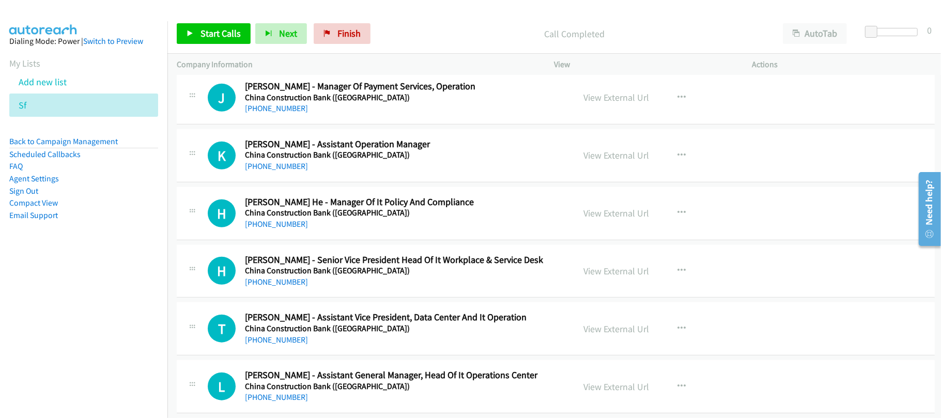
scroll to position [6342, 0]
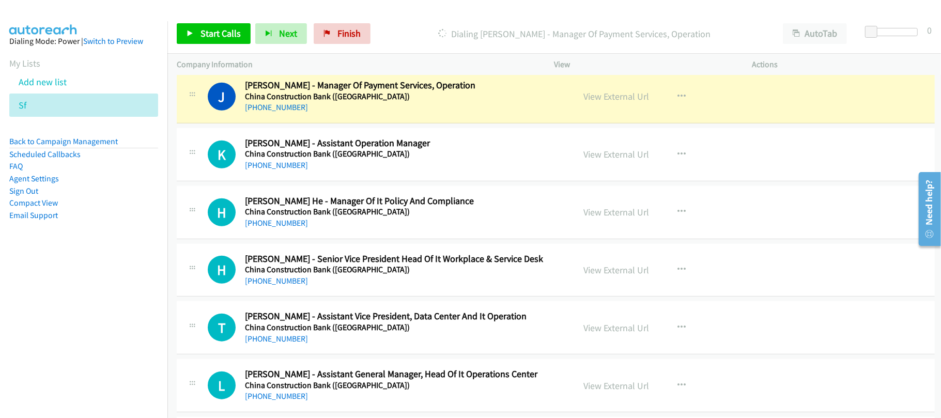
click at [379, 114] on div "+852 5505 6848" at bounding box center [402, 107] width 315 height 12
click at [623, 102] on link "View External Url" at bounding box center [617, 96] width 66 height 12
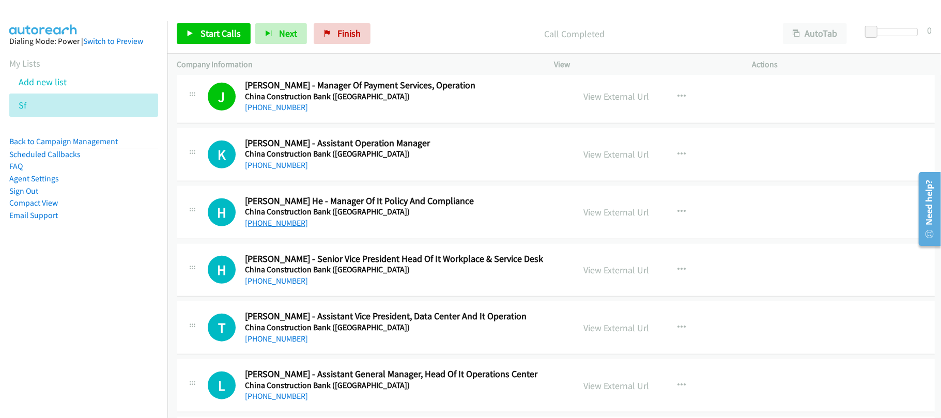
click at [279, 228] on link "+852 6991 9677" at bounding box center [276, 223] width 63 height 10
click at [371, 265] on div "H Callback Scheduled Herman Poon - Senior Vice President Head Of It Workplace &…" at bounding box center [556, 270] width 758 height 53
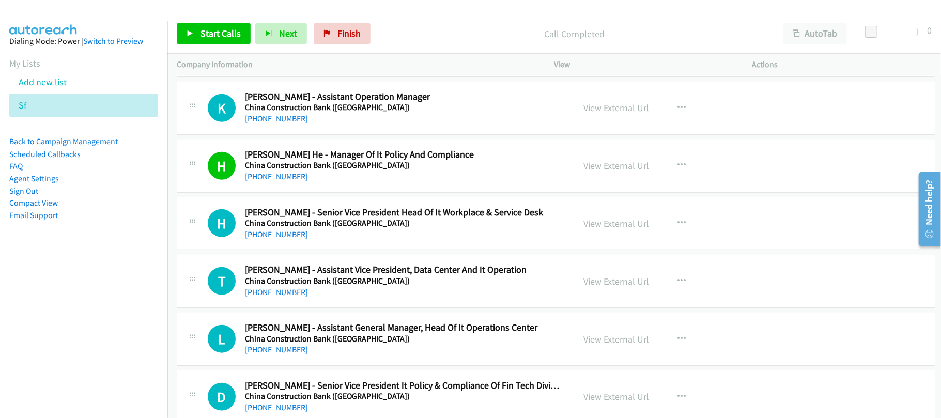
scroll to position [6411, 0]
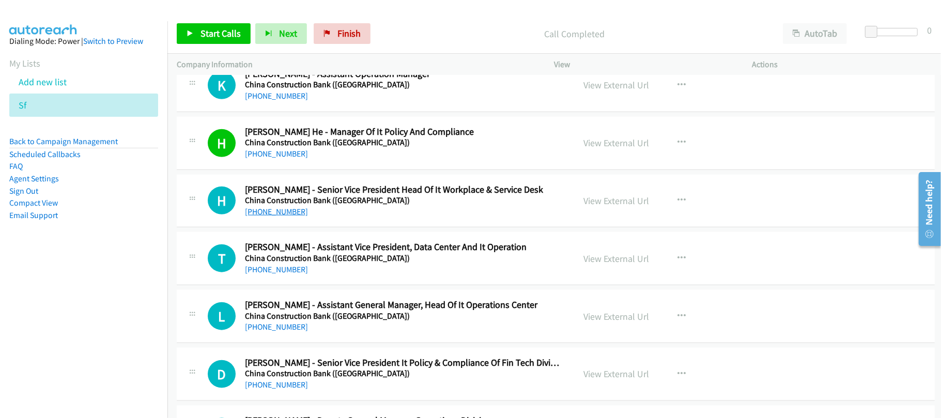
click at [284, 217] on link "+1 201-248-7264" at bounding box center [276, 212] width 63 height 10
click at [369, 196] on h2 "Herman Poon - Senior Vice President Head Of It Workplace & Service Desk" at bounding box center [402, 190] width 315 height 12
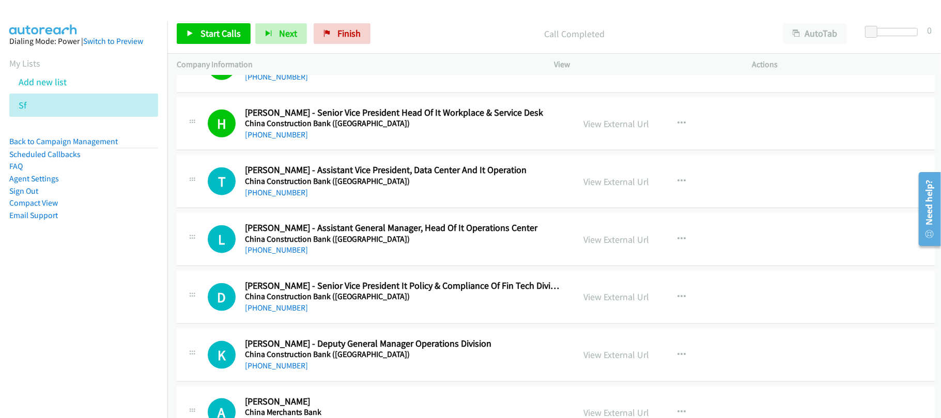
scroll to position [6548, 0]
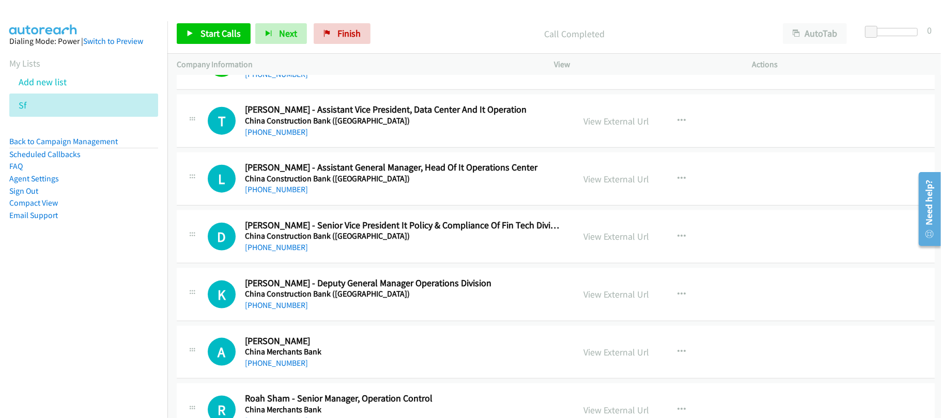
drag, startPoint x: 276, startPoint y: 206, endPoint x: 313, endPoint y: 206, distance: 37.2
click at [280, 194] on link "+852 9840 5808" at bounding box center [276, 190] width 63 height 10
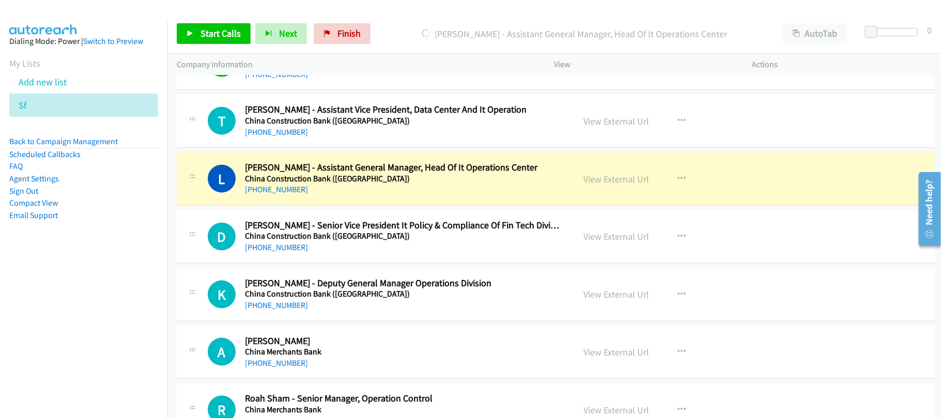
drag, startPoint x: 329, startPoint y: 204, endPoint x: 360, endPoint y: 203, distance: 31.0
click at [329, 196] on div "+852 9840 5808" at bounding box center [402, 190] width 315 height 12
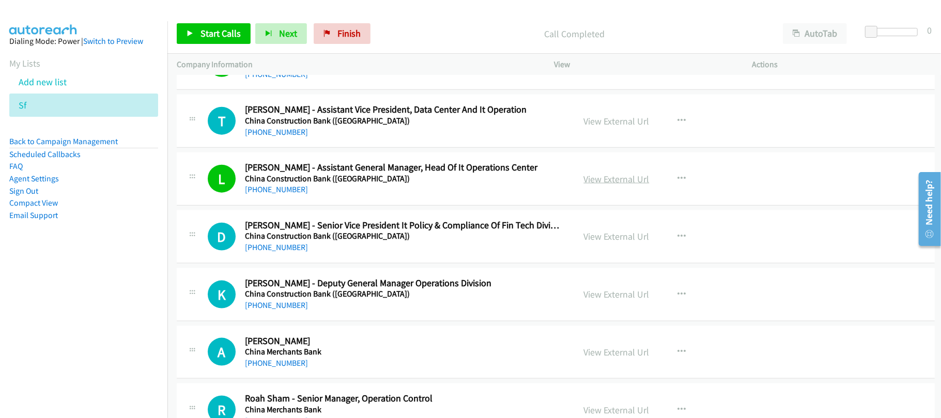
click at [590, 185] on link "View External Url" at bounding box center [617, 179] width 66 height 12
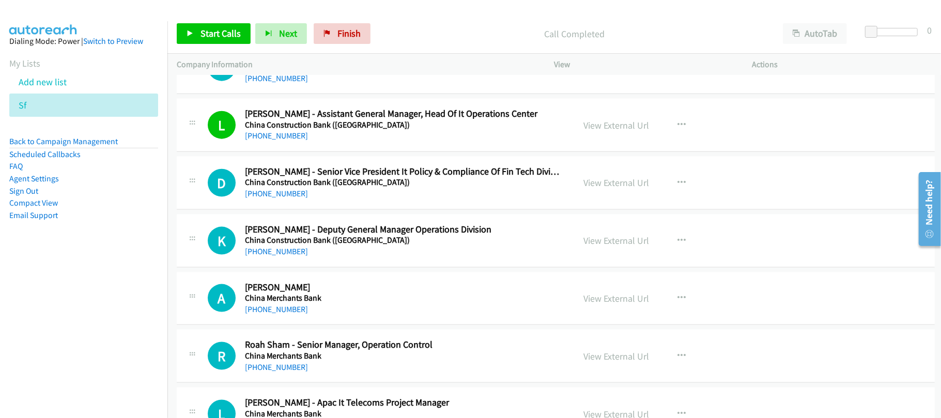
scroll to position [6618, 0]
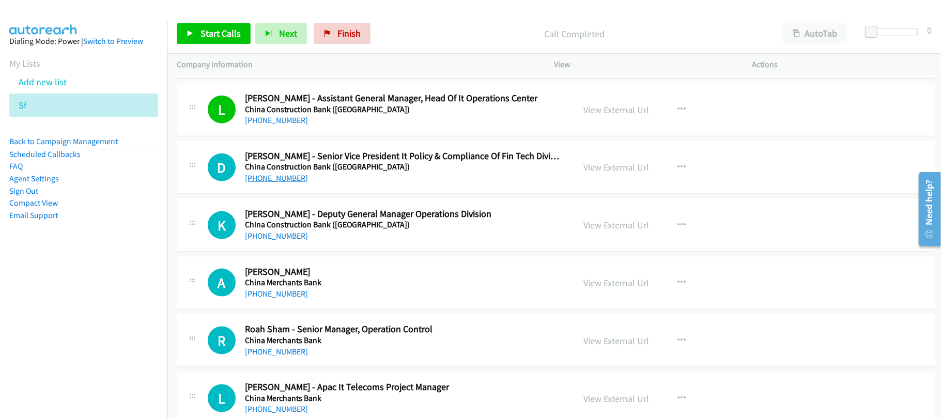
click at [296, 183] on link "+852 9612 2898" at bounding box center [276, 178] width 63 height 10
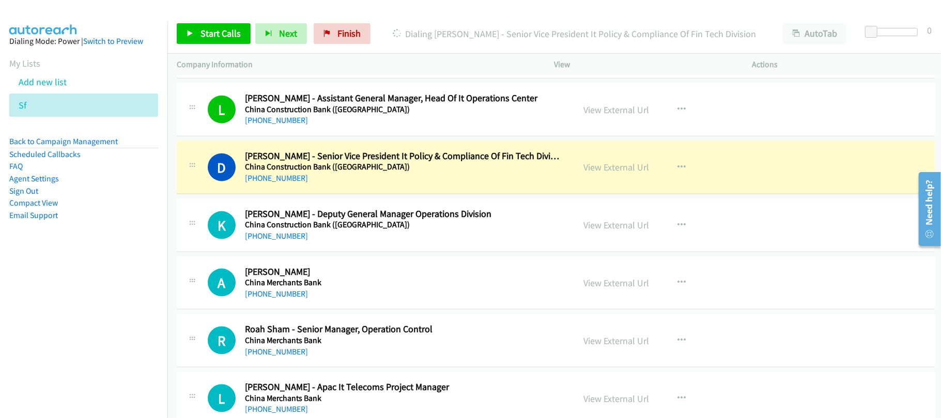
click at [329, 185] on div "+852 9612 2898" at bounding box center [402, 178] width 315 height 12
click at [610, 173] on link "View External Url" at bounding box center [617, 167] width 66 height 12
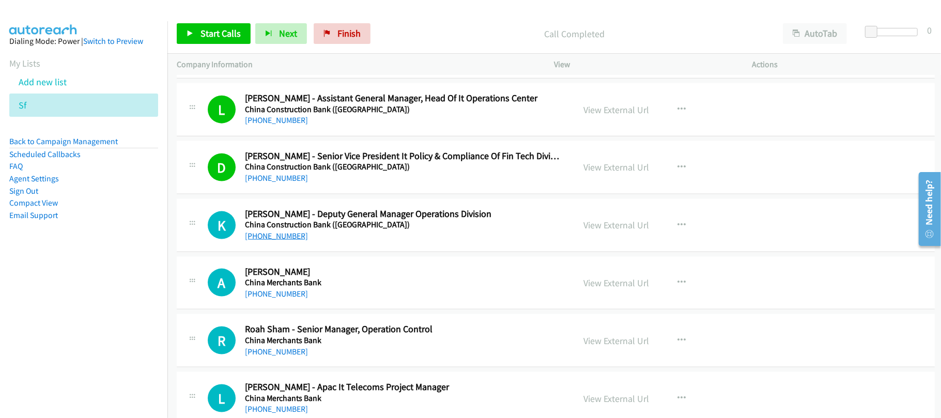
click at [265, 241] on link "+852 9226 2886" at bounding box center [276, 236] width 63 height 10
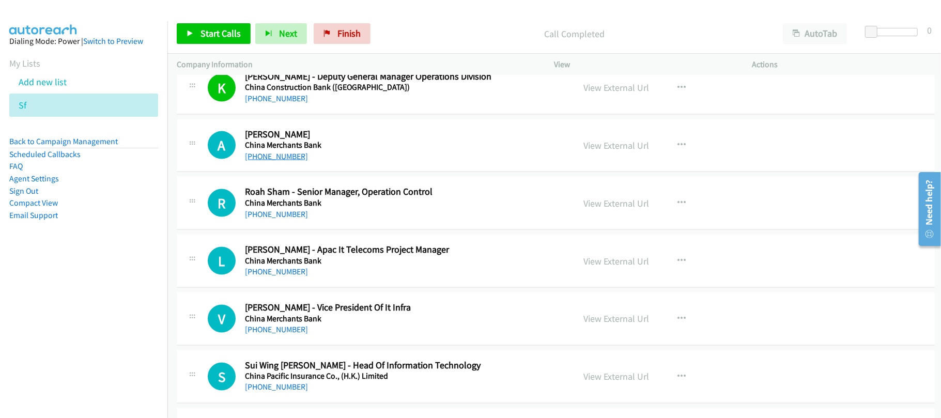
click at [282, 161] on link "+852 9620 9883" at bounding box center [276, 156] width 63 height 10
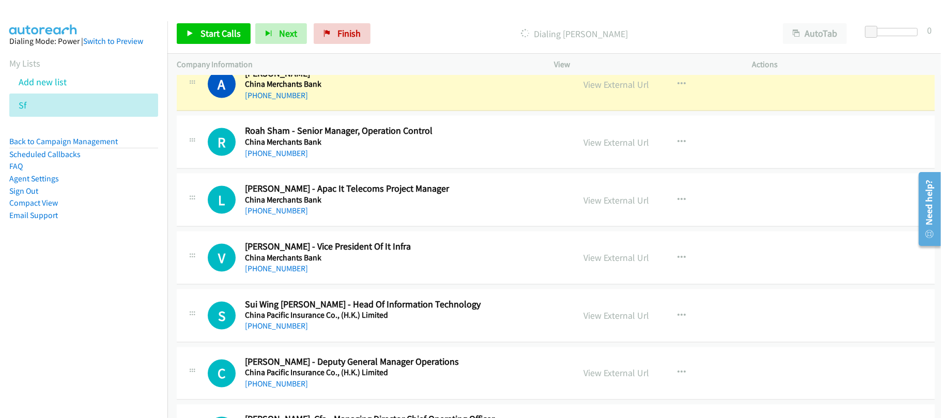
scroll to position [6824, 0]
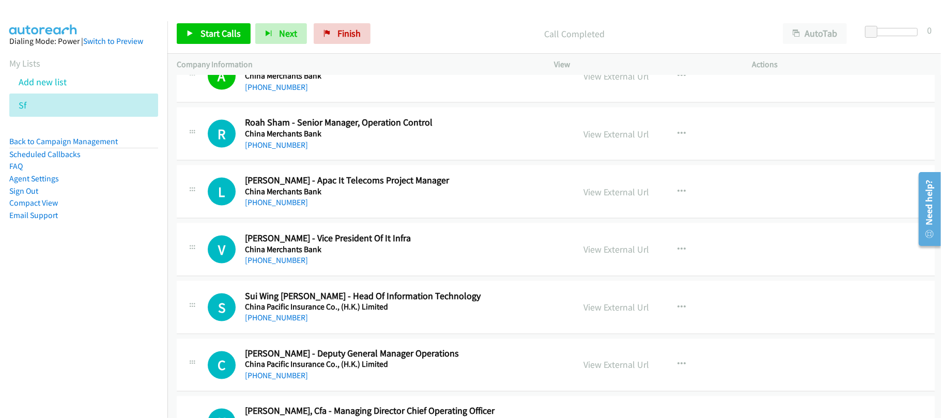
drag, startPoint x: 272, startPoint y: 169, endPoint x: 385, endPoint y: 174, distance: 112.8
click at [272, 150] on link "+852 6474 0292" at bounding box center [276, 145] width 63 height 10
drag, startPoint x: 360, startPoint y: 232, endPoint x: 348, endPoint y: 238, distance: 13.6
click at [288, 207] on link "+852 2909 8160" at bounding box center [276, 202] width 63 height 10
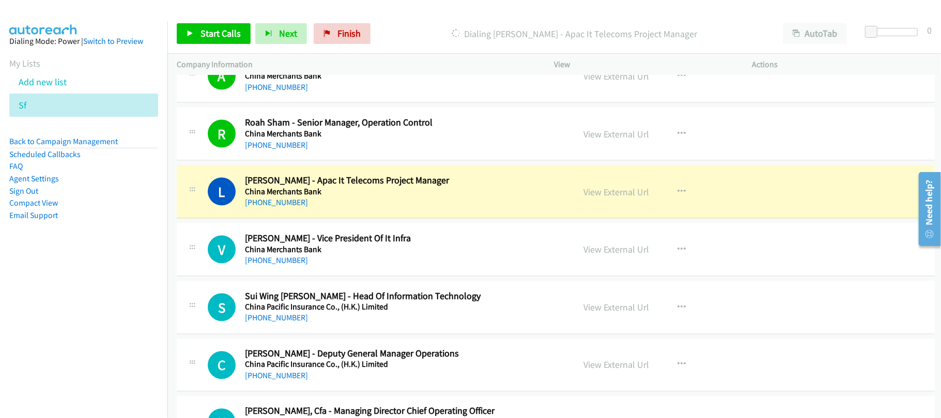
drag, startPoint x: 343, startPoint y: 236, endPoint x: 372, endPoint y: 233, distance: 29.2
click at [343, 219] on div "L Callback Scheduled Lendl Li - Apac It Telecoms Project Manager China Merchant…" at bounding box center [556, 191] width 758 height 53
click at [598, 198] on link "View External Url" at bounding box center [617, 192] width 66 height 12
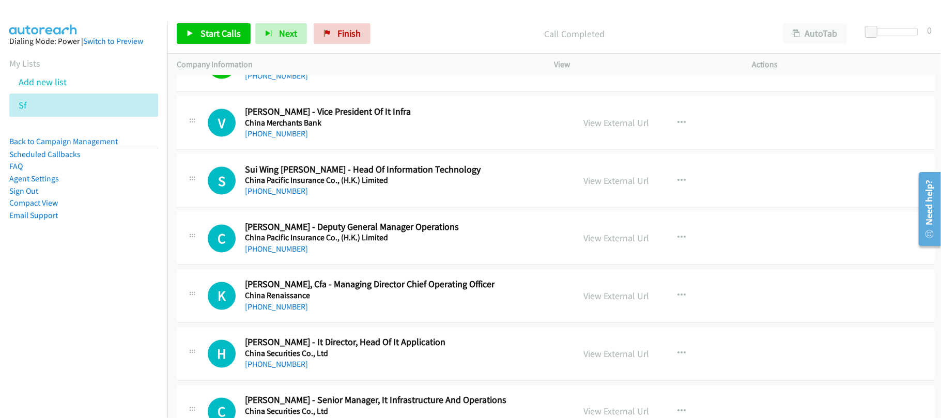
scroll to position [6962, 0]
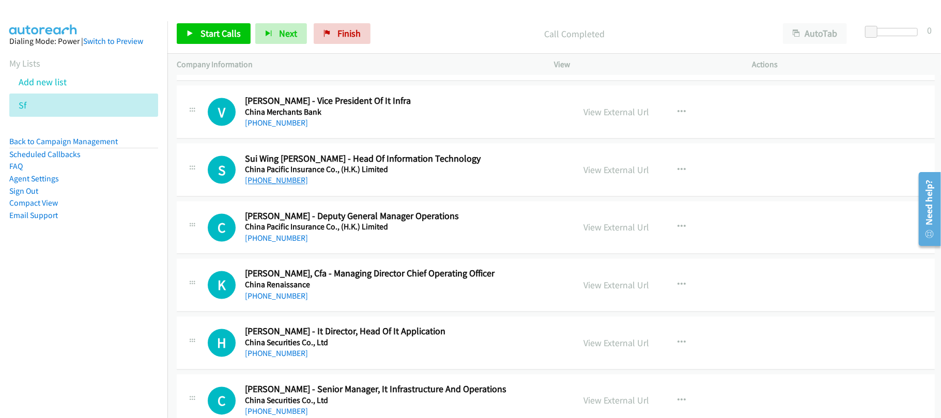
click at [288, 186] on link "+852 9786 2336" at bounding box center [276, 181] width 63 height 10
drag, startPoint x: 290, startPoint y: 142, endPoint x: 356, endPoint y: 139, distance: 66.7
click at [290, 128] on link "+852 2238 7829" at bounding box center [276, 123] width 63 height 10
drag, startPoint x: 283, startPoint y: 202, endPoint x: 577, endPoint y: 199, distance: 293.7
click at [283, 186] on link "+852 9786 2336" at bounding box center [276, 181] width 63 height 10
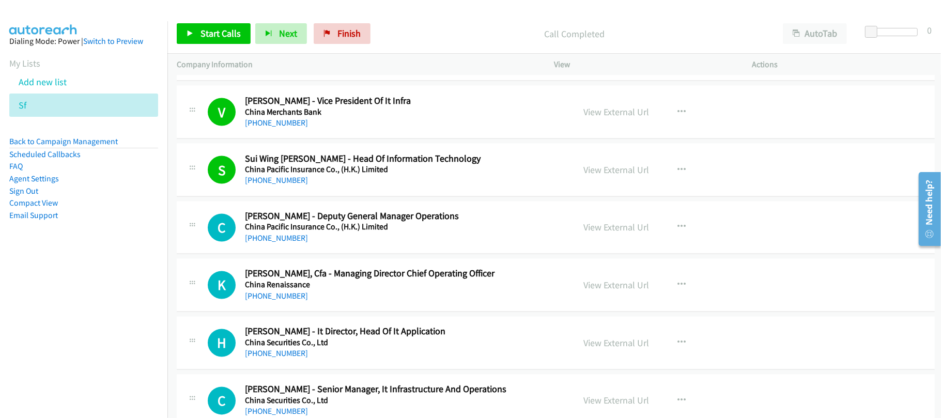
click at [362, 255] on div "C Callback Scheduled Cyrus Lee - Deputy General Manager Operations China Pacifi…" at bounding box center [556, 228] width 758 height 53
click at [259, 255] on div "C Callback Scheduled Cyrus Lee - Deputy General Manager Operations China Pacifi…" at bounding box center [556, 228] width 758 height 53
click at [266, 244] on link "+852 9582 3245" at bounding box center [276, 239] width 63 height 10
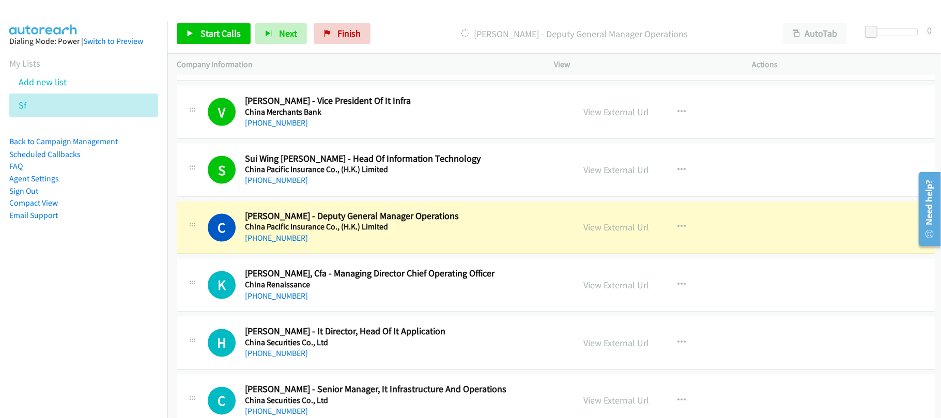
click at [371, 303] on div "+852 2287 1690" at bounding box center [402, 297] width 315 height 12
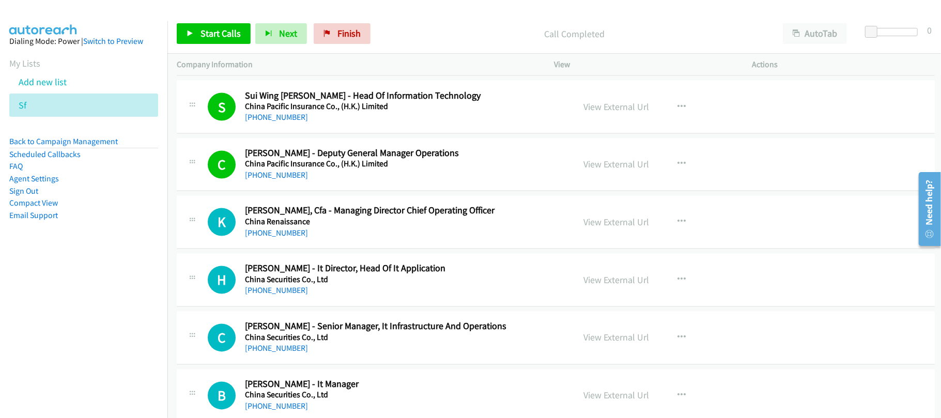
scroll to position [7031, 0]
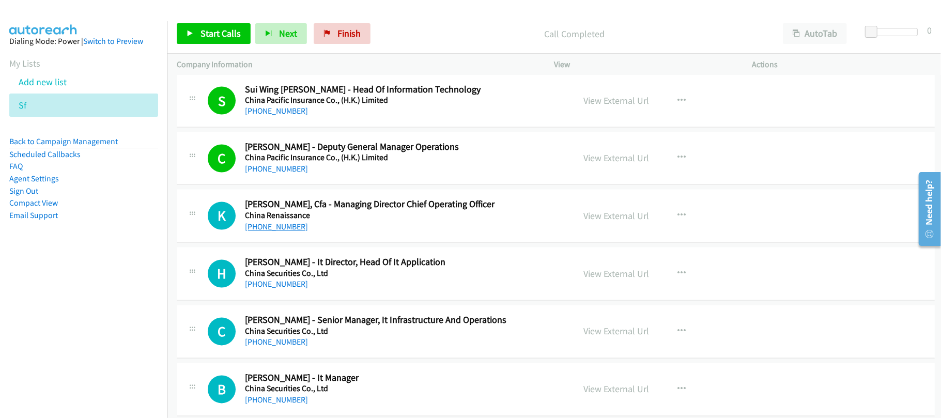
click at [282, 232] on link "+852 2287 1690" at bounding box center [276, 227] width 63 height 10
click at [311, 234] on div "+852 2287 1690" at bounding box center [402, 227] width 315 height 12
click at [288, 290] on link "+852 5177 8198" at bounding box center [276, 285] width 63 height 10
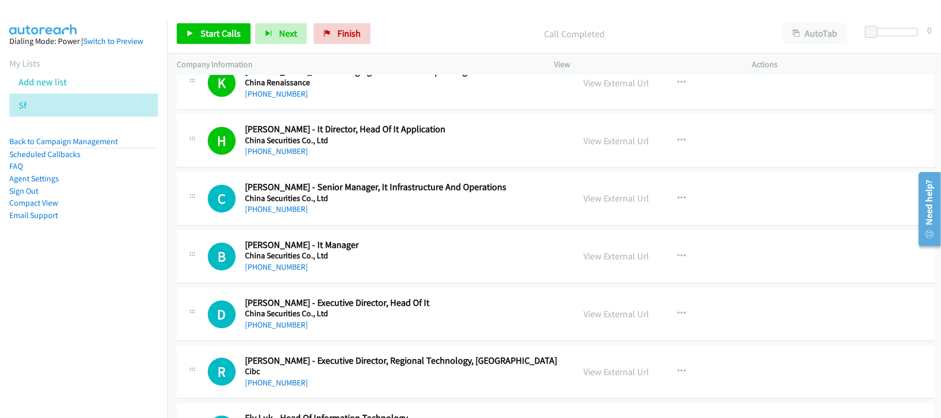
scroll to position [7169, 0]
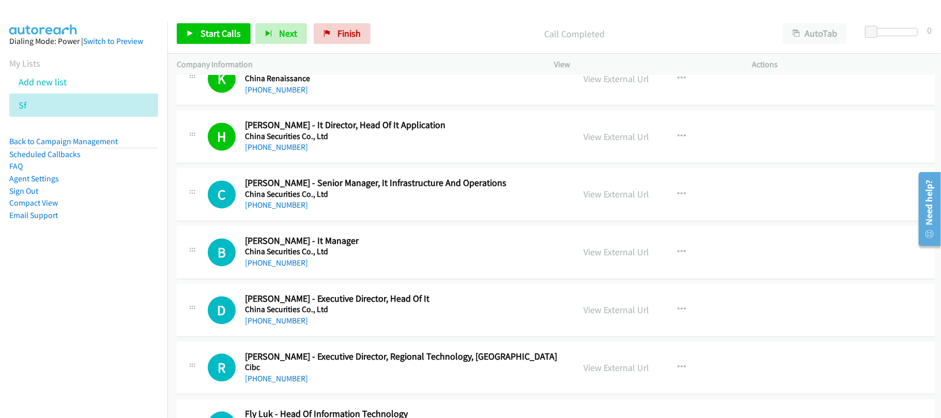
click at [379, 211] on div "+852 9249 7061" at bounding box center [402, 205] width 315 height 12
click at [292, 210] on link "+852 9249 7061" at bounding box center [276, 205] width 63 height 10
drag, startPoint x: 355, startPoint y: 283, endPoint x: 343, endPoint y: 283, distance: 11.4
click at [355, 269] on div "+852 6173 8823" at bounding box center [402, 263] width 315 height 12
click at [274, 268] on link "+852 6173 8823" at bounding box center [276, 263] width 63 height 10
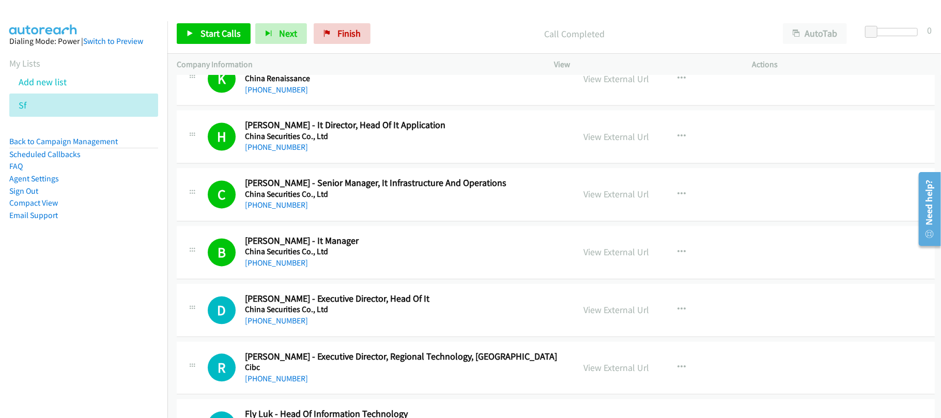
drag, startPoint x: 285, startPoint y: 286, endPoint x: 377, endPoint y: 279, distance: 91.8
click at [285, 268] on link "+852 6173 8823" at bounding box center [276, 263] width 63 height 10
drag, startPoint x: 342, startPoint y: 257, endPoint x: 348, endPoint y: 255, distance: 6.9
click at [342, 247] on h2 "Benny Lui - It Manager" at bounding box center [402, 241] width 315 height 12
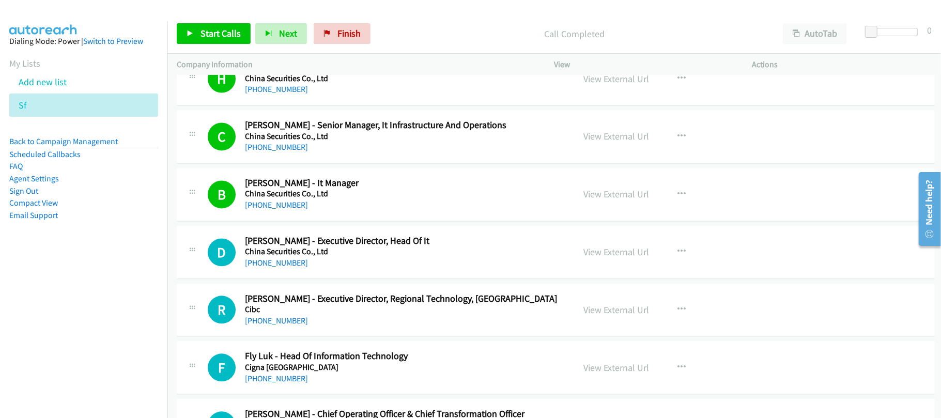
scroll to position [7307, 0]
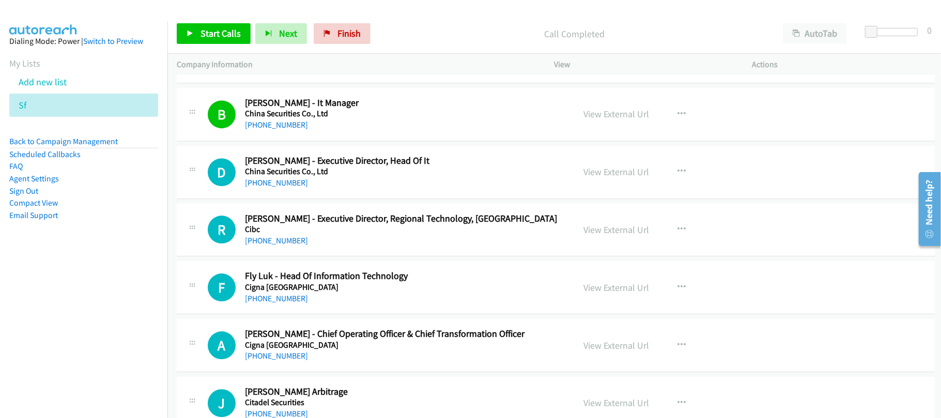
click at [283, 188] on link "+852 9016 7894" at bounding box center [276, 183] width 63 height 10
click at [363, 235] on h5 "Cibc" at bounding box center [402, 229] width 315 height 10
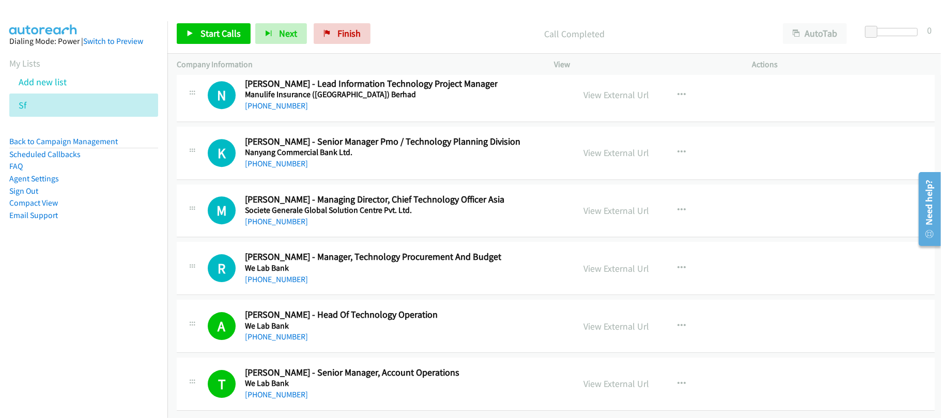
scroll to position [27751, 0]
click at [286, 111] on link "+852 2510 5697" at bounding box center [276, 106] width 63 height 10
click at [294, 111] on link "+852 2510 5697" at bounding box center [276, 106] width 63 height 10
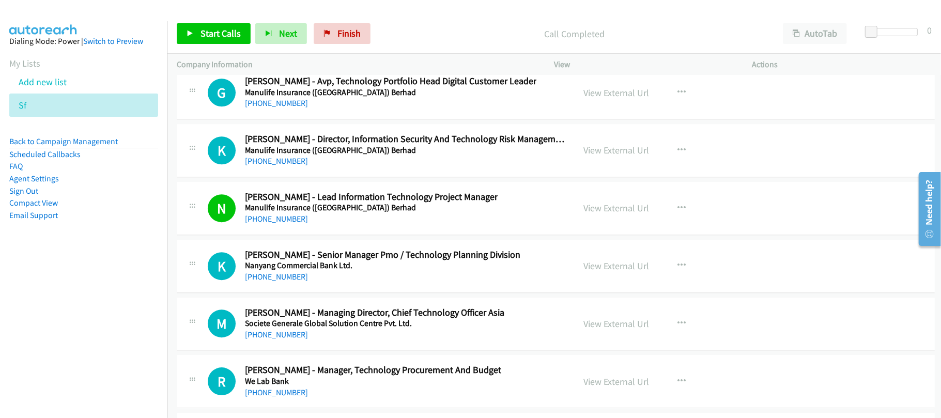
click at [304, 168] on div "+852 9422 4822" at bounding box center [405, 161] width 321 height 12
click at [286, 166] on link "+852 9422 4822" at bounding box center [276, 161] width 63 height 10
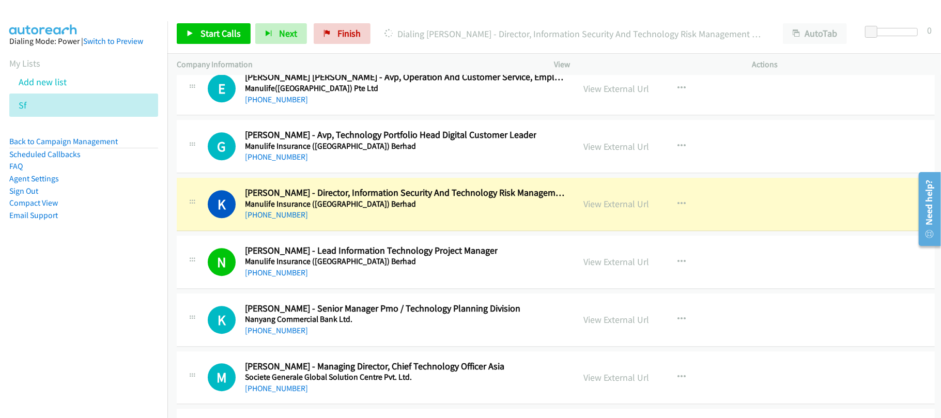
scroll to position [27544, 0]
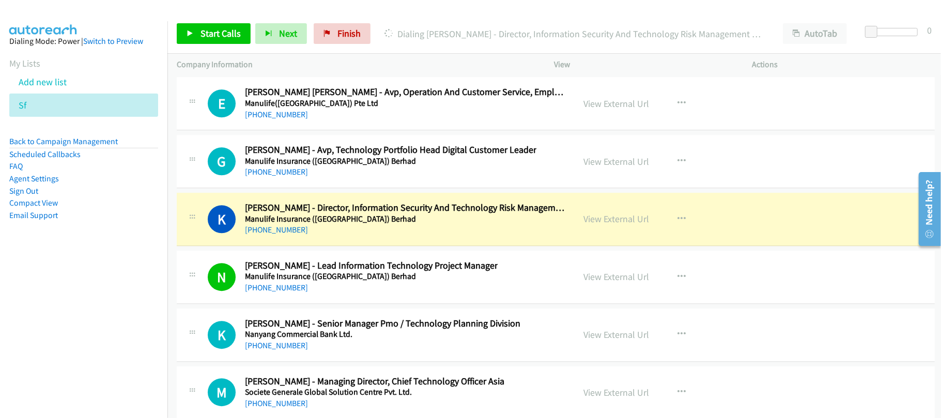
click at [307, 178] on div "+852 6378 3691" at bounding box center [391, 172] width 292 height 12
click at [355, 188] on div "G Callback Scheduled Ganesh Kumar Murugesan - Avp, Technology Portfolio Head Di…" at bounding box center [556, 161] width 758 height 53
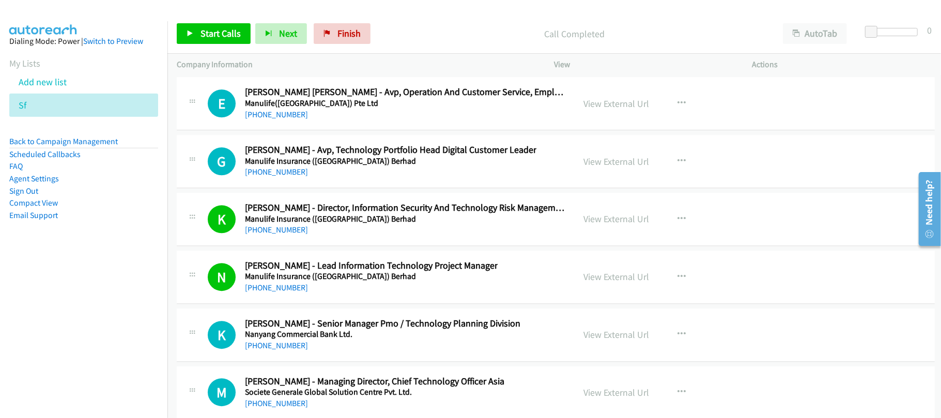
click at [373, 178] on div "+852 6378 3691" at bounding box center [391, 172] width 292 height 12
click at [625, 168] on link "View External Url" at bounding box center [617, 162] width 66 height 12
click at [276, 119] on link "+852 6022 1601" at bounding box center [276, 115] width 63 height 10
click at [334, 133] on td "E Callback Scheduled Ellen Siu Mei Leung - Avp, Operation And Customer Service,…" at bounding box center [556, 104] width 777 height 58
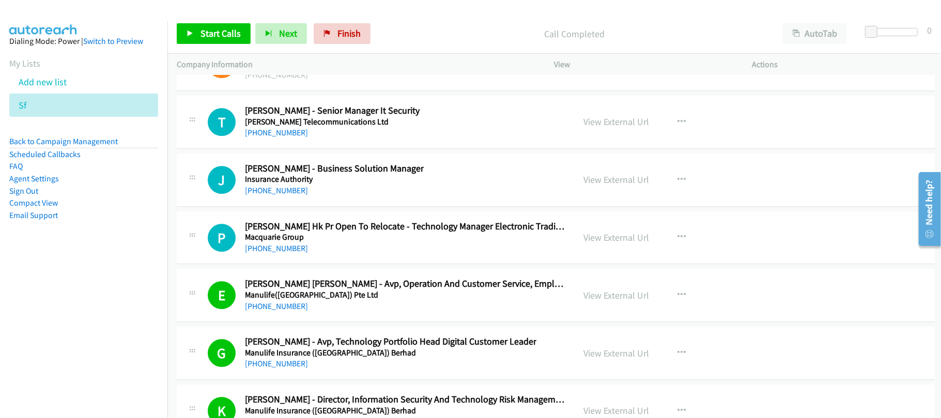
scroll to position [27337, 0]
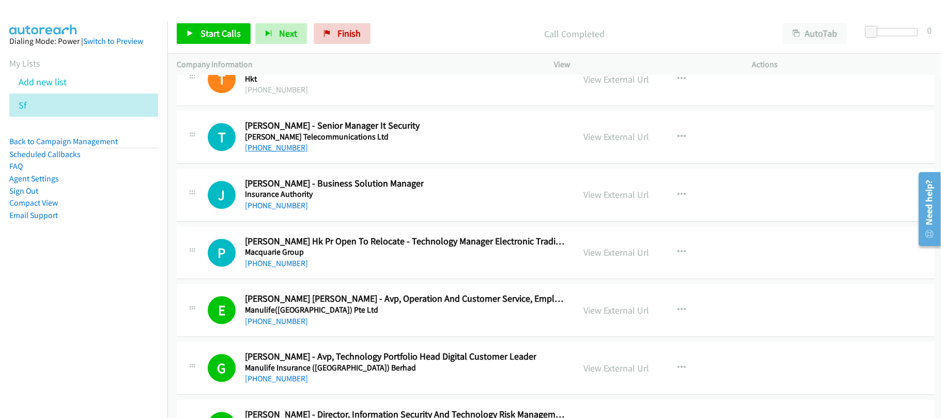
click at [276, 153] on link "+852 9621 0825" at bounding box center [276, 148] width 63 height 10
click at [362, 212] on div "+852 9131 6696" at bounding box center [334, 206] width 179 height 12
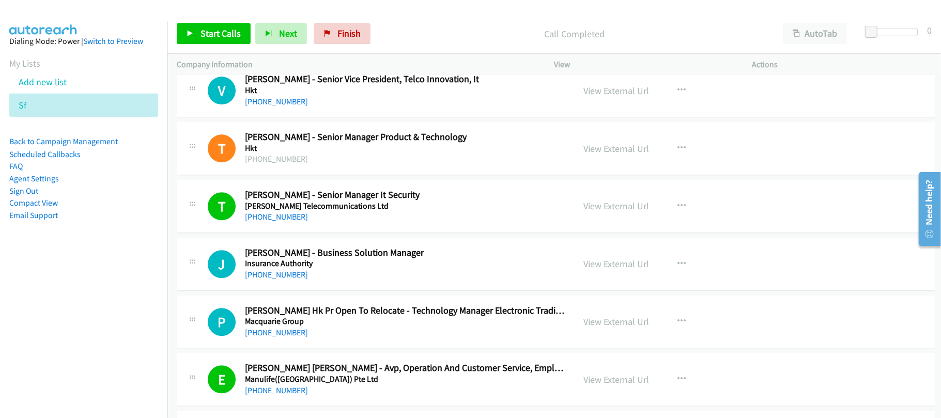
scroll to position [27199, 0]
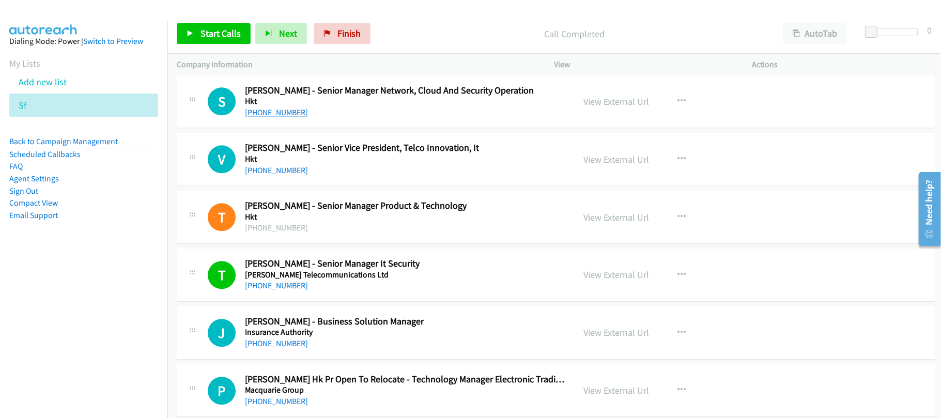
click at [280, 117] on link "+852 3159 1906" at bounding box center [276, 113] width 63 height 10
click at [315, 119] on div "+852 3159 1906" at bounding box center [389, 113] width 289 height 12
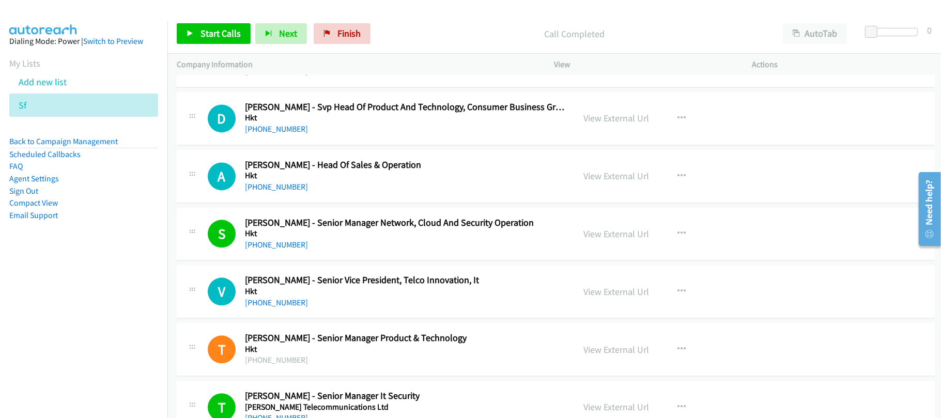
scroll to position [27061, 0]
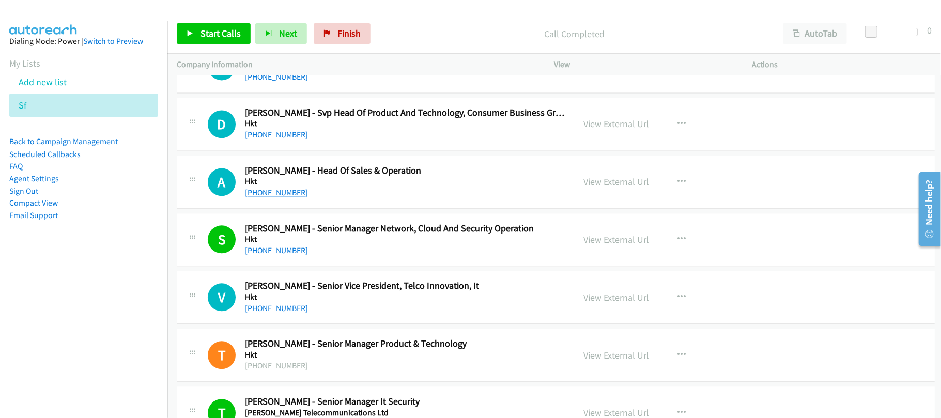
click at [275, 197] on link "+852 6774 8012" at bounding box center [276, 193] width 63 height 10
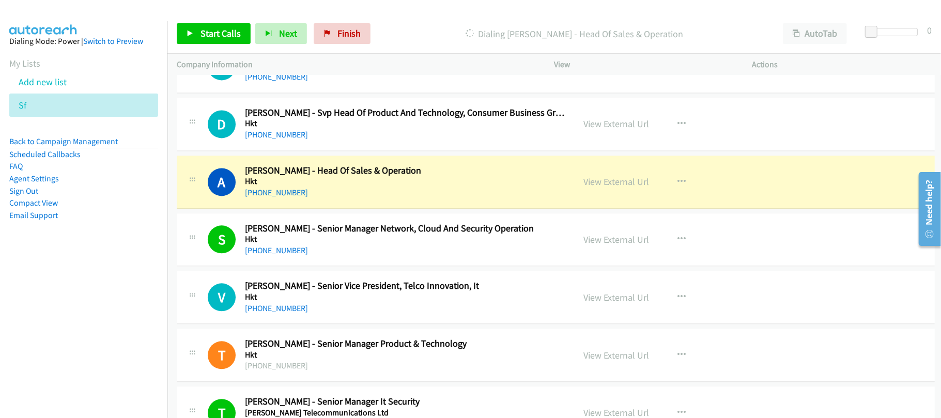
click at [367, 187] on h5 "Hkt" at bounding box center [333, 181] width 176 height 10
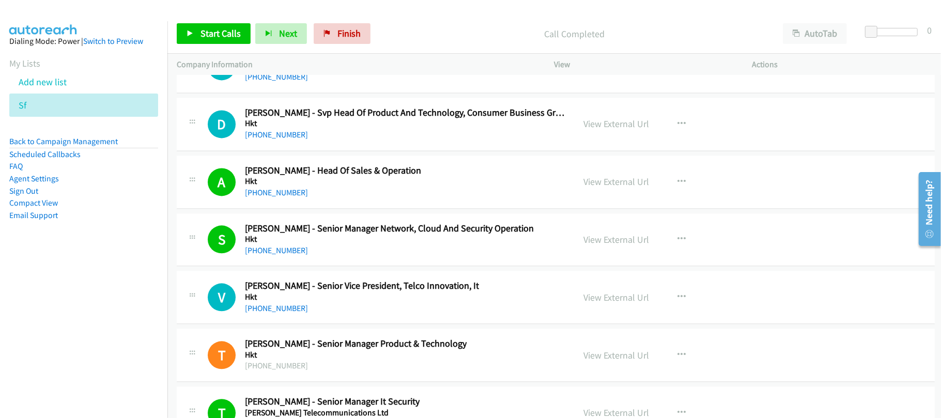
click at [334, 151] on div "D Callback Scheduled Dr. Keith Huang - Svp Head Of Product And Technology, Cons…" at bounding box center [556, 124] width 758 height 53
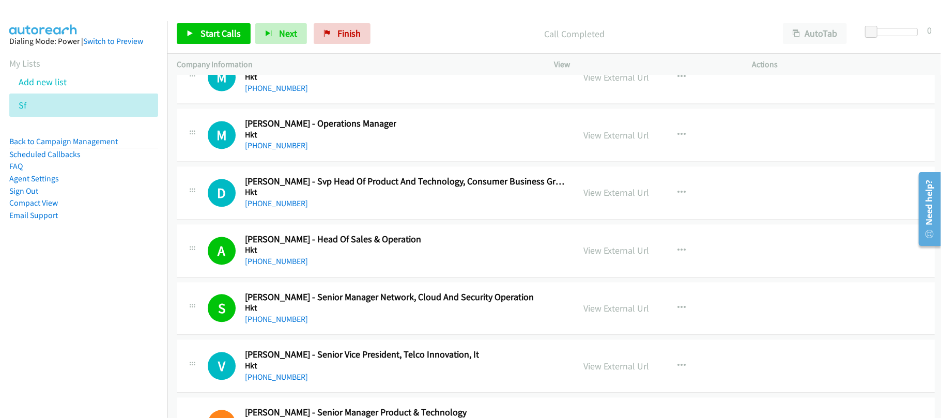
click at [344, 210] on div "+852 9033 5102" at bounding box center [405, 203] width 321 height 12
click at [267, 150] on link "+1 604-725-8329" at bounding box center [276, 146] width 63 height 10
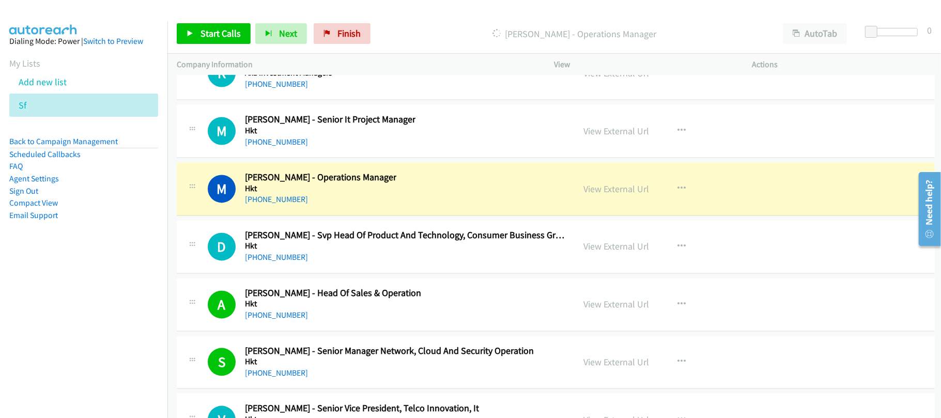
scroll to position [26923, 0]
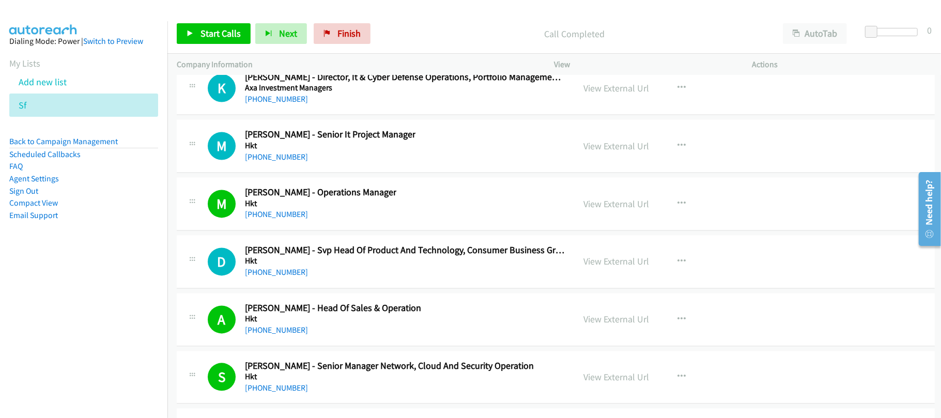
click at [353, 163] on div "+852 2888 1888" at bounding box center [330, 157] width 171 height 12
click at [281, 162] on link "+852 2888 1888" at bounding box center [276, 157] width 63 height 10
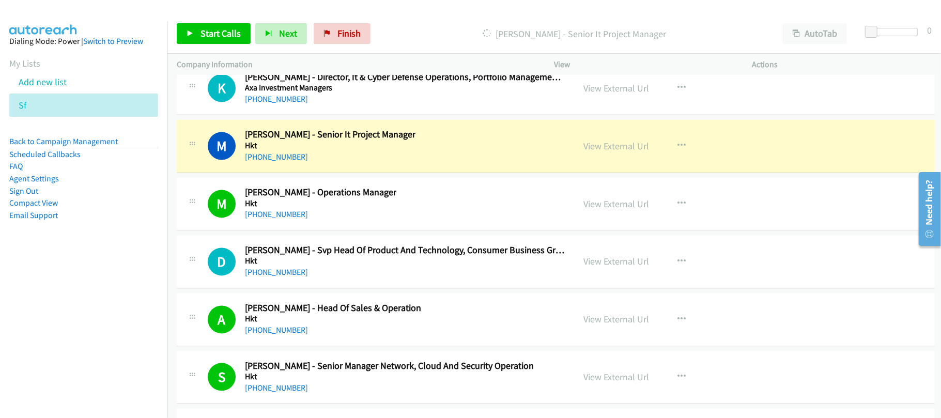
scroll to position [26854, 0]
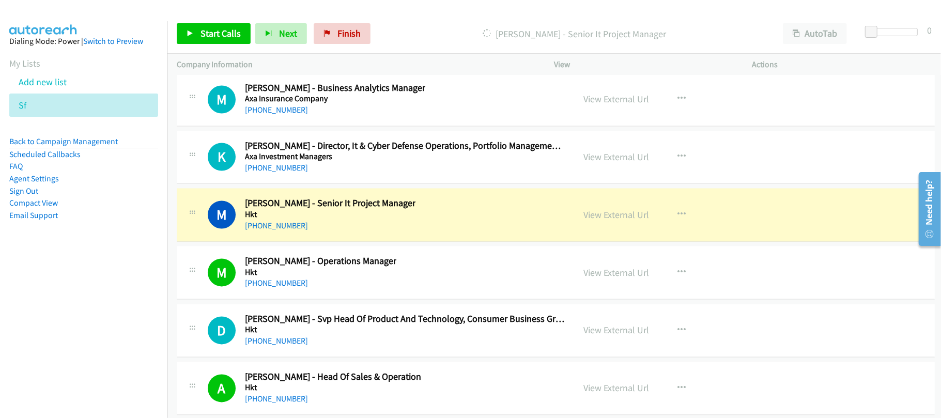
click at [325, 175] on div "+852 6010 7474" at bounding box center [405, 168] width 321 height 12
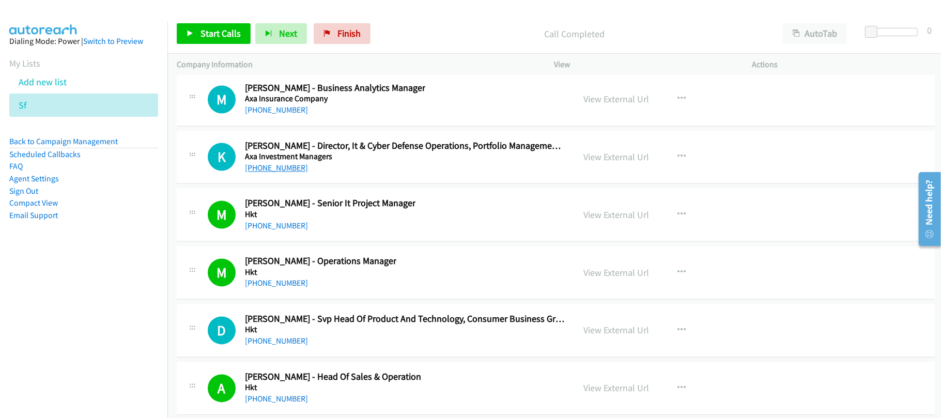
click at [277, 173] on link "+852 6010 7474" at bounding box center [276, 168] width 63 height 10
click at [346, 175] on div "+852 6010 7474" at bounding box center [405, 168] width 321 height 12
click at [291, 173] on link "+852 6010 7474" at bounding box center [276, 168] width 63 height 10
click at [357, 185] on div "K Callback Scheduled Kai Hong Chui - Director, It & Cyber Defense Operations, P…" at bounding box center [556, 157] width 758 height 53
click at [285, 173] on link "+852 6010 7474" at bounding box center [276, 168] width 63 height 10
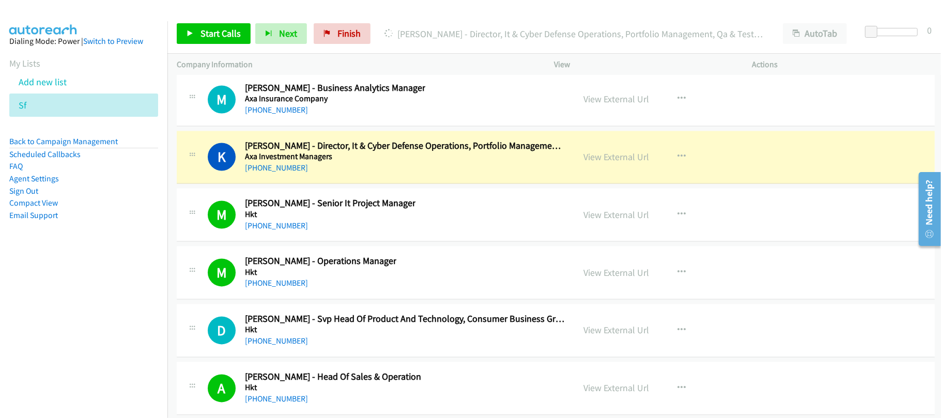
click at [365, 185] on div "K Callback Scheduled Kai Hong Chui - Director, It & Cyber Defense Operations, P…" at bounding box center [556, 157] width 758 height 53
click at [346, 185] on div "K Callback Scheduled Kai Hong Chui - Director, It & Cyber Defense Operations, P…" at bounding box center [556, 157] width 758 height 53
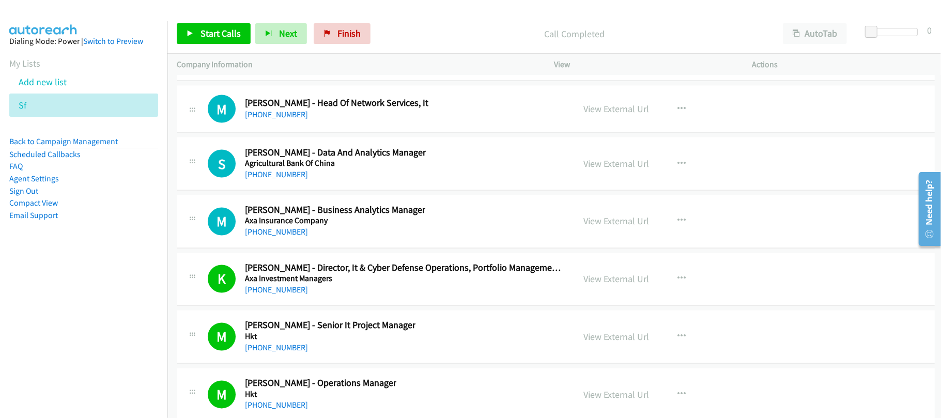
scroll to position [26717, 0]
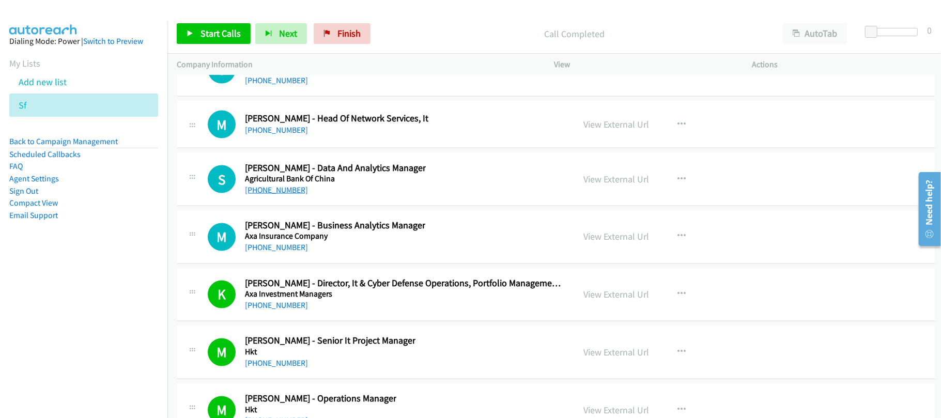
click at [288, 195] on link "+852 6078 1568" at bounding box center [276, 190] width 63 height 10
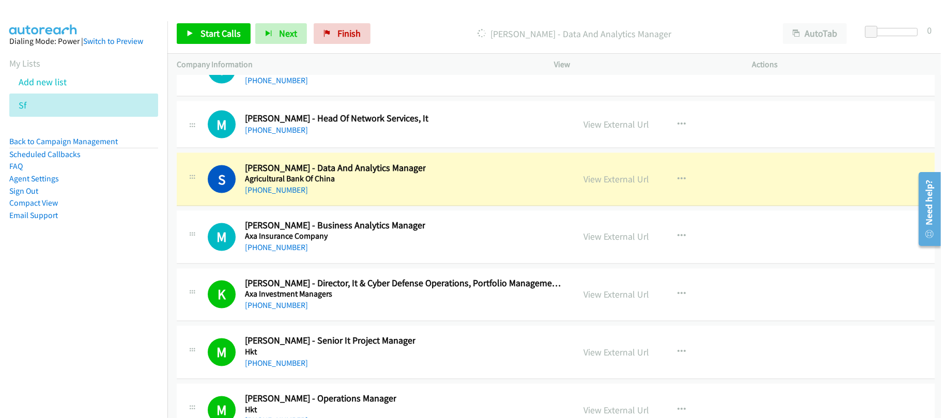
click at [361, 206] on div "S Callback Scheduled Simon Ko - Data And Analytics Manager Agricultural Bank Of…" at bounding box center [556, 179] width 758 height 53
click at [473, 196] on div "S Callback Scheduled Simon Ko - Data And Analytics Manager Agricultural Bank Of…" at bounding box center [387, 179] width 358 height 34
click at [610, 185] on link "View External Url" at bounding box center [617, 179] width 66 height 12
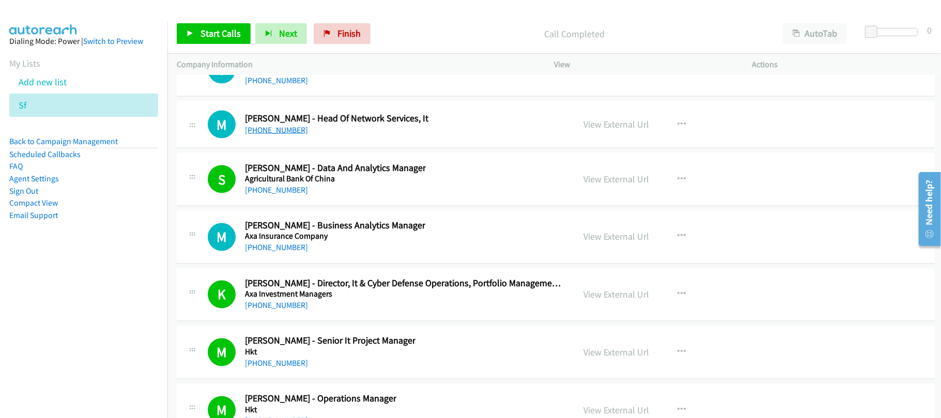
click at [281, 135] on link "+852 2282 9915" at bounding box center [276, 130] width 63 height 10
click at [281, 85] on link "+852 9499 1615" at bounding box center [276, 80] width 63 height 10
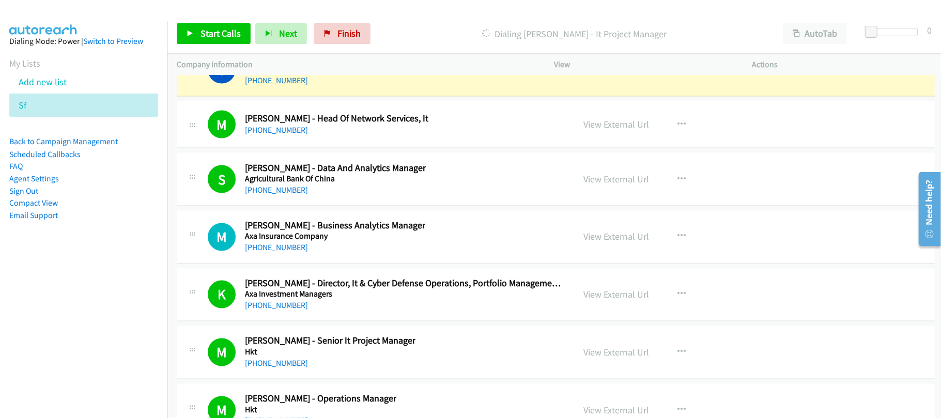
click at [110, 267] on aside "Dialing Mode: Power | Switch to Preview My Lists Add new list Sf Back to Campai…" at bounding box center [84, 144] width 168 height 247
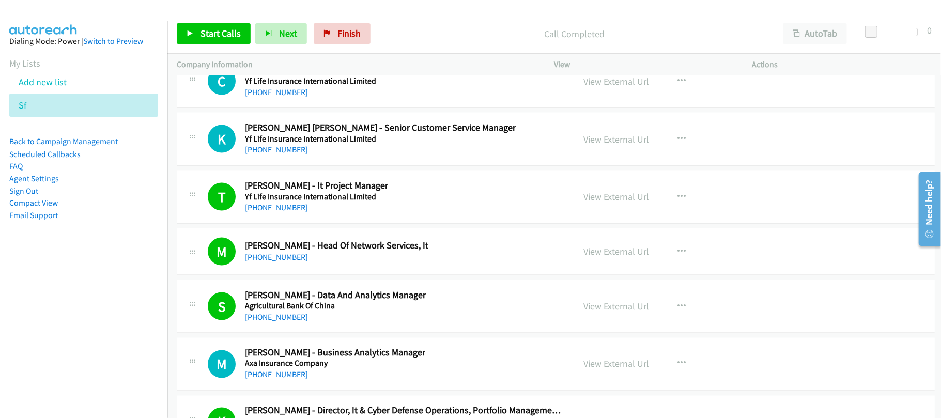
scroll to position [26579, 0]
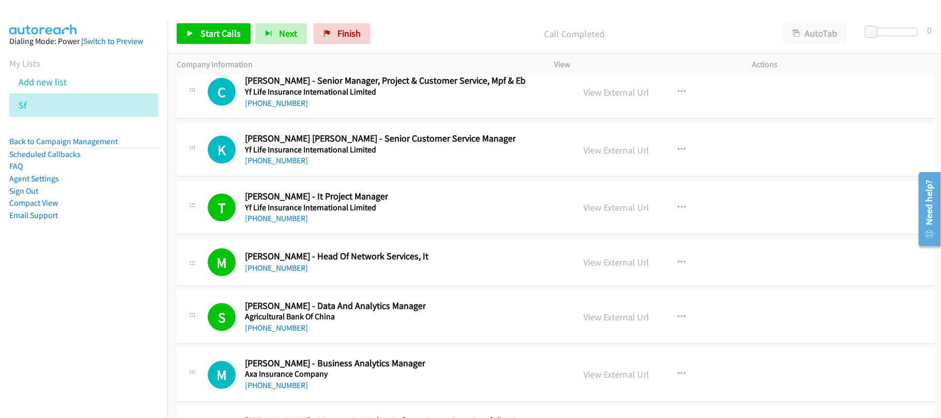
click at [359, 167] on div "+852 9846 1619" at bounding box center [380, 161] width 271 height 12
click at [262, 165] on link "+852 9846 1619" at bounding box center [276, 161] width 63 height 10
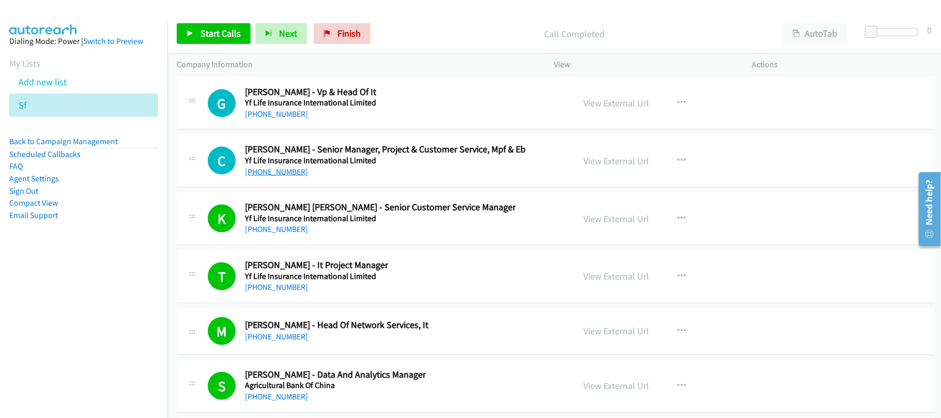
click at [282, 177] on link "+852 9270 9653" at bounding box center [276, 172] width 63 height 10
click at [335, 72] on div "N Callback Scheduled Nelson Nicholas Dias - Information Technology Implementati…" at bounding box center [556, 45] width 758 height 53
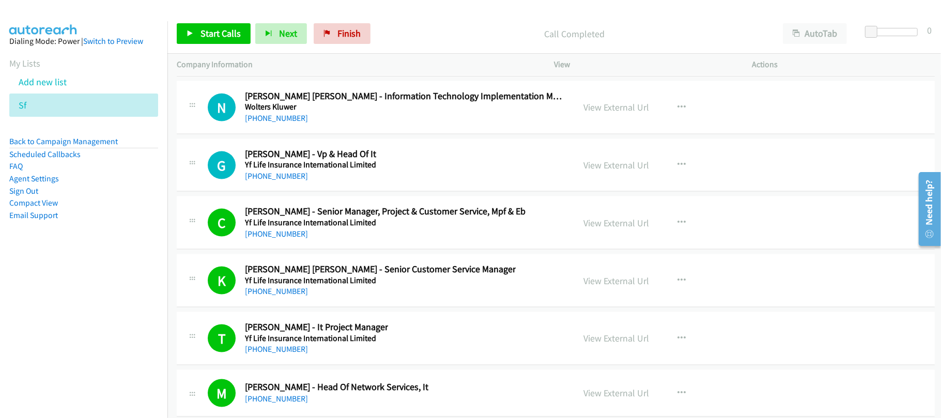
scroll to position [26441, 0]
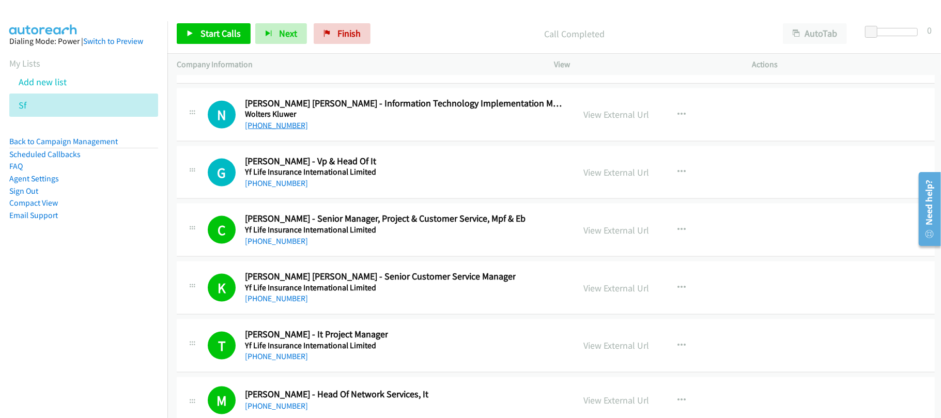
click at [277, 130] on link "+852 9798 7945" at bounding box center [276, 125] width 63 height 10
click at [331, 248] on div "+852 9270 9653" at bounding box center [385, 241] width 281 height 12
click at [273, 130] on link "+852 9798 7945" at bounding box center [276, 125] width 63 height 10
drag, startPoint x: 333, startPoint y: 138, endPoint x: 379, endPoint y: 157, distance: 50.0
click at [333, 62] on h5 "Wellington Management" at bounding box center [405, 57] width 321 height 10
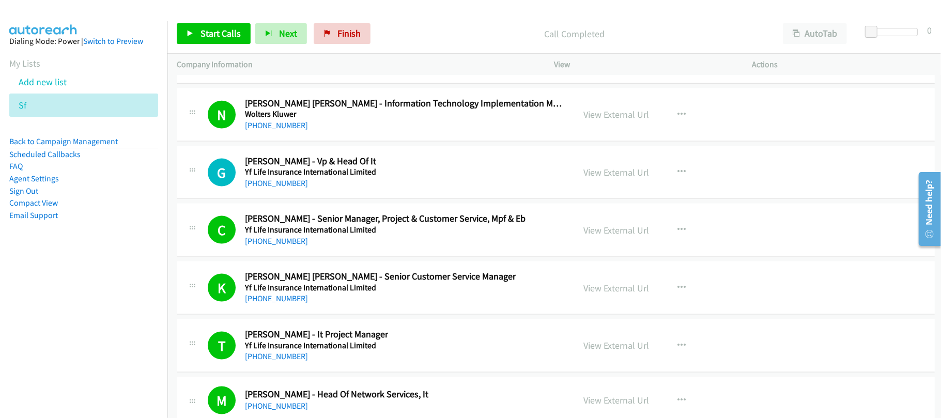
scroll to position [26303, 0]
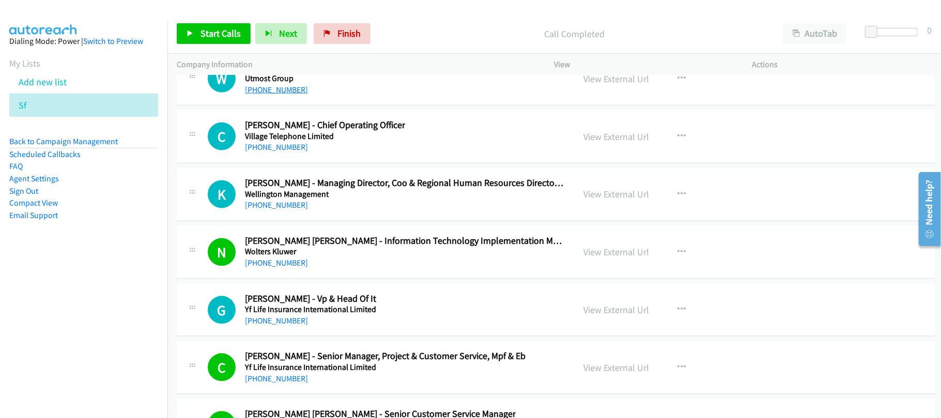
click at [292, 95] on link "+852 9128 5956" at bounding box center [276, 90] width 63 height 10
click at [75, 248] on aside "Dialing Mode: Power | Switch to Preview My Lists Add new list Sf Back to Campai…" at bounding box center [84, 144] width 168 height 247
click at [347, 29] on span "Finish" at bounding box center [349, 33] width 23 height 12
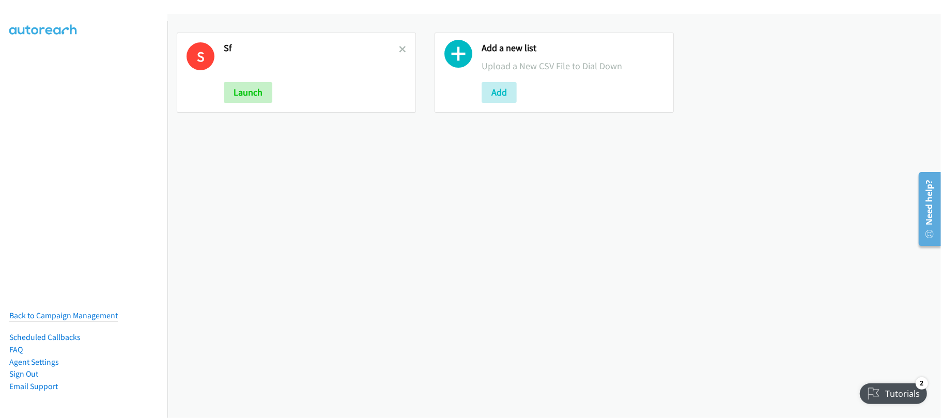
click at [395, 44] on h2 "Sf" at bounding box center [311, 48] width 175 height 12
click at [399, 51] on icon at bounding box center [402, 50] width 7 height 7
